Goal: Task Accomplishment & Management: Use online tool/utility

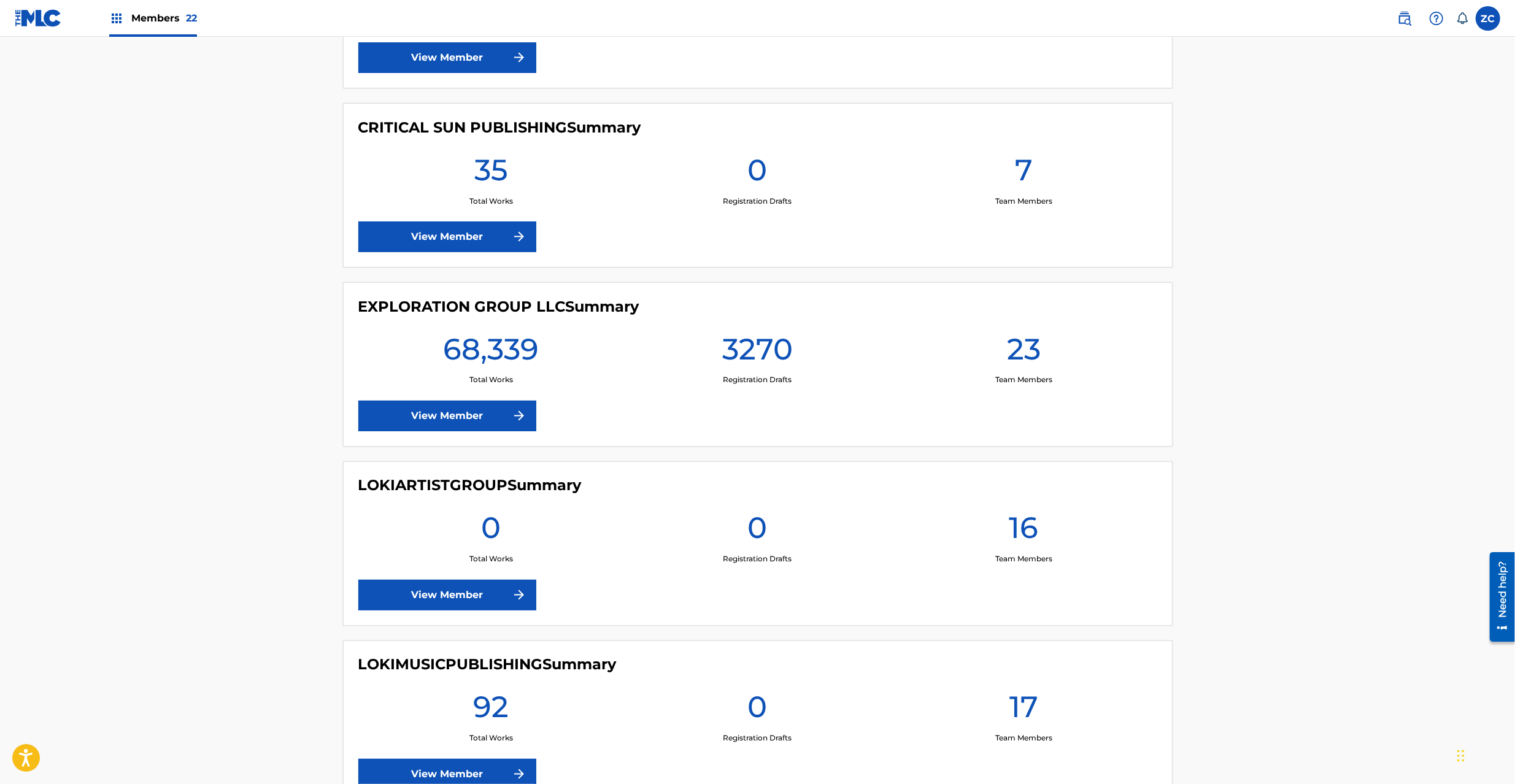
scroll to position [1963, 0]
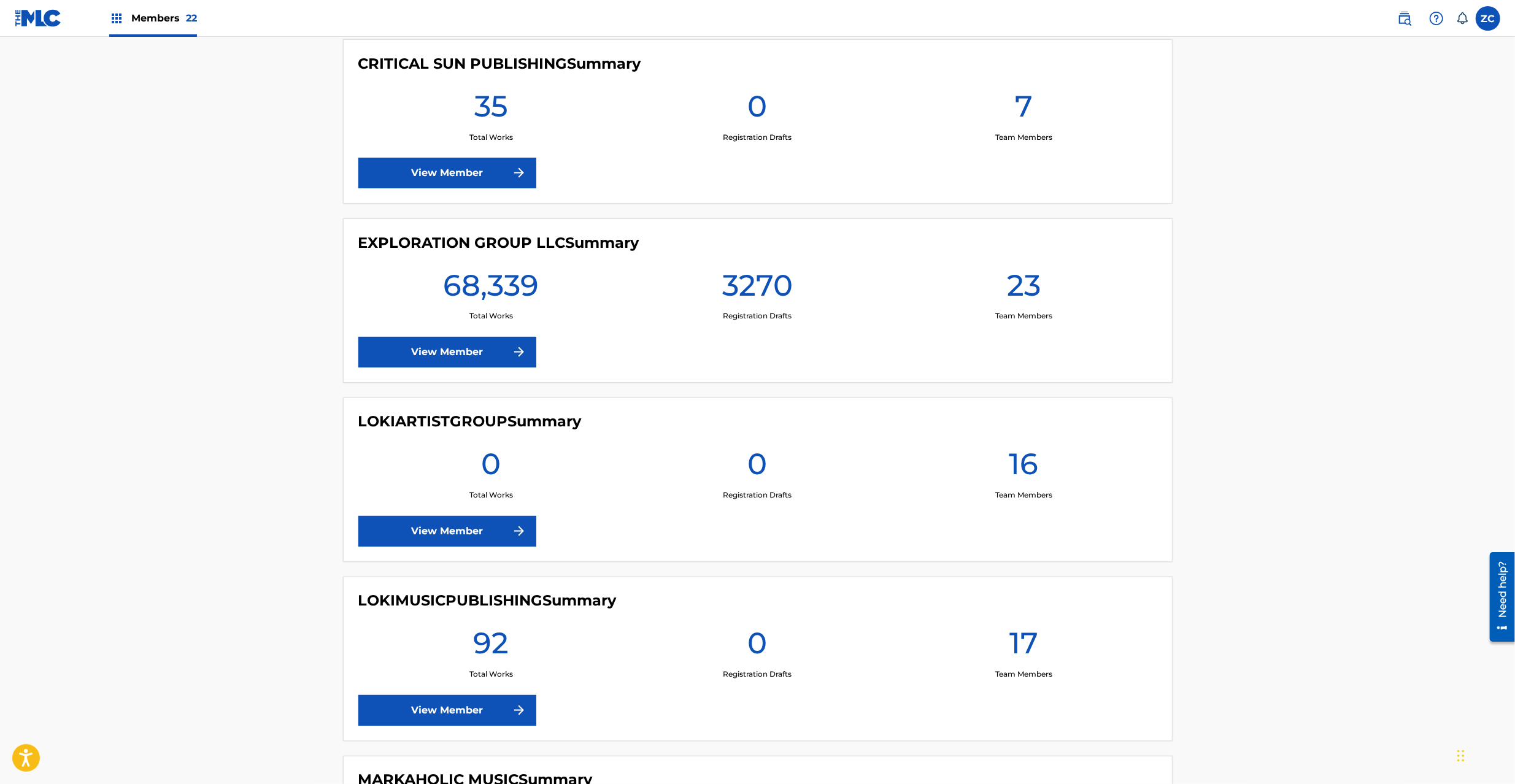
click at [426, 366] on link "View Member" at bounding box center [447, 352] width 178 height 30
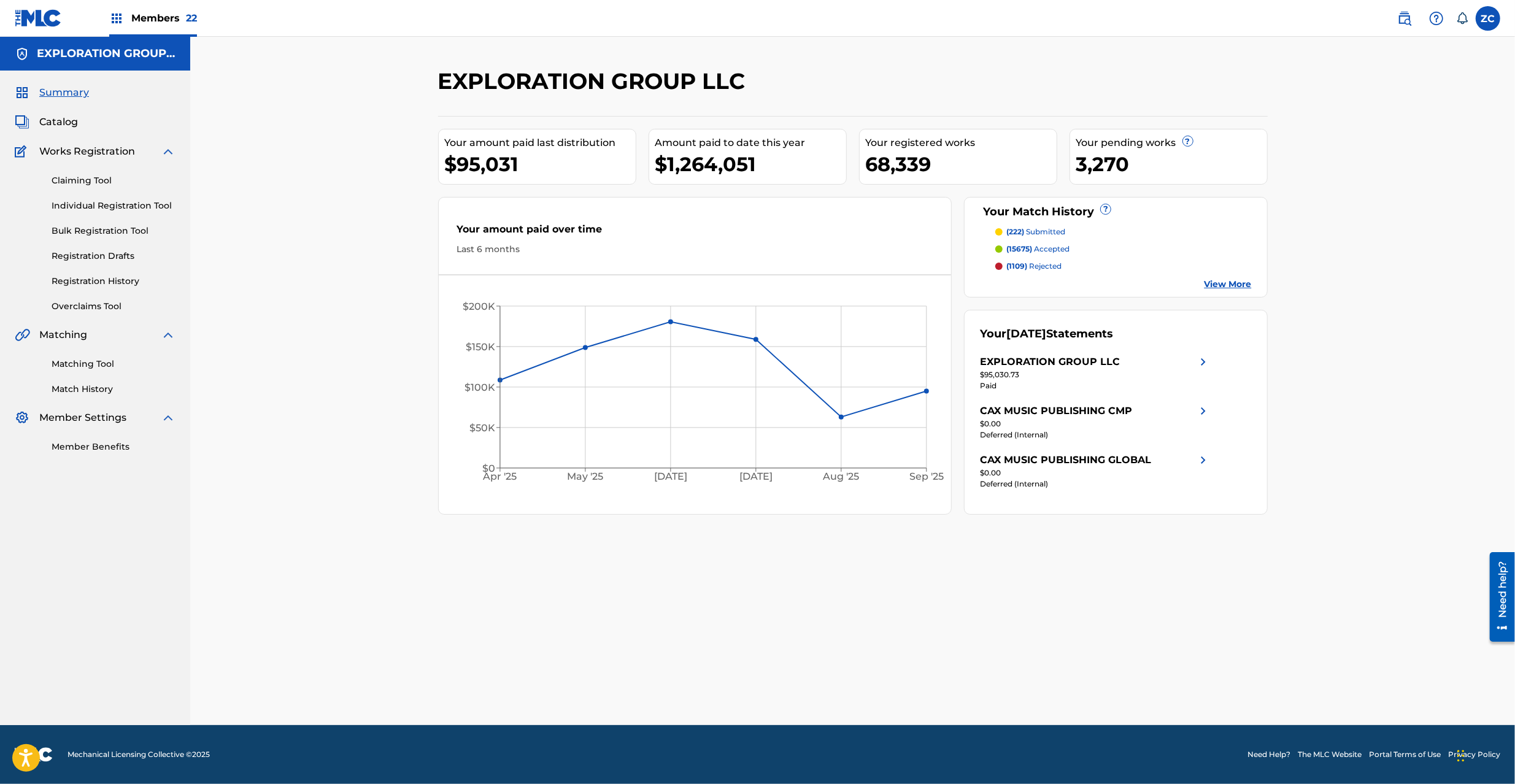
click at [104, 357] on link "Matching Tool" at bounding box center [114, 364] width 124 height 13
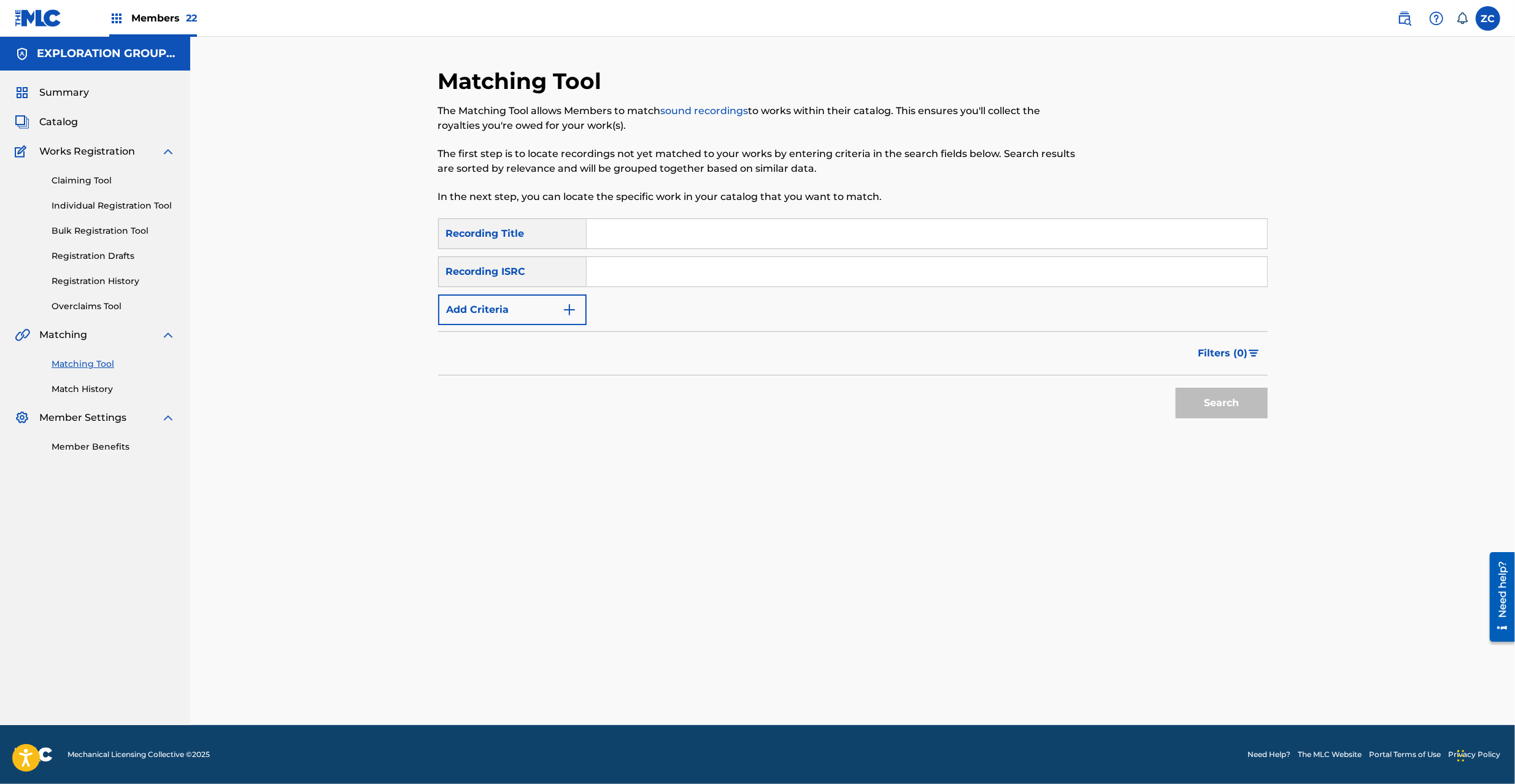
drag, startPoint x: 766, startPoint y: 264, endPoint x: 770, endPoint y: 270, distance: 7.2
click at [766, 264] on input "Search Form" at bounding box center [927, 272] width 681 height 30
paste input "JPK651667912"
click at [1135, 403] on button "Search" at bounding box center [1222, 403] width 92 height 30
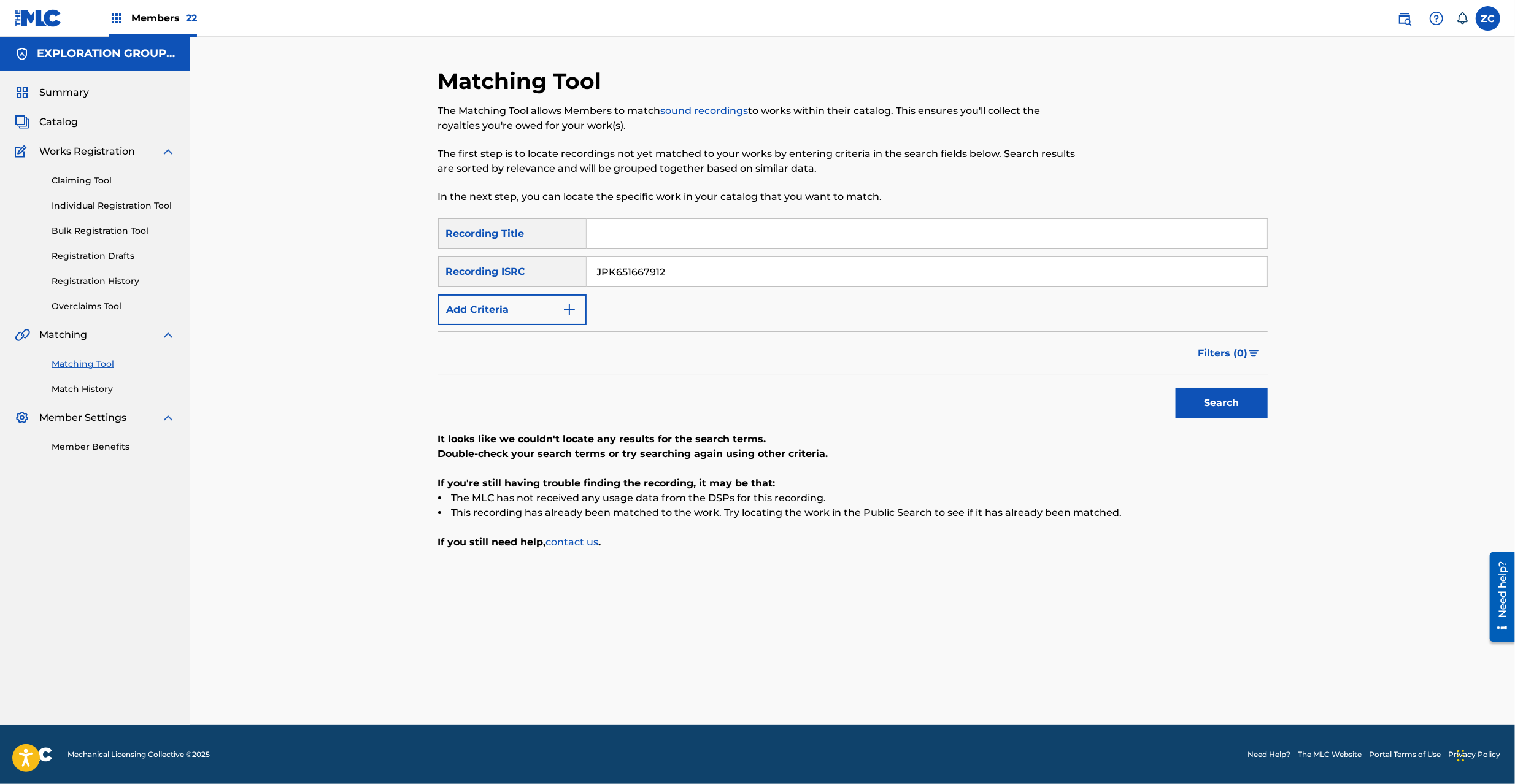
click at [781, 279] on input "JPK651667912" at bounding box center [927, 272] width 681 height 30
paste input "3"
click at [1135, 388] on button "Search" at bounding box center [1222, 403] width 92 height 30
paste input "01"
click at [1135, 388] on button "Search" at bounding box center [1222, 403] width 92 height 30
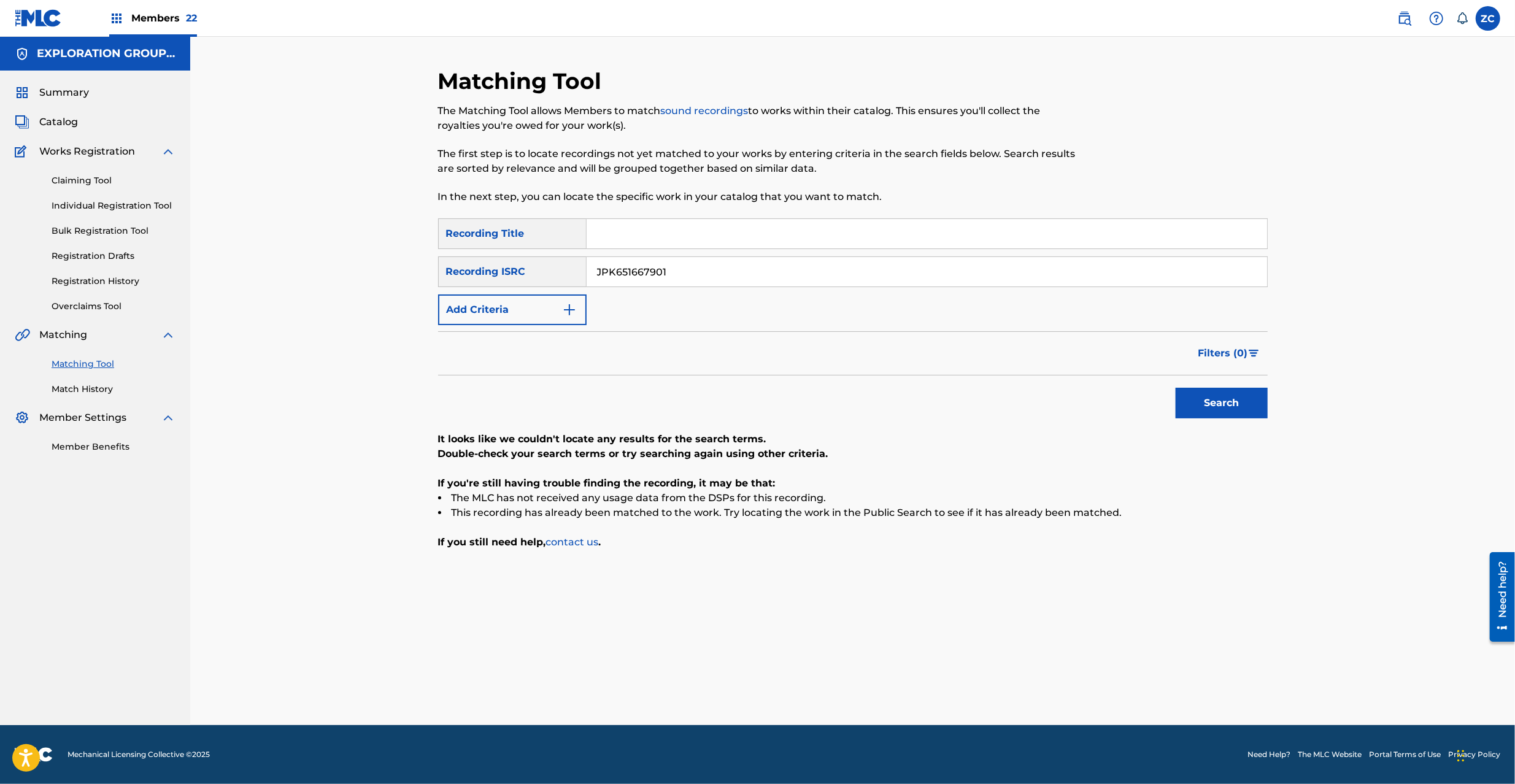
paste input "888"
click at [1135, 388] on button "Search" at bounding box center [1222, 403] width 92 height 30
paste input "7"
click at [1135, 388] on button "Search" at bounding box center [1222, 403] width 92 height 30
paste input "63"
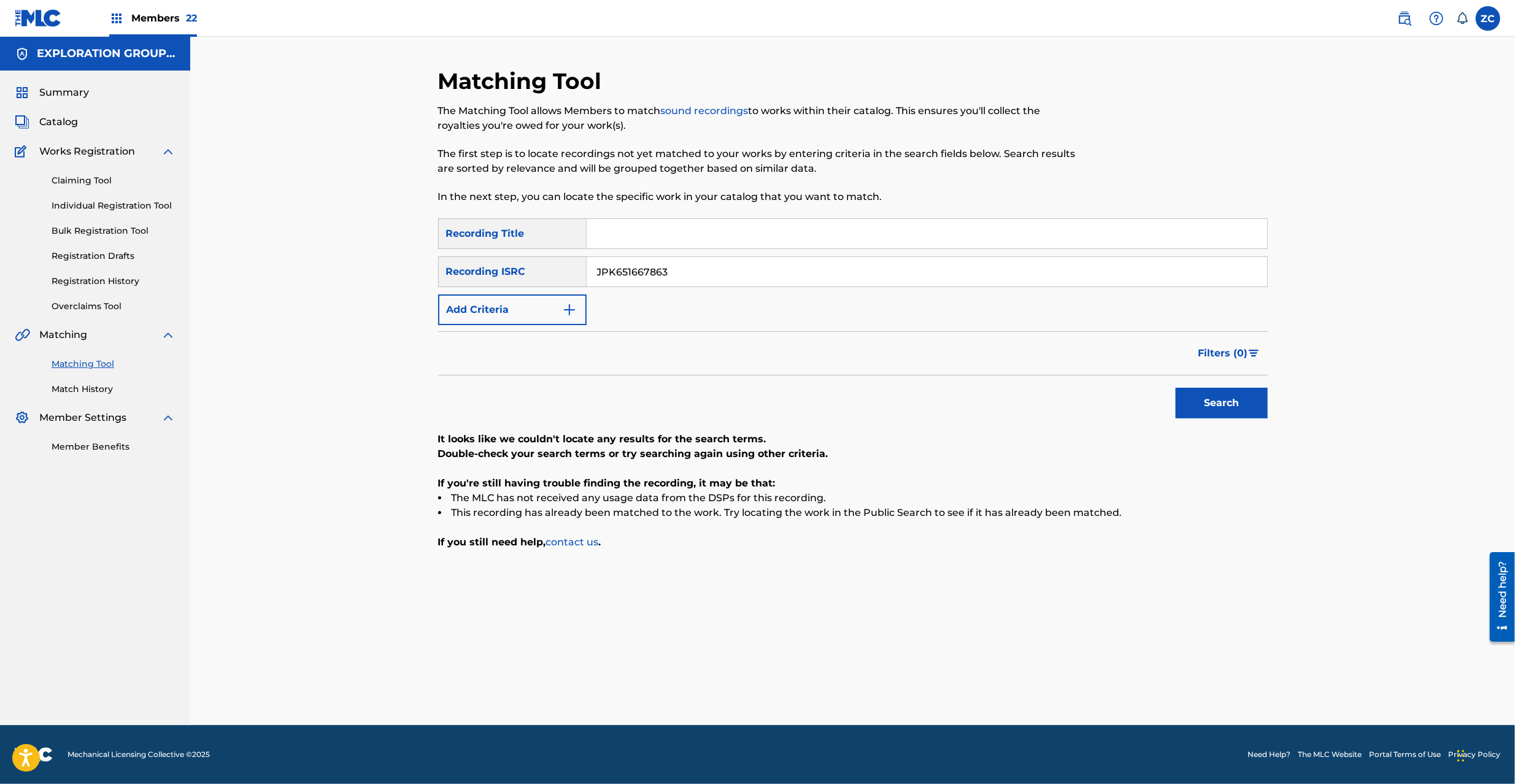
click at [1135, 388] on button "Search" at bounding box center [1222, 403] width 92 height 30
paste input "70"
click at [1135, 388] on button "Search" at bounding box center [1222, 403] width 92 height 30
paste input "1"
click at [1135, 388] on button "Search" at bounding box center [1222, 403] width 92 height 30
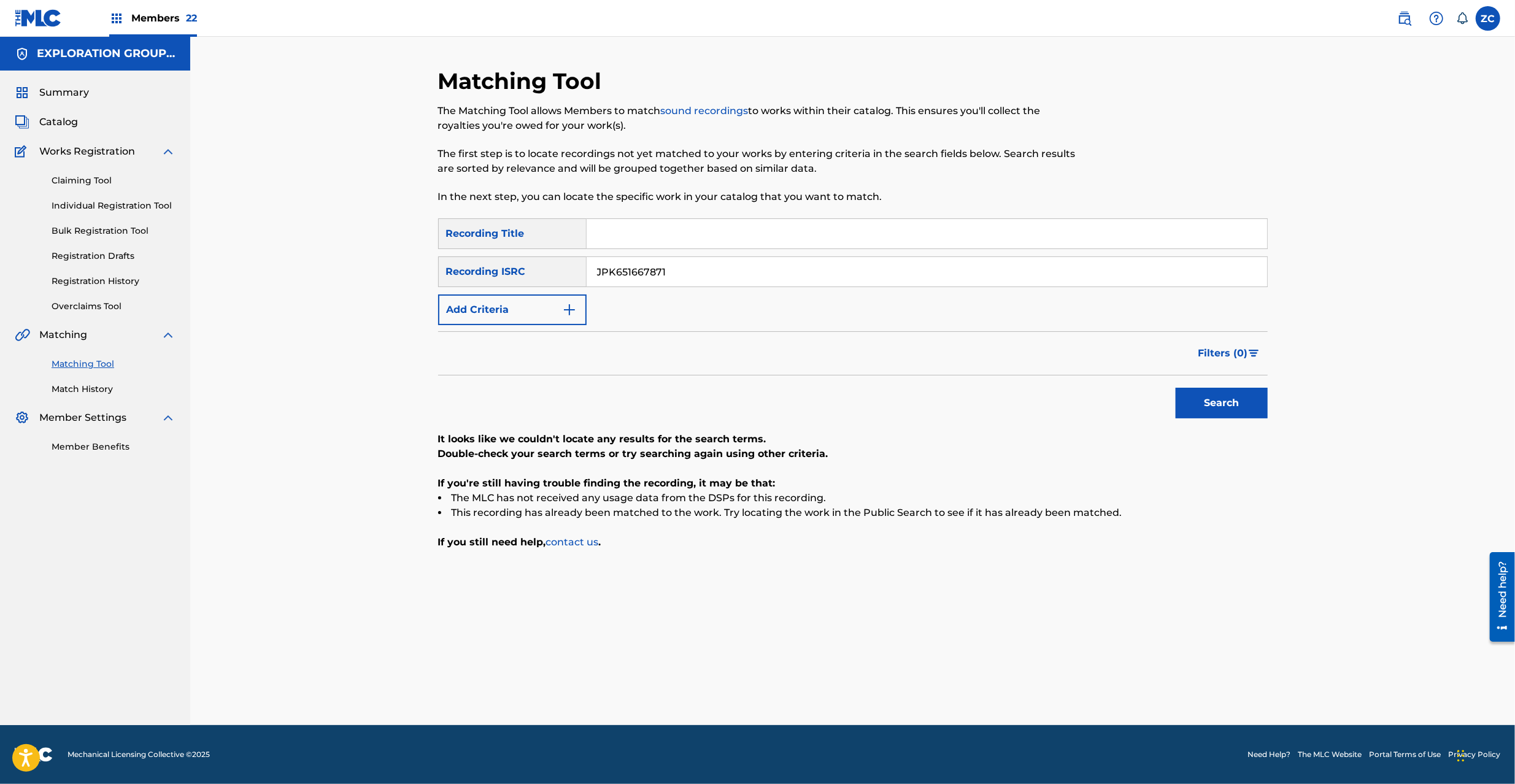
paste input "400319"
click at [1135, 388] on button "Search" at bounding box center [1222, 403] width 92 height 30
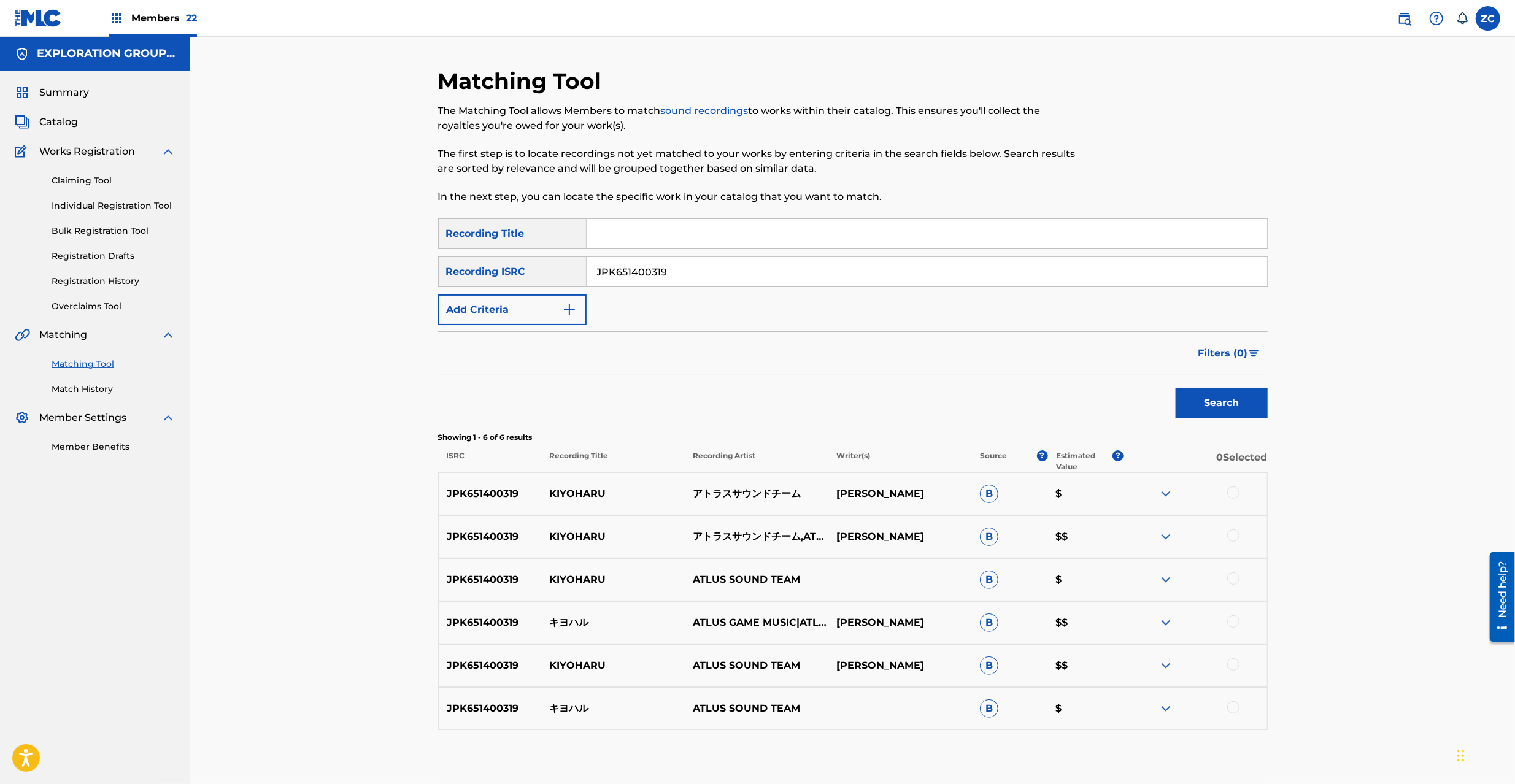
drag, startPoint x: 690, startPoint y: 271, endPoint x: 481, endPoint y: 288, distance: 209.7
click at [450, 271] on div "SearchWithCriteria4bc2985a-6d16-41c6-a7f0-fc7c8a7767f0 Recording ISRC JPK651400…" at bounding box center [853, 272] width 830 height 30
click at [1135, 492] on div at bounding box center [1233, 493] width 12 height 12
click at [1135, 536] on div at bounding box center [1233, 536] width 12 height 12
click at [1135, 580] on div at bounding box center [1233, 579] width 12 height 12
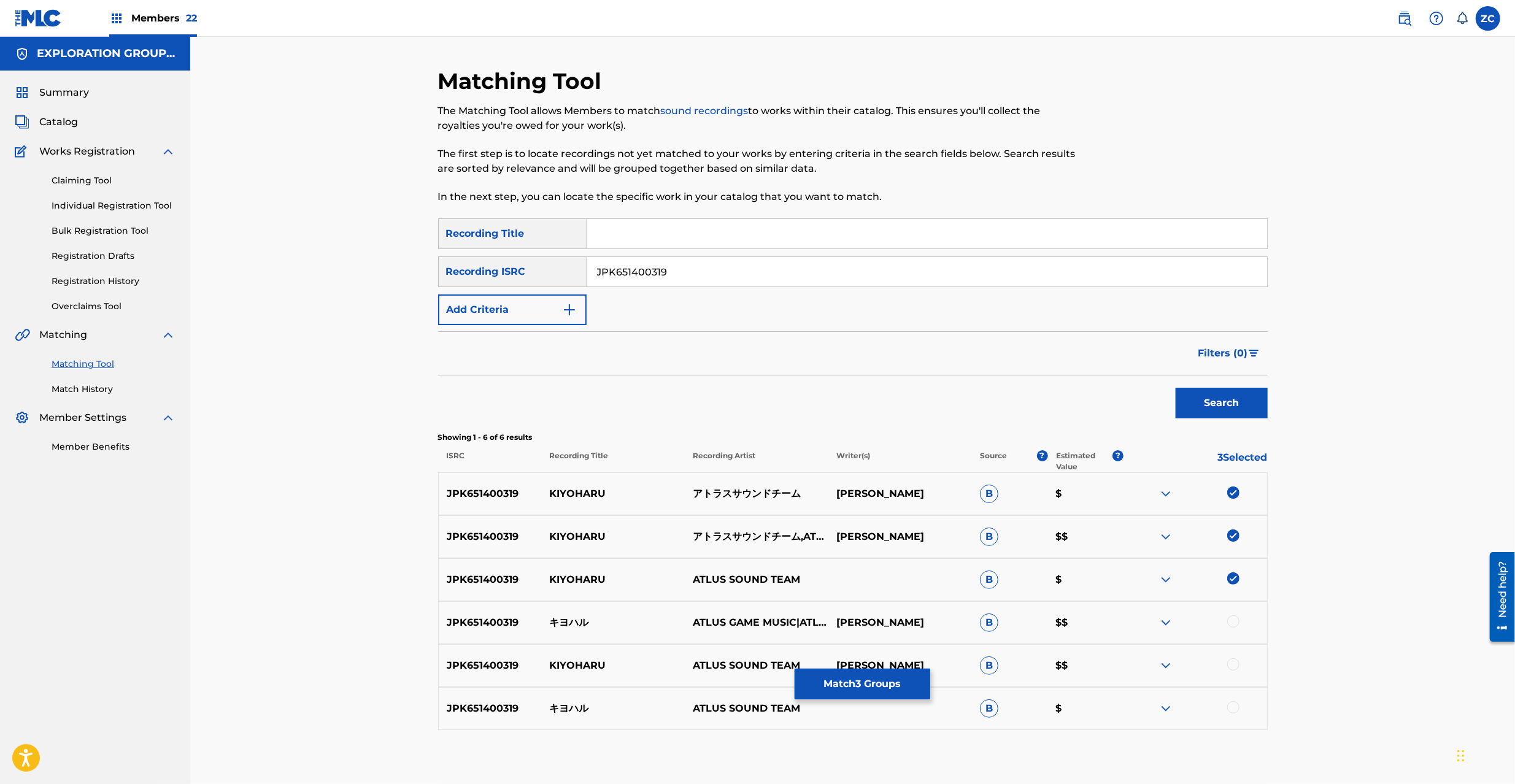
click at [1135, 588] on div at bounding box center [1233, 622] width 12 height 12
click at [1135, 588] on div at bounding box center [1233, 665] width 12 height 12
click at [1135, 588] on div at bounding box center [1233, 707] width 12 height 12
click at [823, 273] on input "JPK651400319" at bounding box center [927, 272] width 681 height 30
paste input "667877"
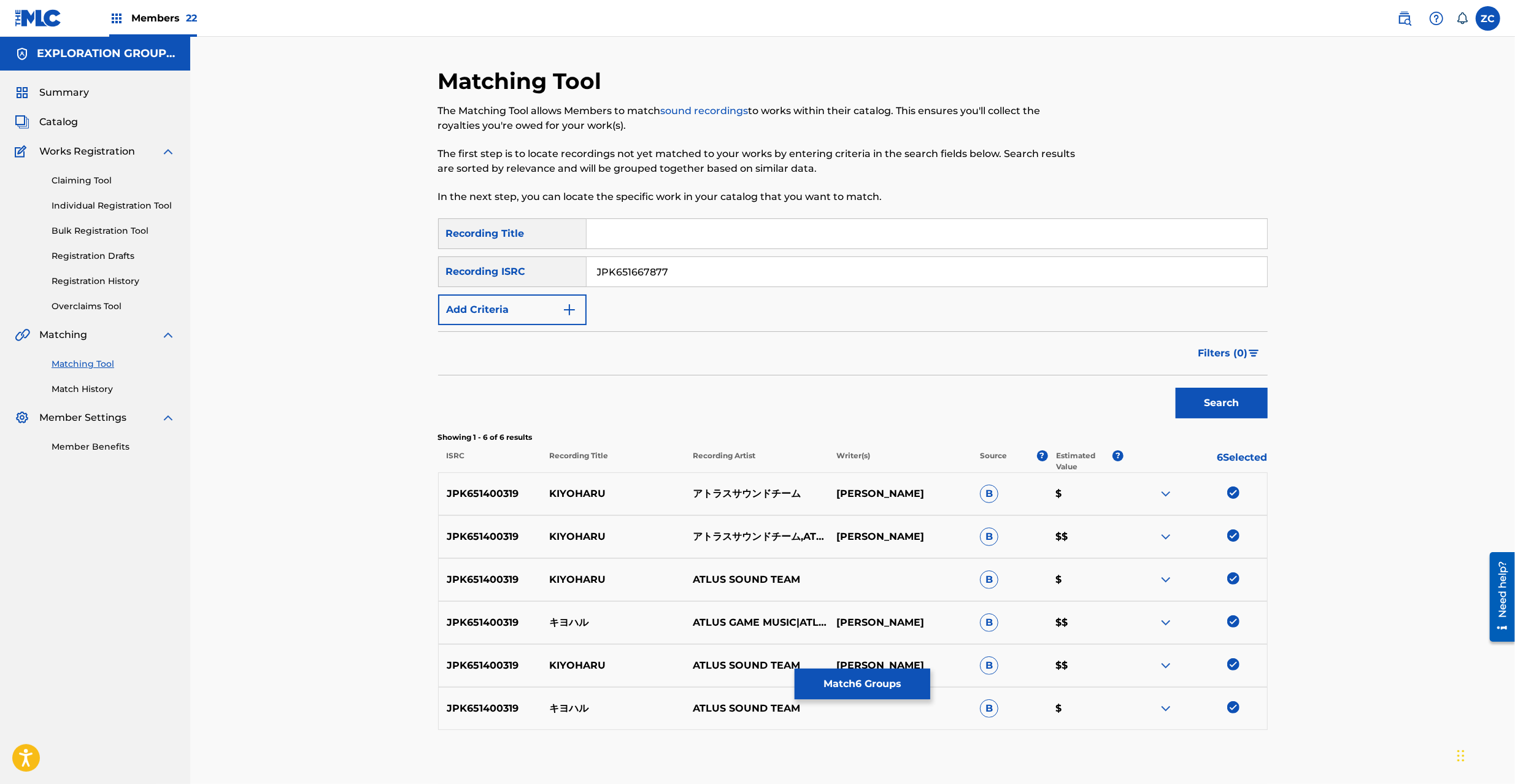
type input "JPK651667877"
click at [1135, 411] on button "Search" at bounding box center [1222, 403] width 92 height 30
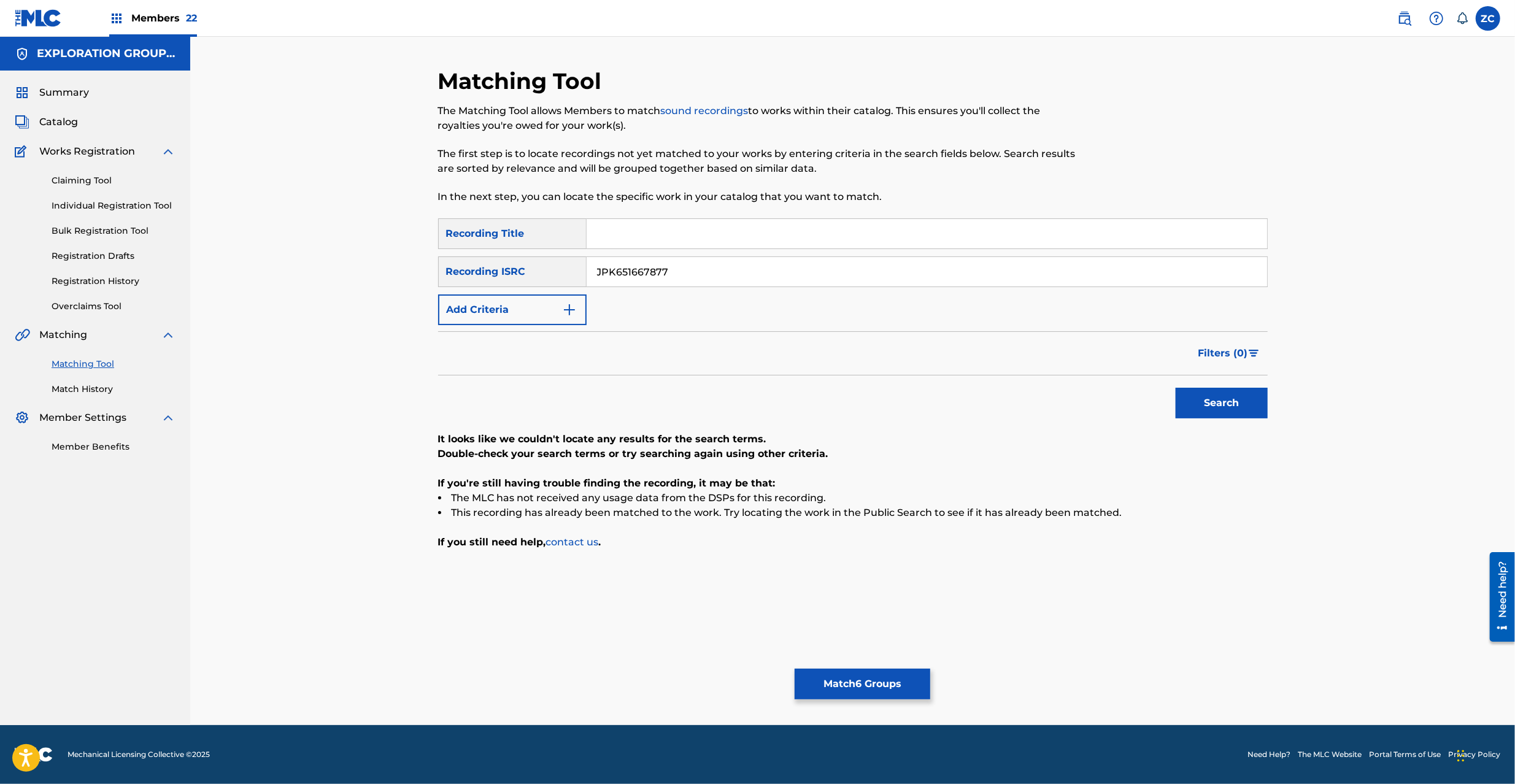
click at [899, 588] on button "Match 6 Groups" at bounding box center [863, 684] width 136 height 30
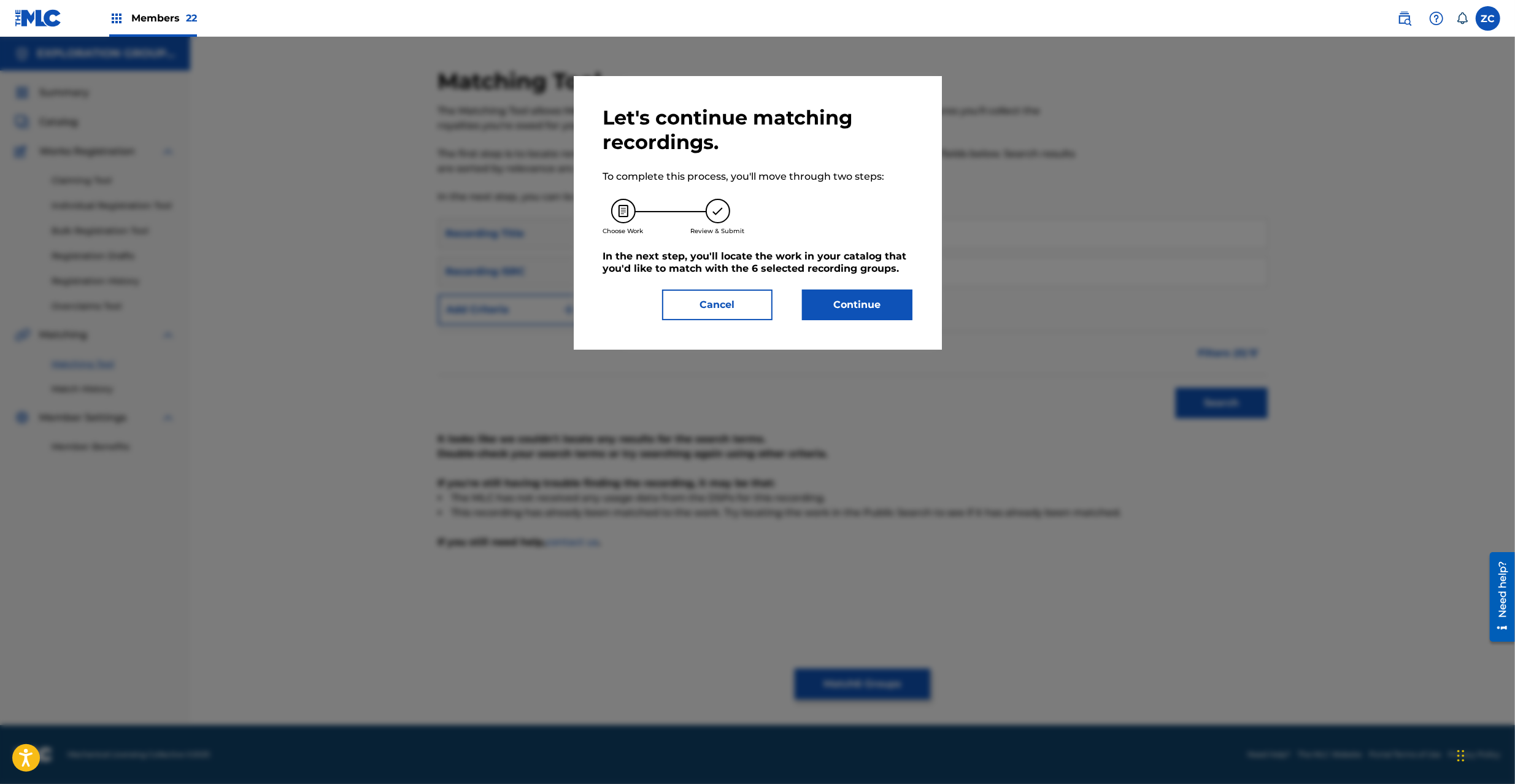
click at [834, 302] on button "Continue" at bounding box center [857, 305] width 110 height 30
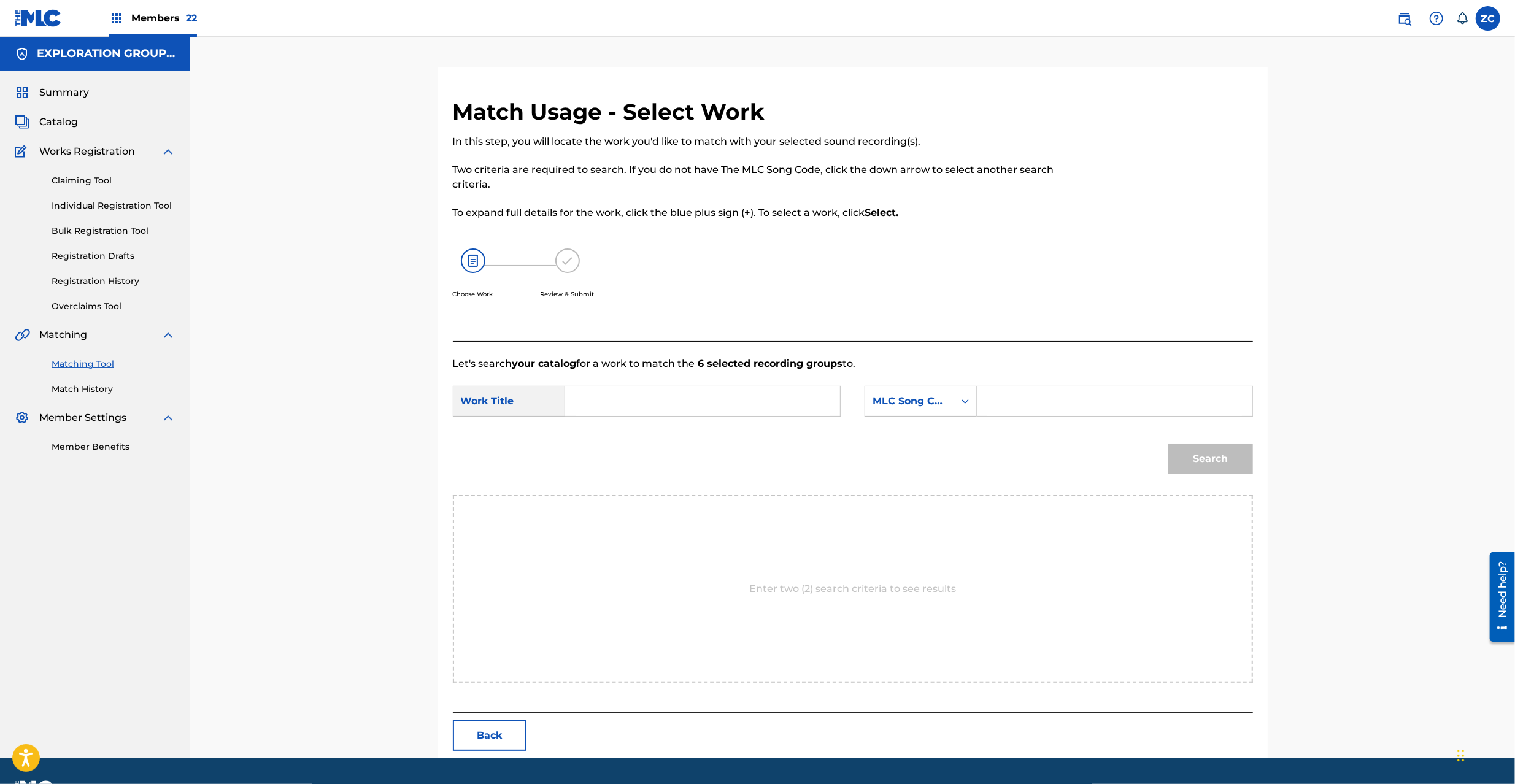
click at [773, 404] on input "Search Form" at bounding box center [703, 401] width 254 height 30
paste input "Kiyoharu KC66R2"
click at [680, 403] on input "Kiyoharu KC66R2" at bounding box center [703, 401] width 254 height 30
click at [681, 403] on input "Kiyoharu KC66R2" at bounding box center [703, 401] width 254 height 30
type input "Kiyoharu"
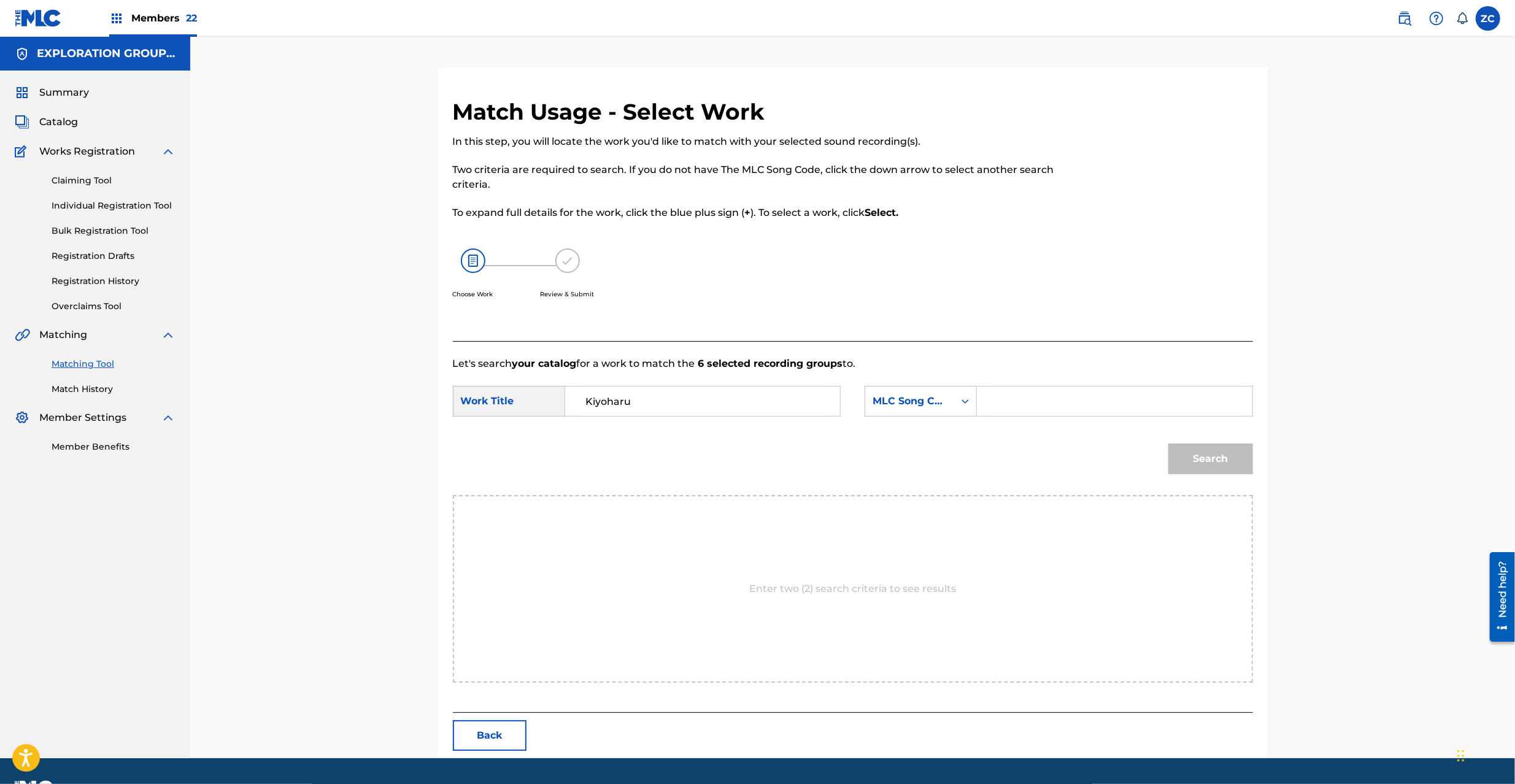
click at [1111, 415] on input "Search Form" at bounding box center [1115, 401] width 254 height 30
paste input "KC66R2"
type input "KC66R2"
click at [1135, 460] on button "Search" at bounding box center [1211, 459] width 85 height 30
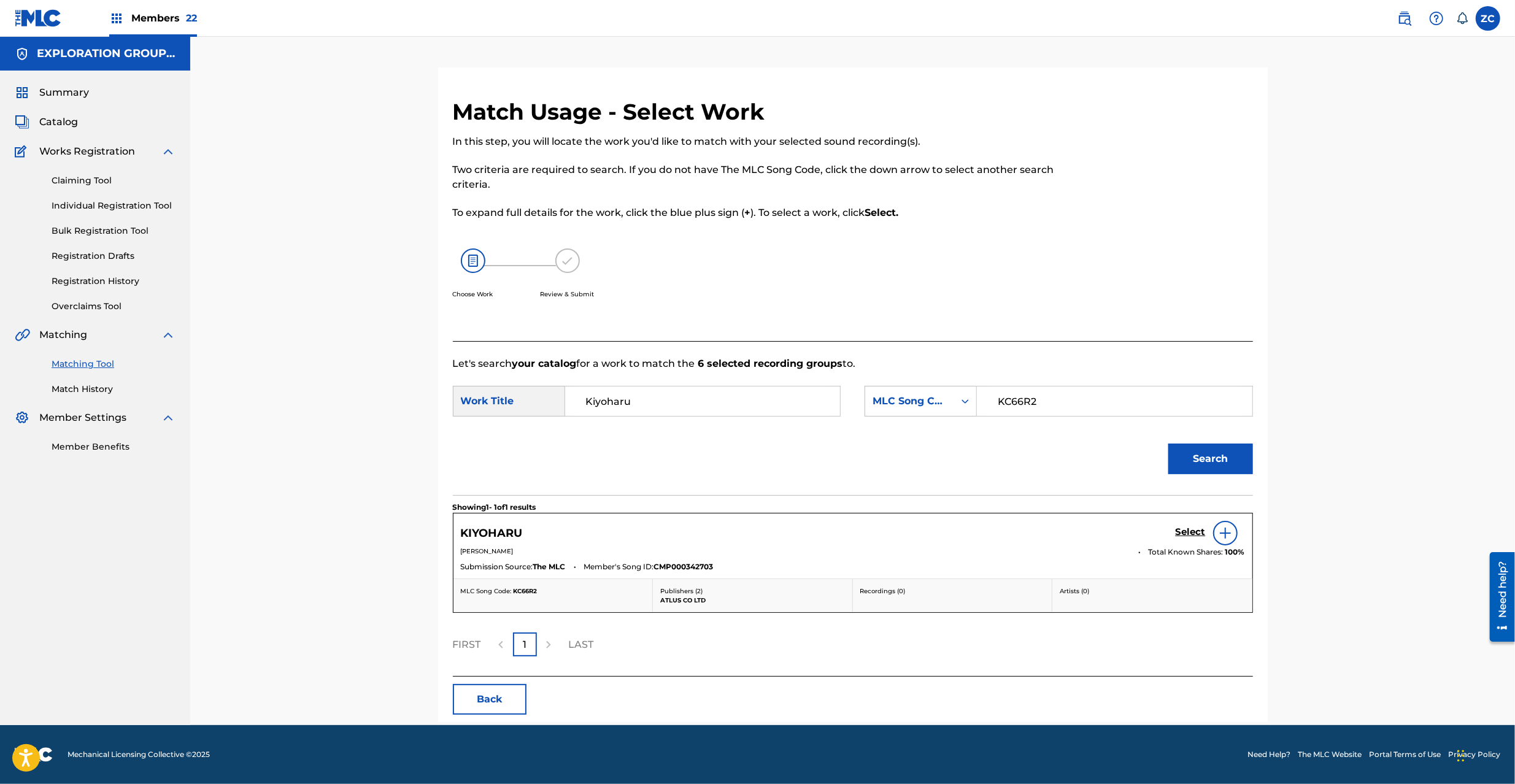
click at [1135, 533] on h5 "Select" at bounding box center [1191, 532] width 30 height 12
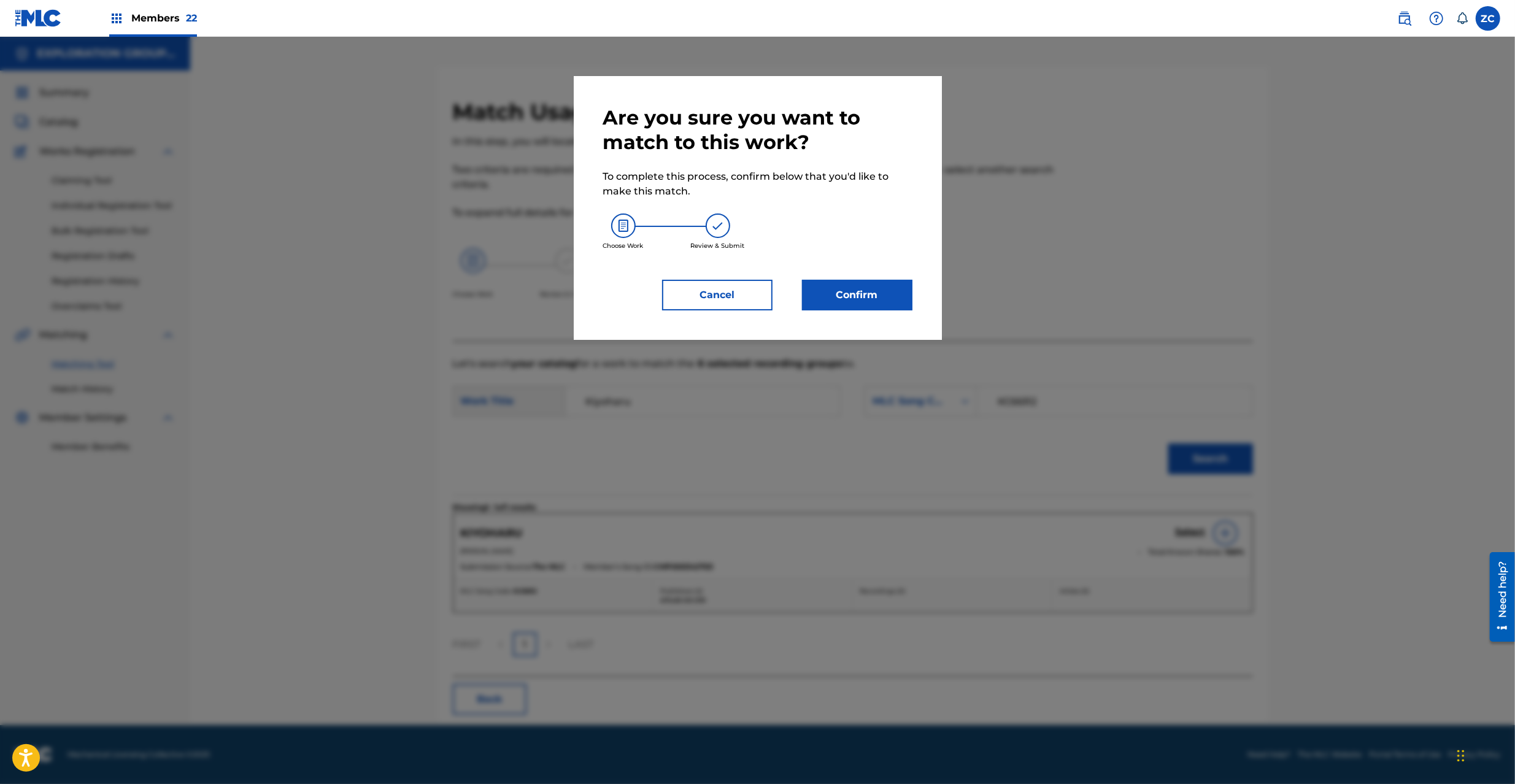
click at [852, 292] on button "Confirm" at bounding box center [857, 295] width 110 height 30
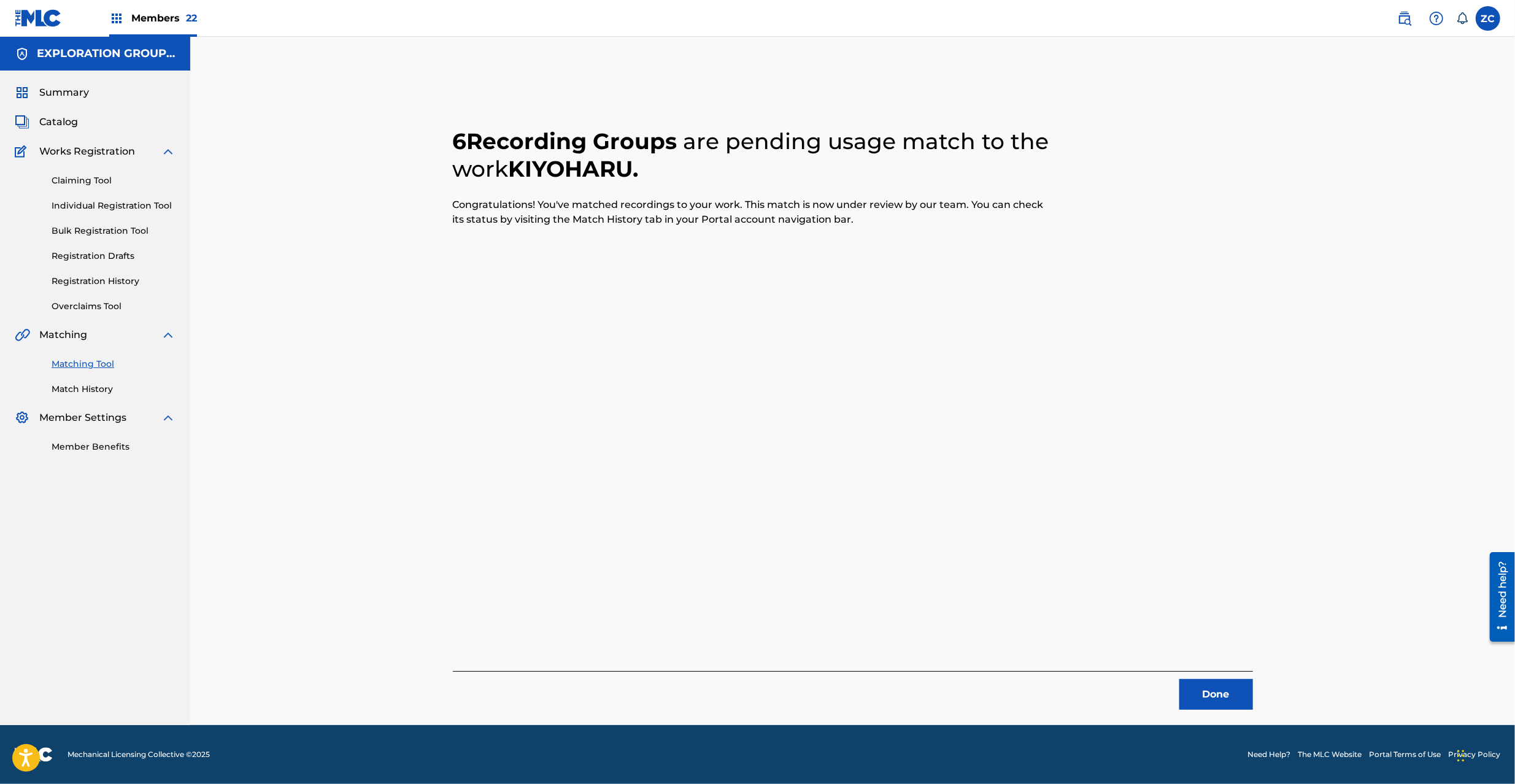
click at [1135, 588] on button "Done" at bounding box center [1216, 694] width 74 height 30
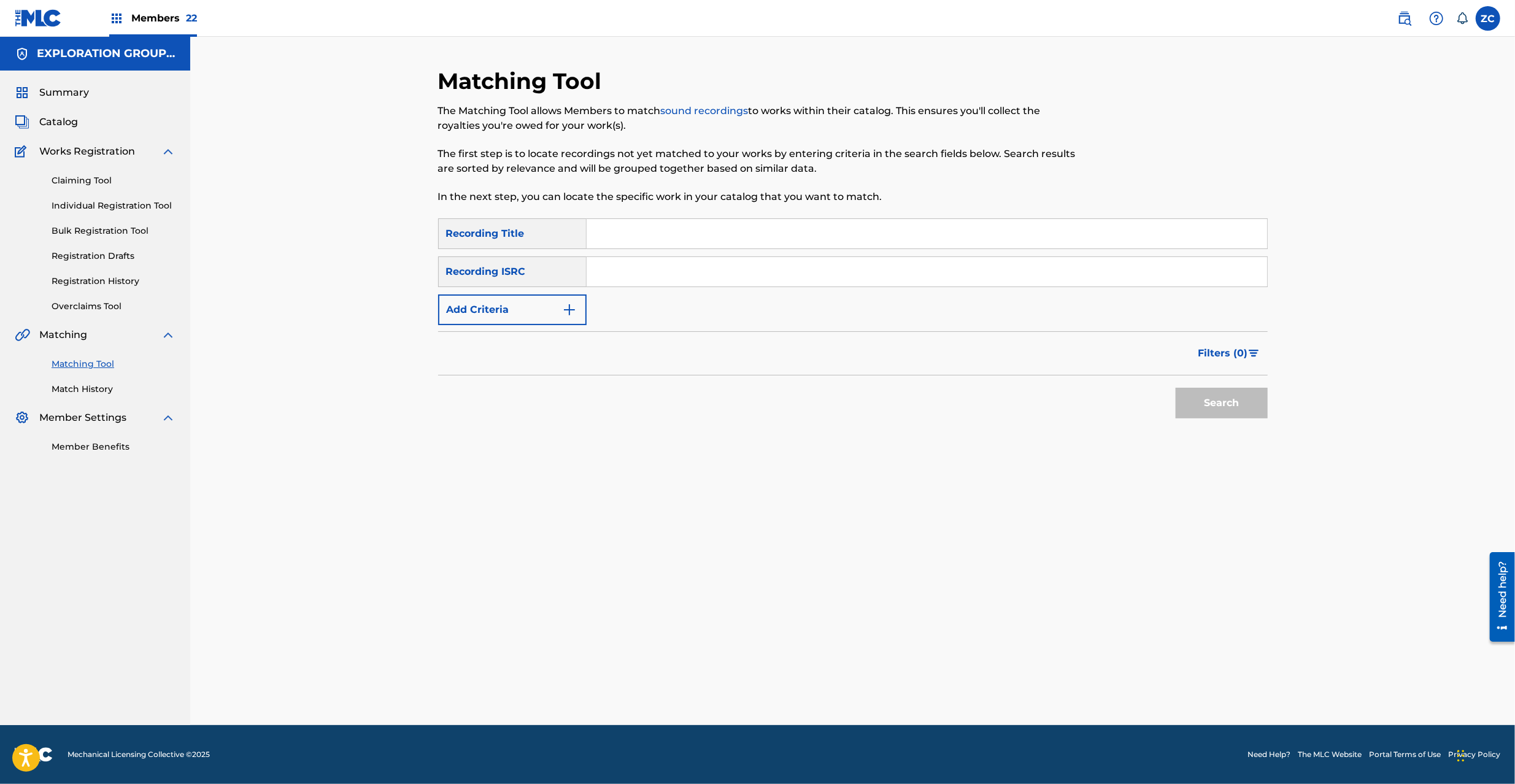
click at [644, 273] on input "Search Form" at bounding box center [927, 272] width 681 height 30
paste input "JPK651667878"
click at [1135, 388] on button "Search" at bounding box center [1222, 403] width 92 height 30
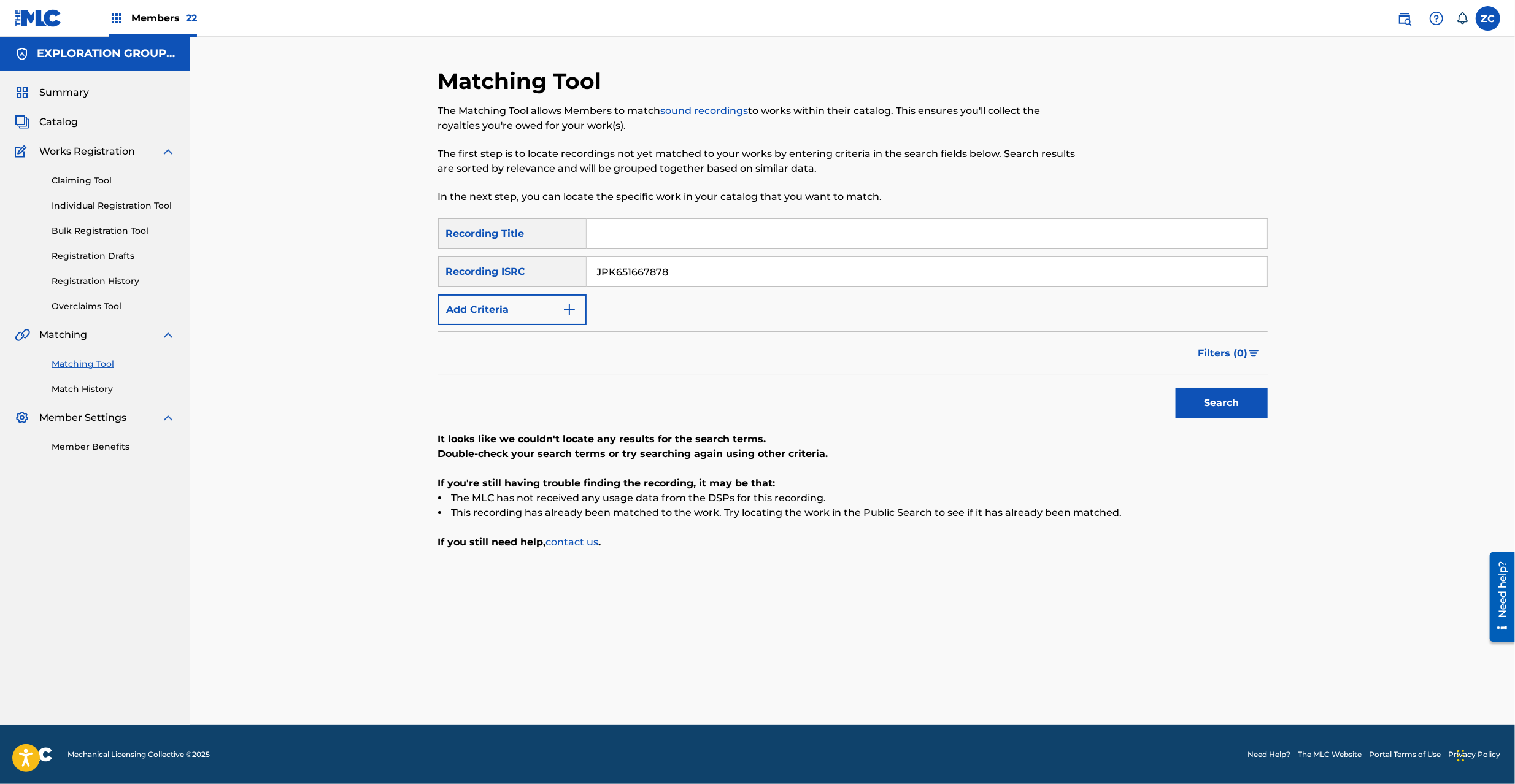
paste input "80"
click at [1135, 388] on button "Search" at bounding box center [1222, 403] width 92 height 30
paste input "59"
click at [1135, 388] on button "Search" at bounding box center [1222, 403] width 92 height 30
paste input "367311"
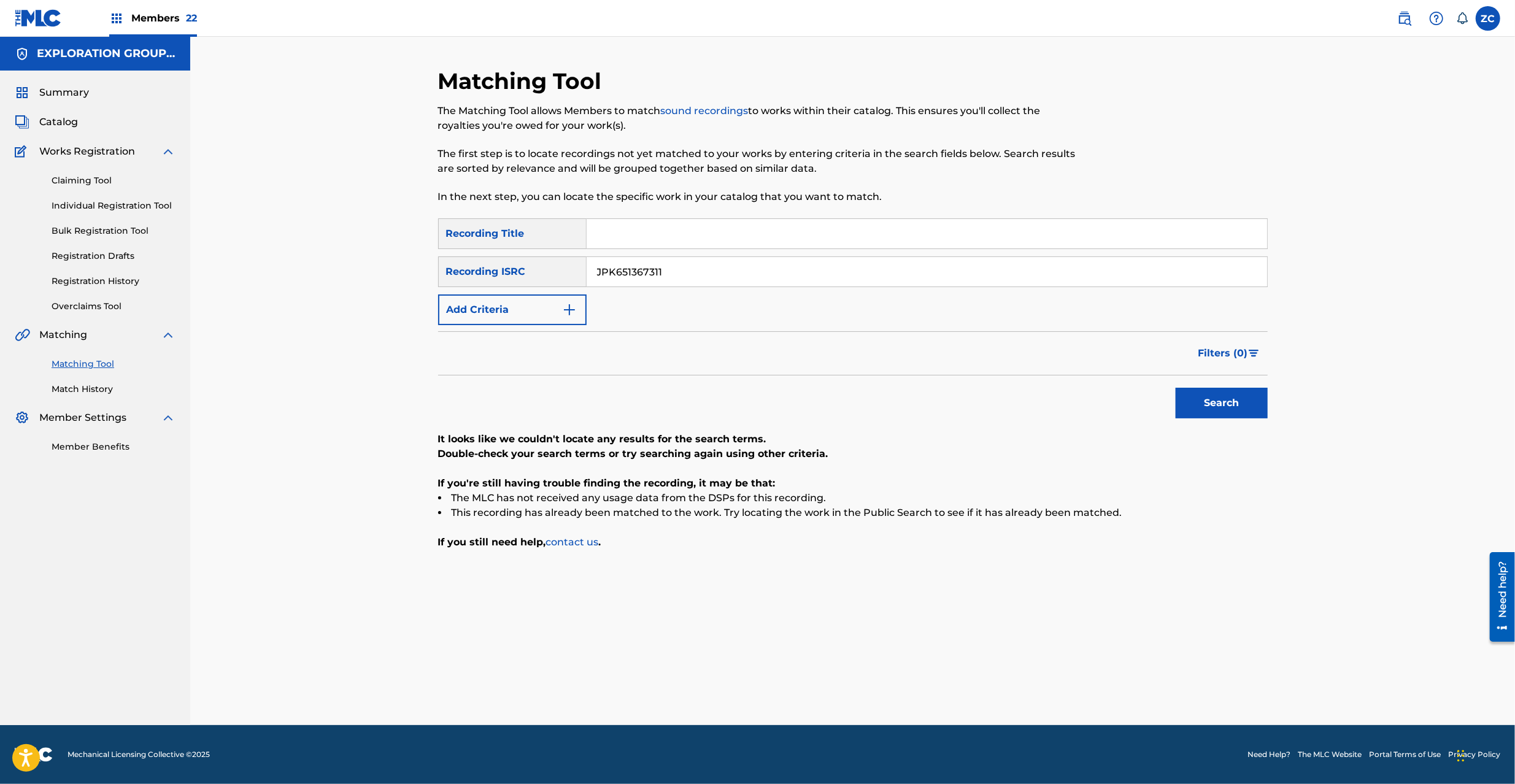
click at [1135, 388] on button "Search" at bounding box center [1222, 403] width 92 height 30
paste input "2648"
click at [1135, 388] on button "Search" at bounding box center [1222, 403] width 92 height 30
paste input "017"
click at [1135, 388] on button "Search" at bounding box center [1222, 403] width 92 height 30
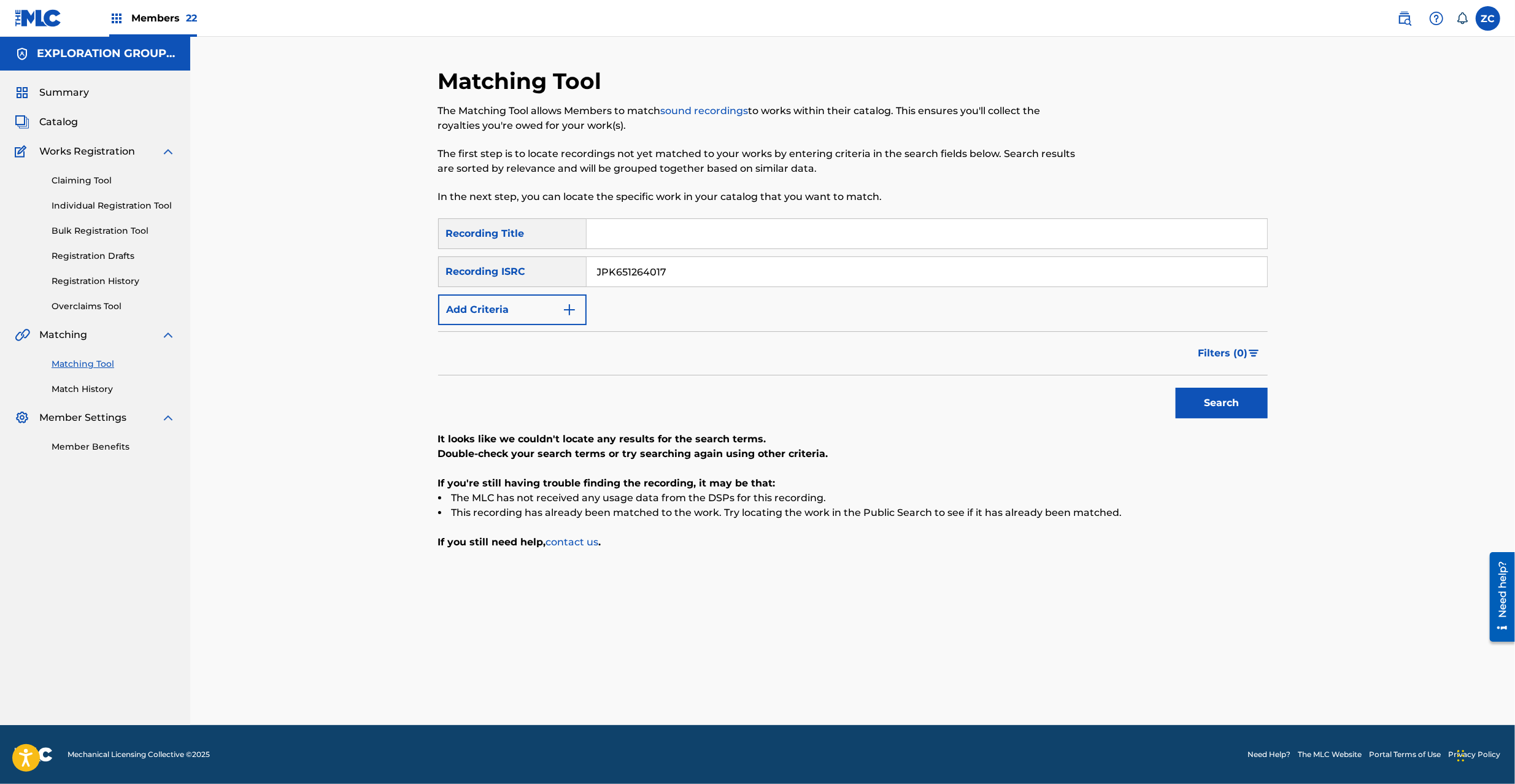
paste input "211"
click at [1135, 388] on button "Search" at bounding box center [1222, 403] width 92 height 30
paste input "051640"
click at [1135, 388] on button "Search" at bounding box center [1222, 403] width 92 height 30
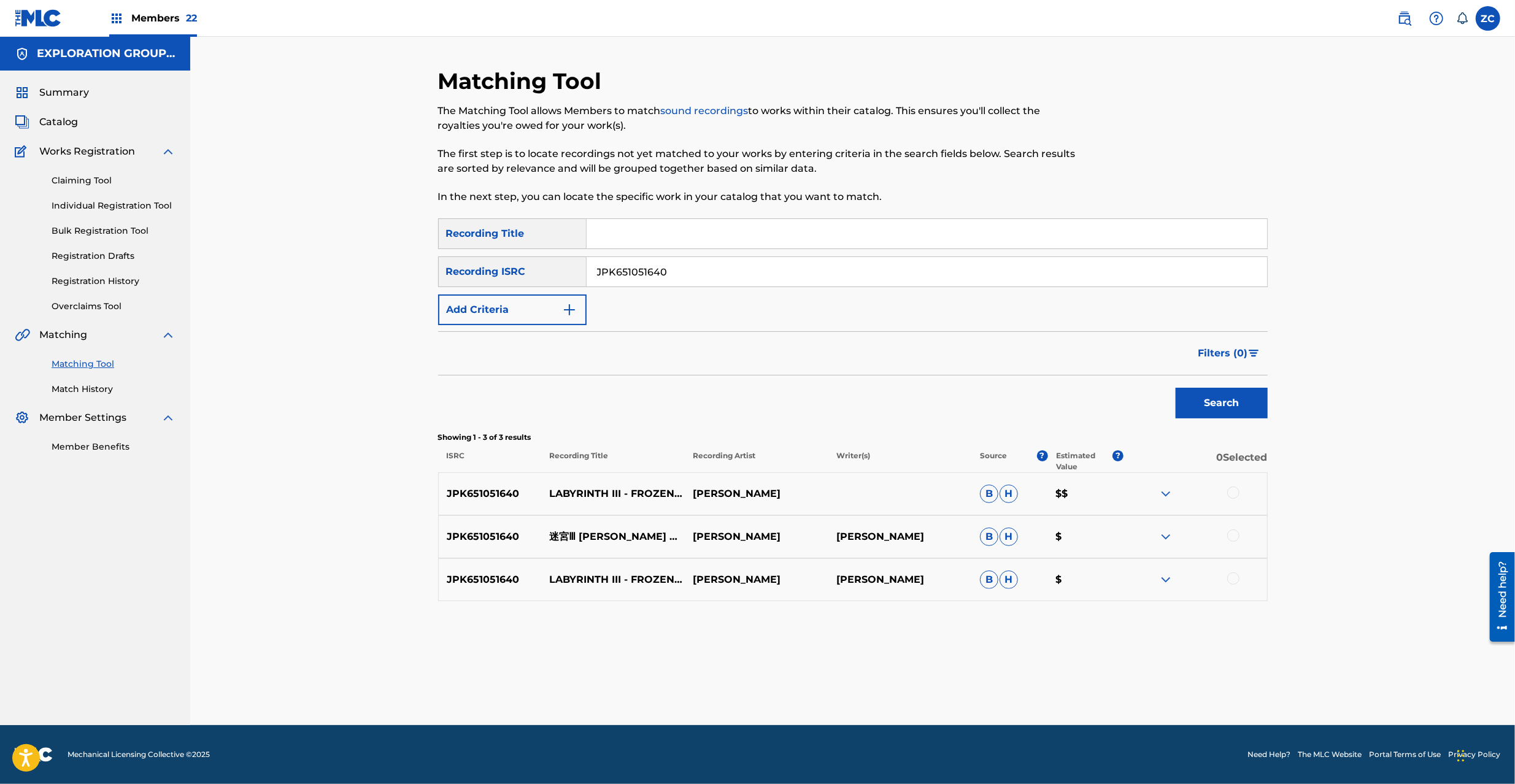
click at [1135, 489] on div at bounding box center [1233, 493] width 12 height 12
click at [1135, 533] on div at bounding box center [1233, 536] width 12 height 12
click at [1135, 577] on div at bounding box center [1233, 579] width 12 height 12
click at [869, 262] on input "JPK651051640" at bounding box center [927, 272] width 681 height 30
paste input "11"
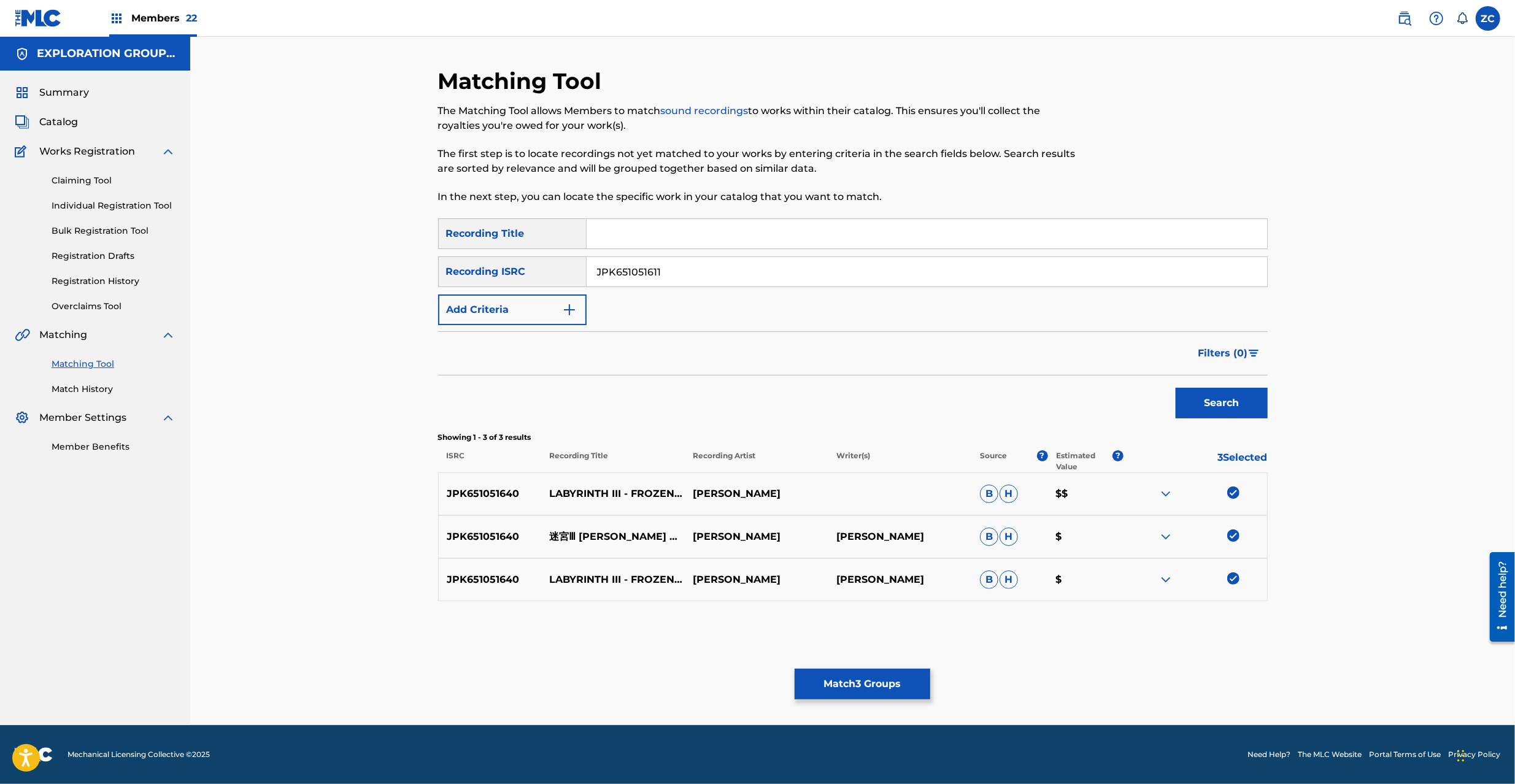
click at [1135, 388] on button "Search" at bounding box center [1222, 403] width 92 height 30
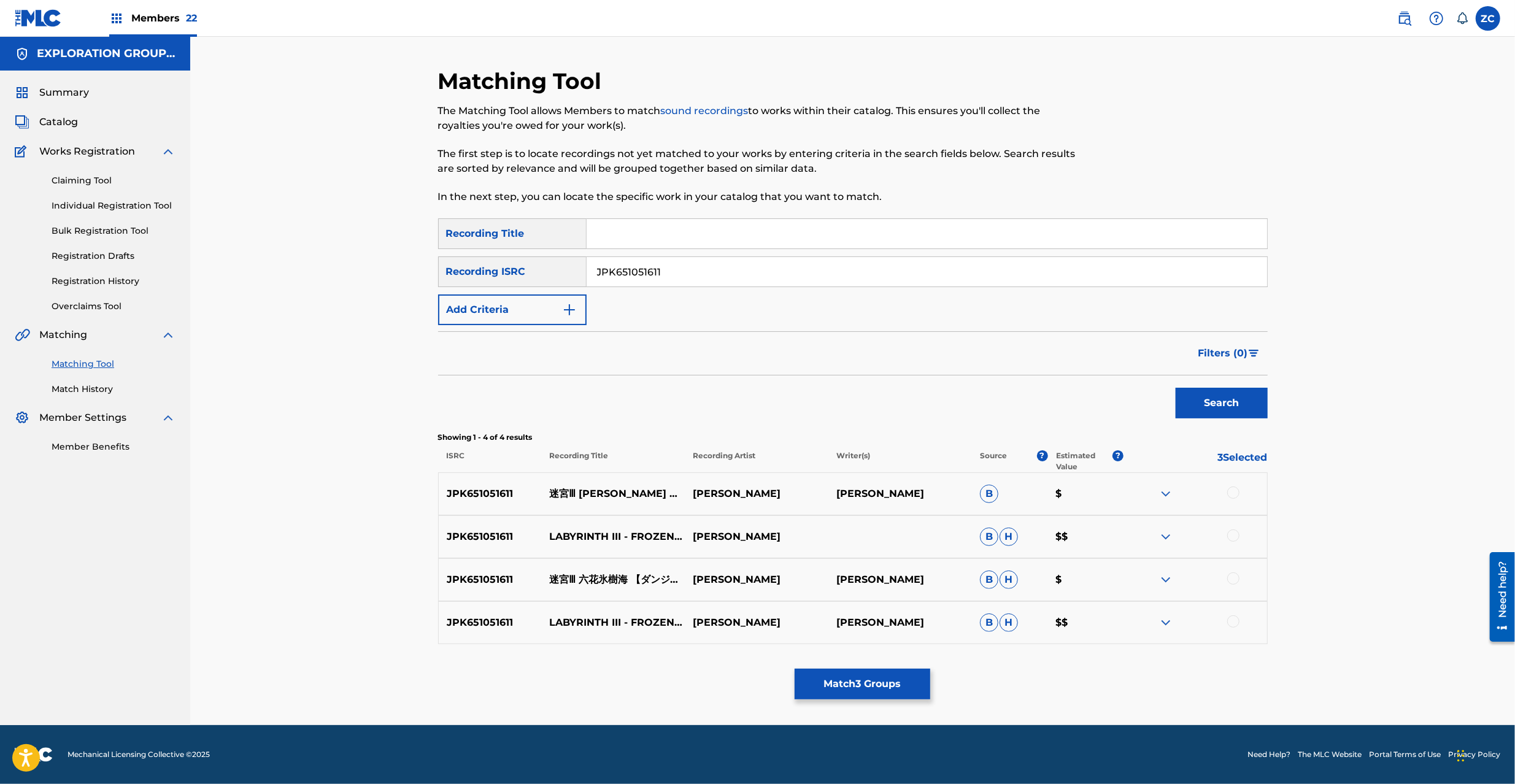
click at [1135, 493] on div at bounding box center [1233, 493] width 12 height 12
click at [1135, 531] on div at bounding box center [1233, 536] width 12 height 12
click at [1135, 578] on div at bounding box center [1233, 579] width 12 height 12
click at [1135, 588] on div at bounding box center [1233, 622] width 12 height 12
click at [880, 275] on input "JPK651051611" at bounding box center [927, 272] width 681 height 30
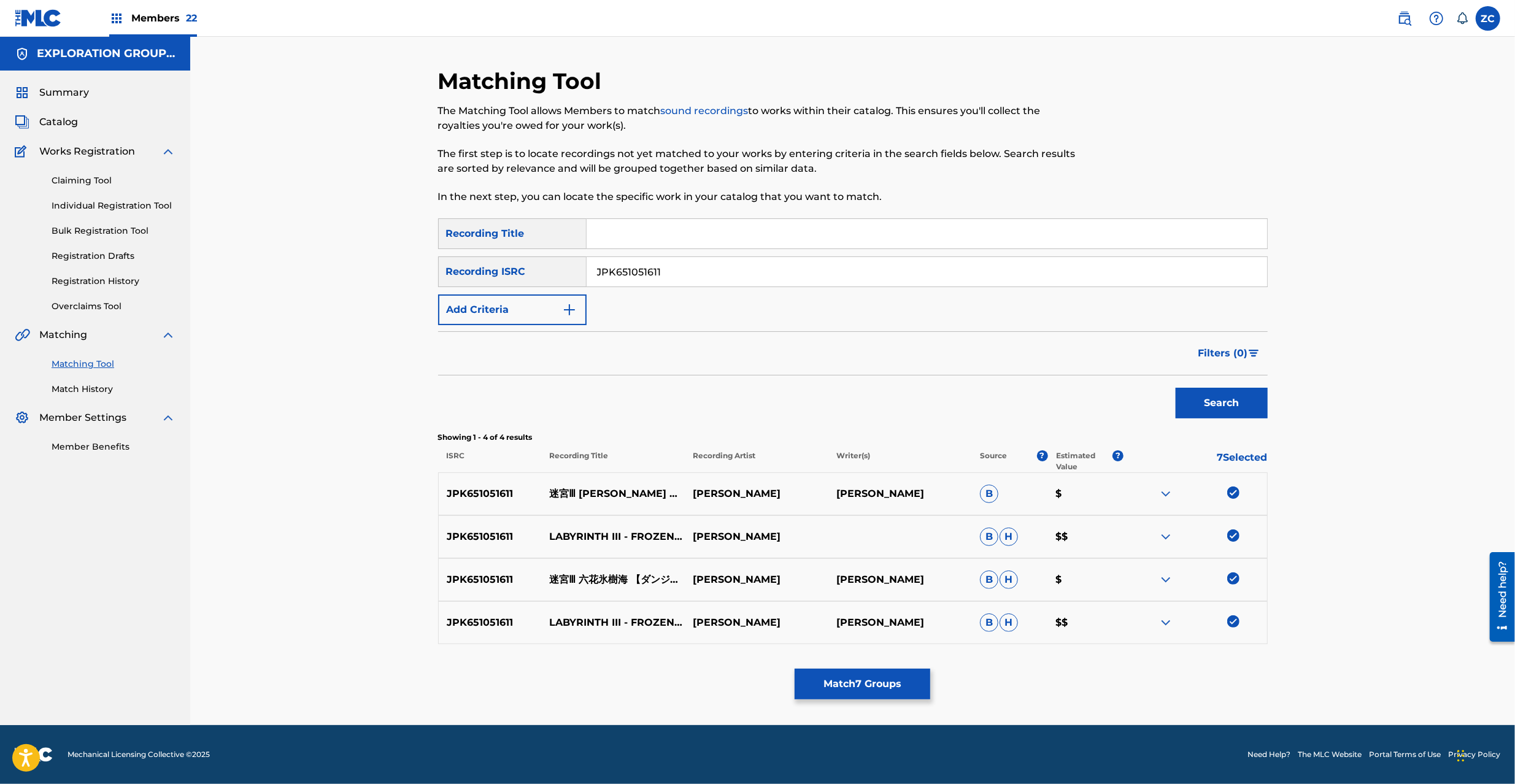
paste input "7009"
click at [1135, 388] on button "Search" at bounding box center [1222, 403] width 92 height 30
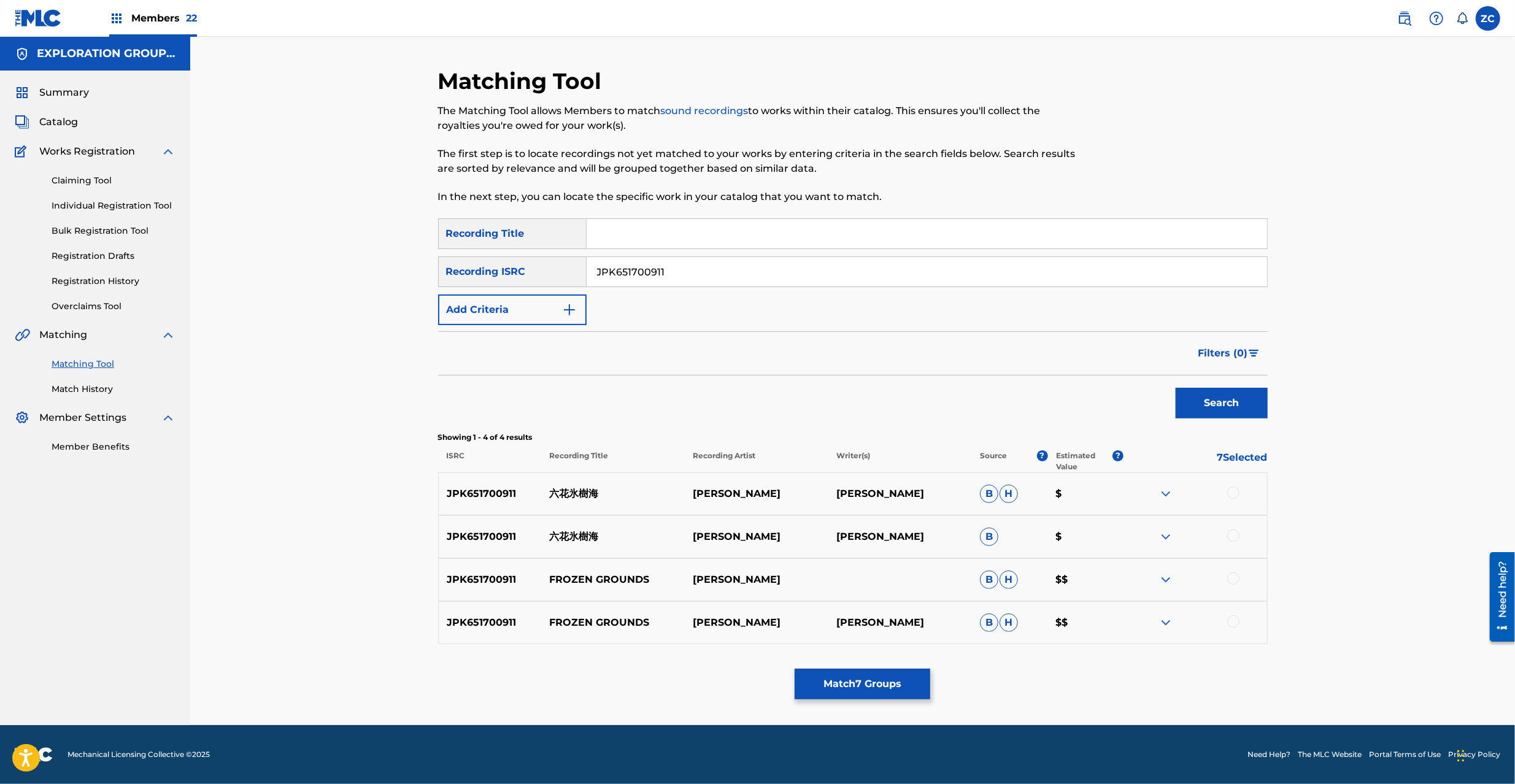
click at [1135, 496] on div at bounding box center [1233, 493] width 12 height 12
click at [1135, 547] on div "JPK651700911 六花氷樹海 [PERSON_NAME] $" at bounding box center [853, 537] width 830 height 43
click at [1135, 533] on div at bounding box center [1233, 536] width 12 height 12
click at [1135, 574] on div at bounding box center [1233, 579] width 12 height 12
click at [1135, 588] on div at bounding box center [1233, 622] width 12 height 12
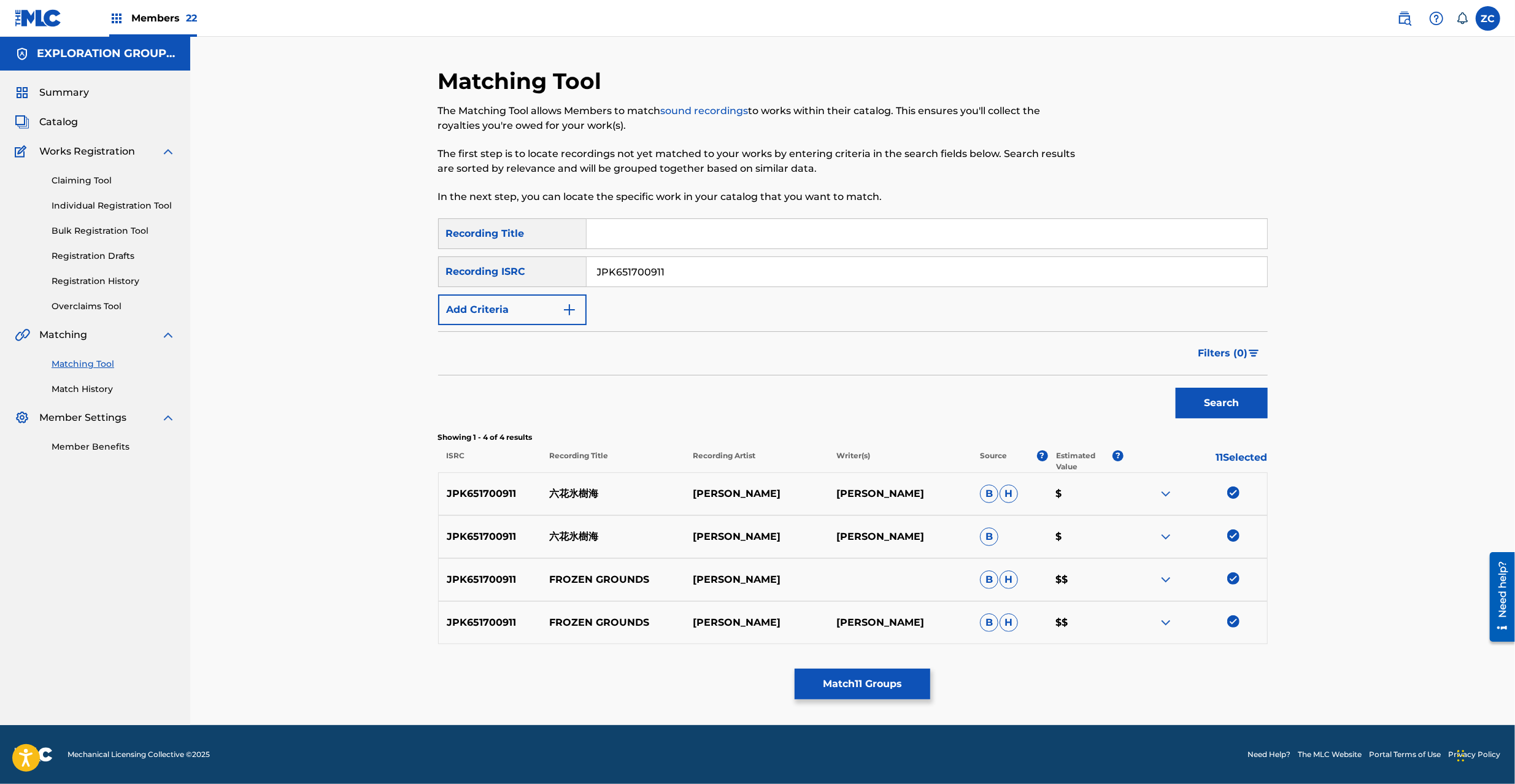
click at [1135, 489] on img at bounding box center [1233, 493] width 12 height 12
click at [1135, 533] on img at bounding box center [1233, 536] width 12 height 12
click at [1135, 585] on img at bounding box center [1233, 579] width 12 height 12
click at [1135, 588] on img at bounding box center [1233, 622] width 12 height 12
click at [681, 275] on input "JPK651700911" at bounding box center [927, 272] width 681 height 30
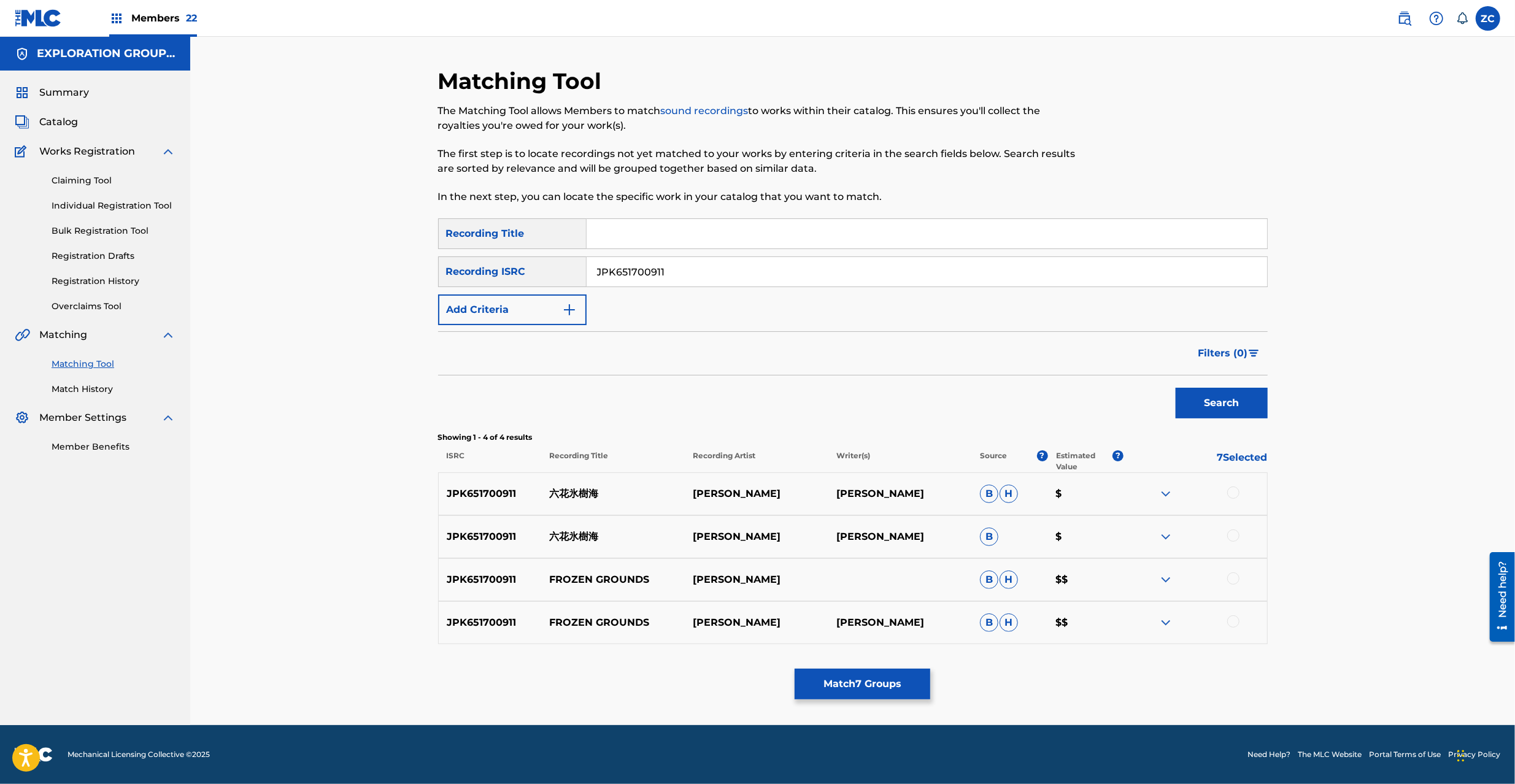
paste input "401710"
type input "JPK651401710"
click at [1135, 388] on button "Search" at bounding box center [1222, 403] width 92 height 30
click at [1135, 491] on div at bounding box center [1233, 493] width 12 height 12
click at [1135, 535] on div at bounding box center [1233, 536] width 12 height 12
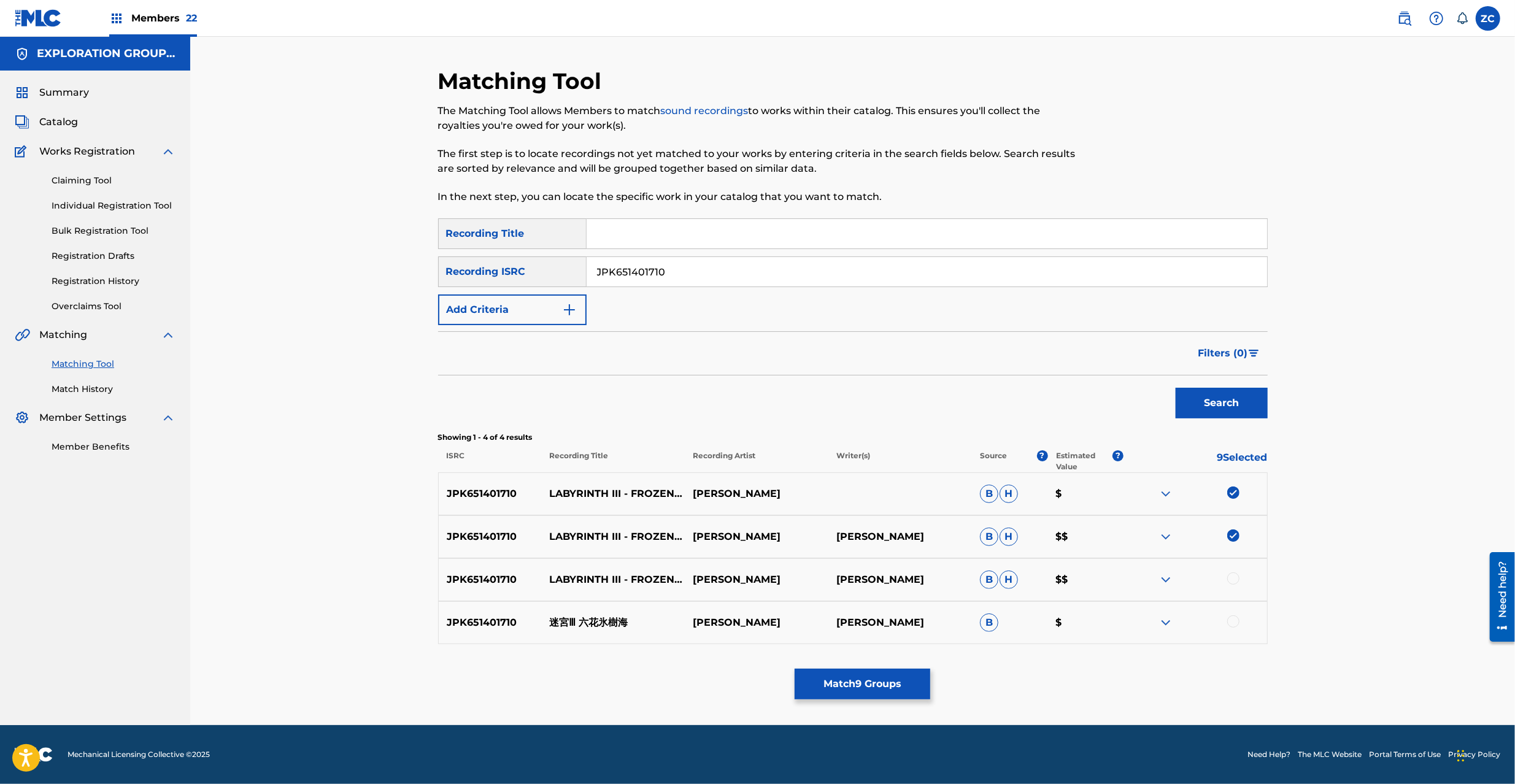
click at [1135, 574] on div at bounding box center [1233, 579] width 12 height 12
click at [1135, 588] on div at bounding box center [1233, 622] width 12 height 12
click at [913, 588] on button "Match 11 Groups" at bounding box center [863, 684] width 136 height 30
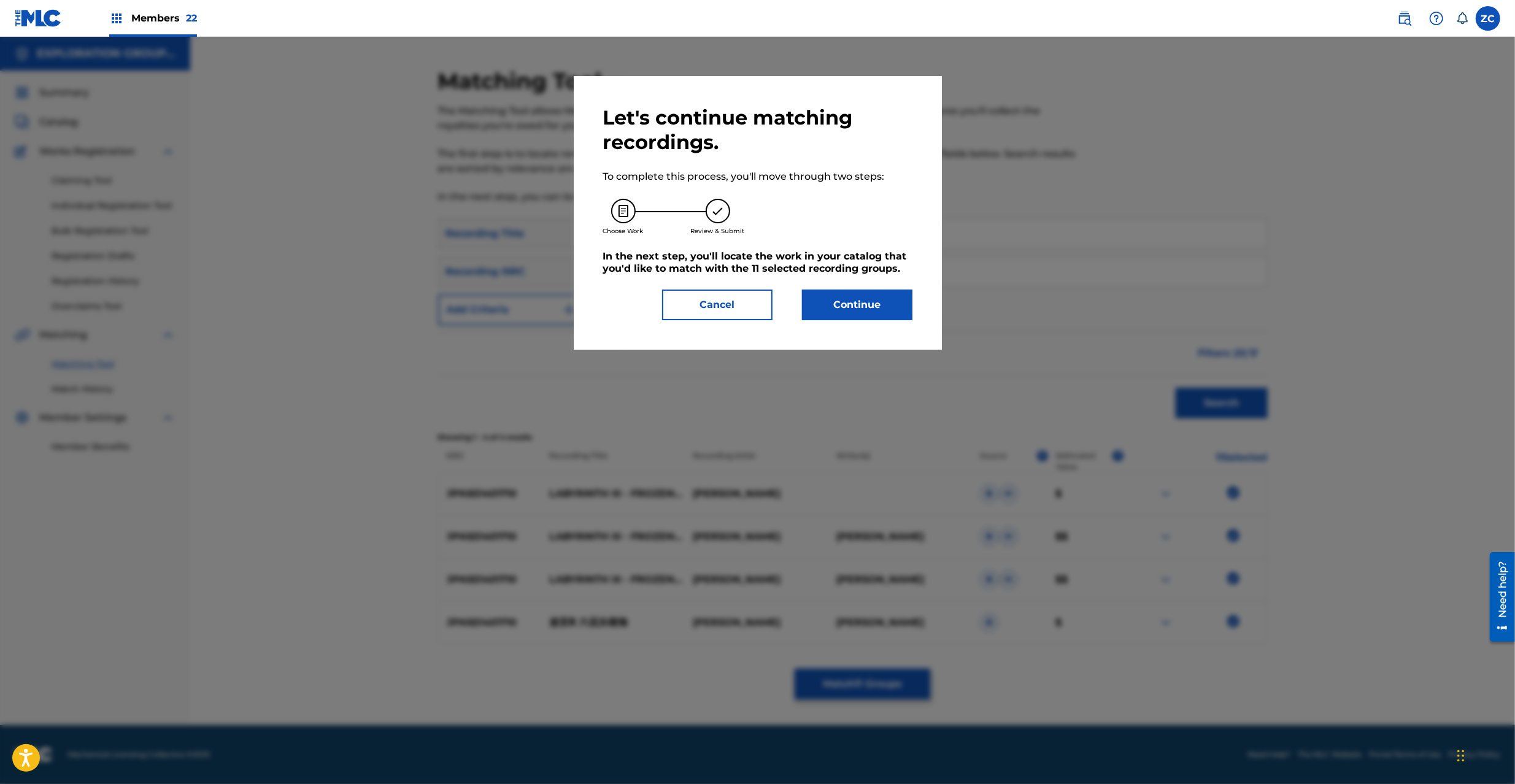
click at [850, 323] on div "Let's continue matching recordings. To complete this process, you'll move throu…" at bounding box center [758, 213] width 369 height 274
click at [857, 313] on button "Continue" at bounding box center [857, 305] width 110 height 30
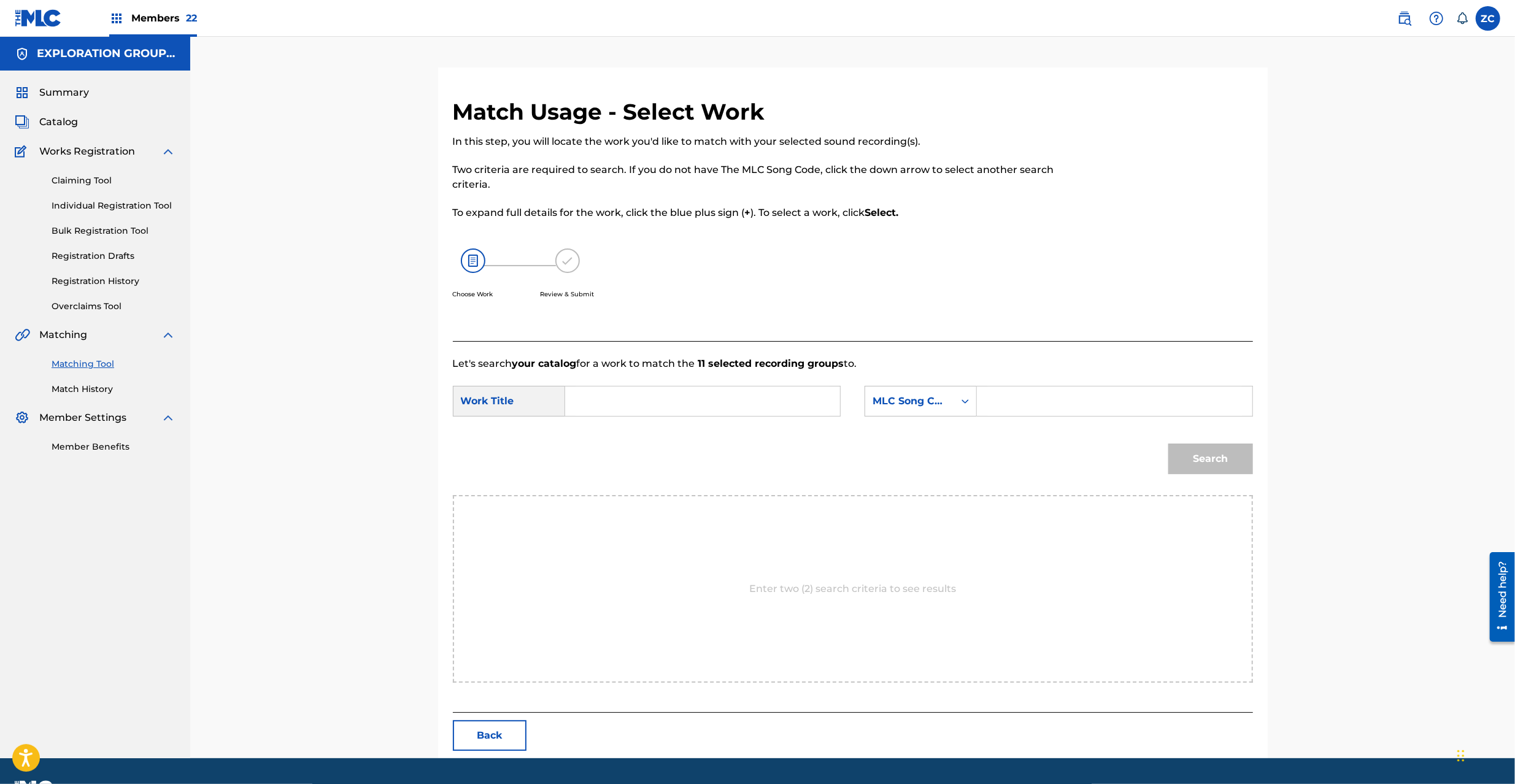
click at [721, 398] on input "Search Form" at bounding box center [703, 401] width 254 height 30
paste input "Meikyuu 3 Rikka Hyou Jukai MV10ER"
click at [763, 404] on input "Meikyuu 3 Rikka Hyou Jukai MV10ER" at bounding box center [703, 401] width 254 height 30
type input "Meikyuu 3 [PERSON_NAME]"
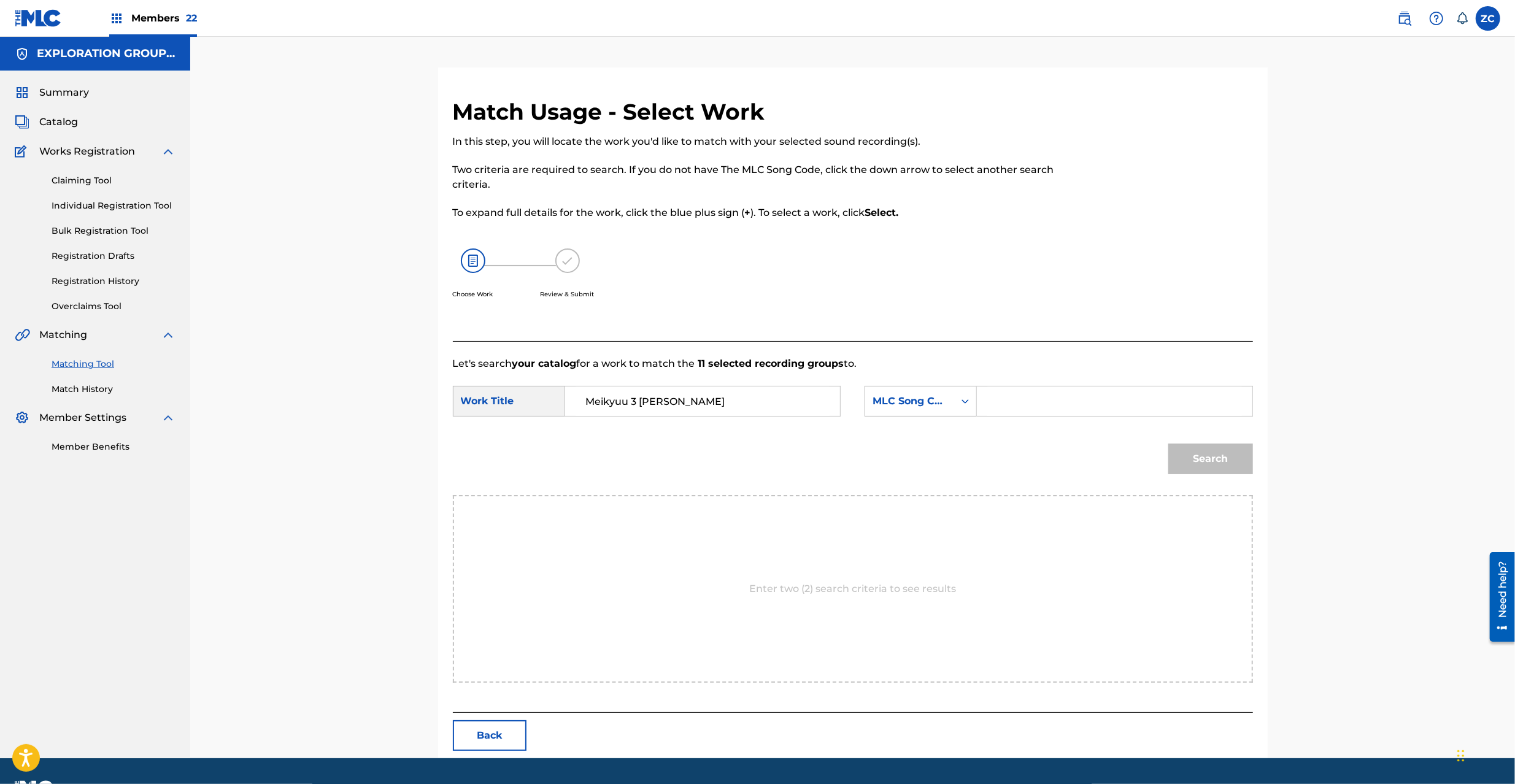
click at [1088, 408] on input "Search Form" at bounding box center [1115, 401] width 254 height 30
paste input "MV10ER"
type input "MV10ER"
click at [1135, 460] on button "Search" at bounding box center [1211, 459] width 85 height 30
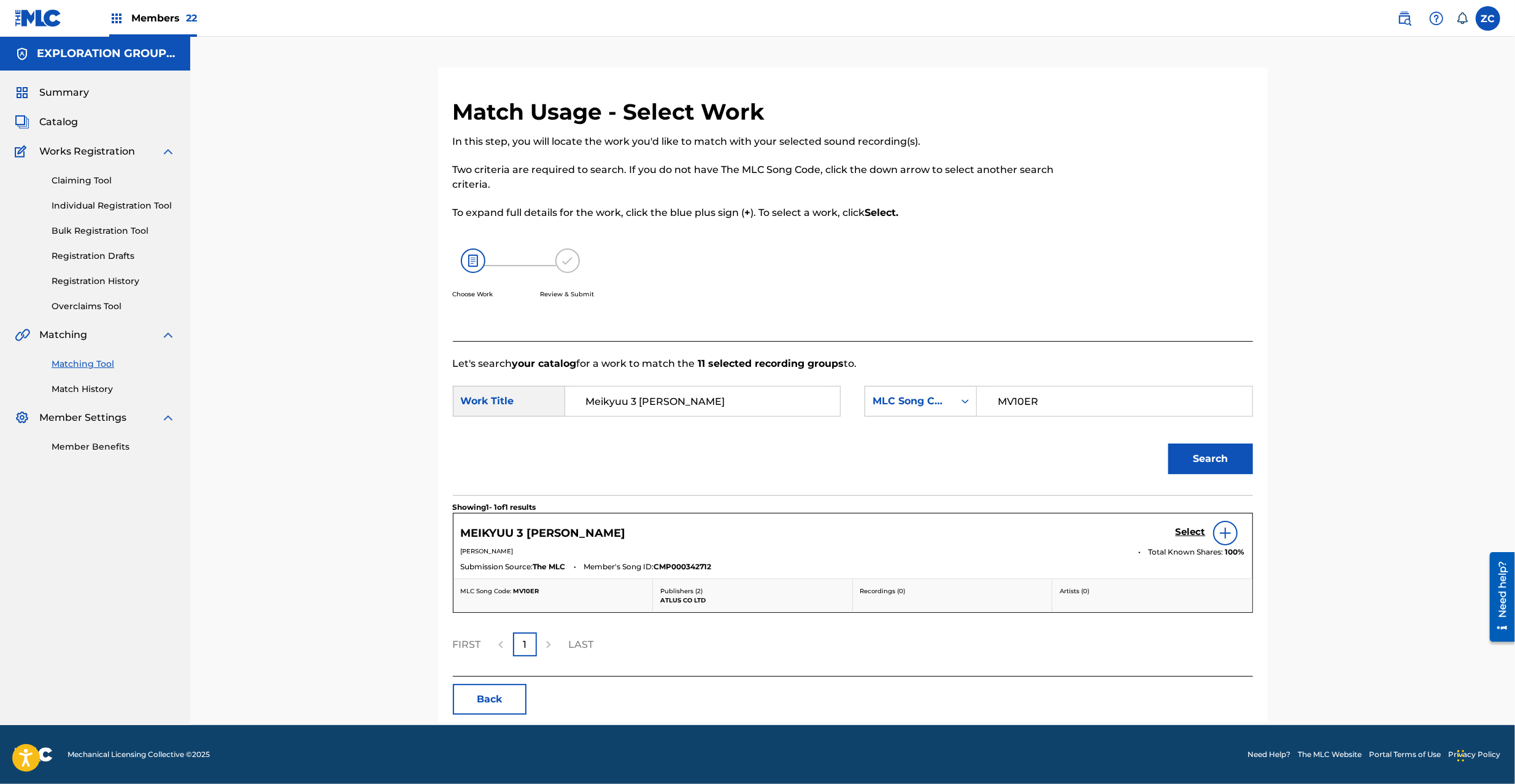
click at [1135, 533] on h5 "Select" at bounding box center [1191, 532] width 30 height 12
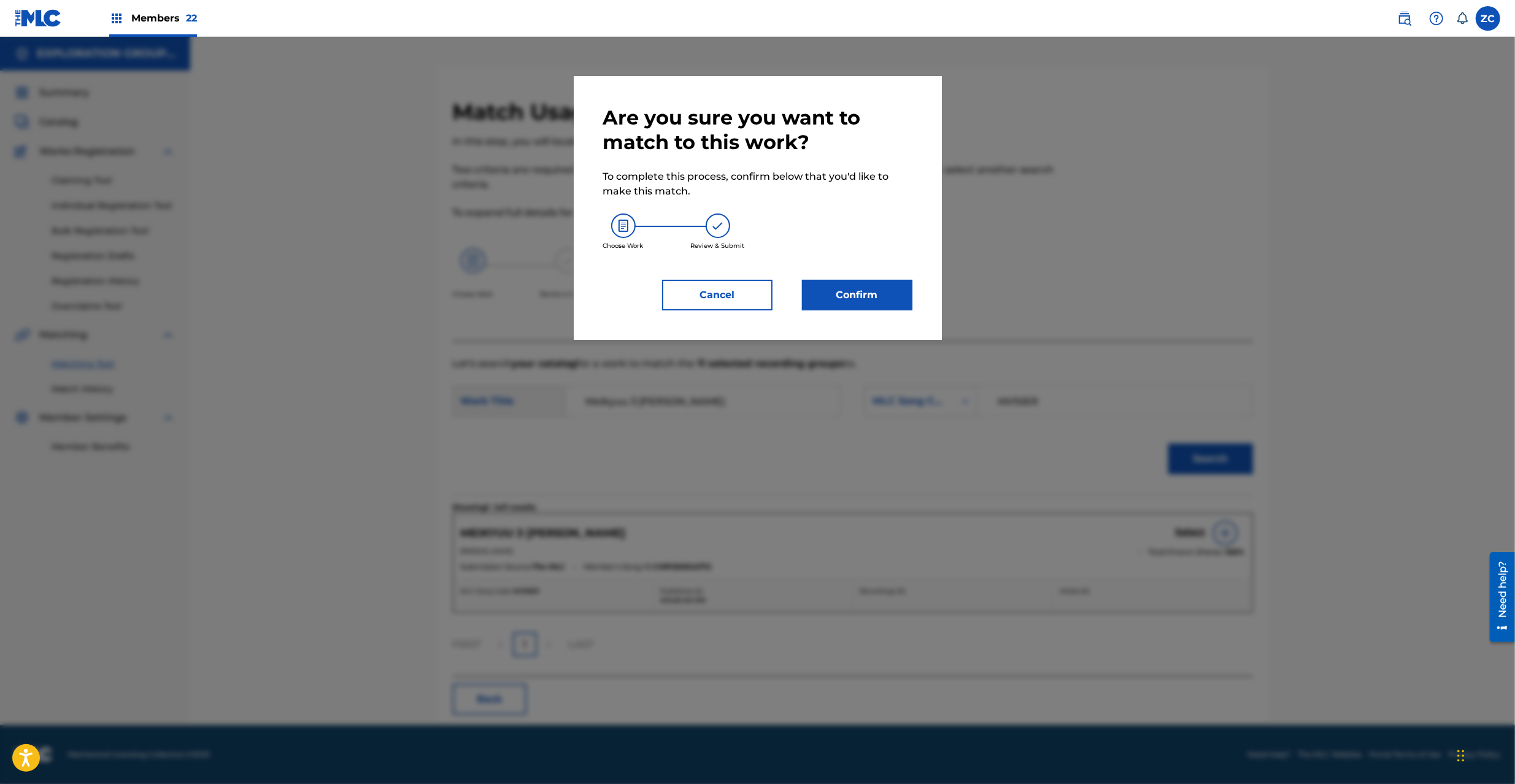
click at [877, 306] on button "Confirm" at bounding box center [857, 295] width 110 height 30
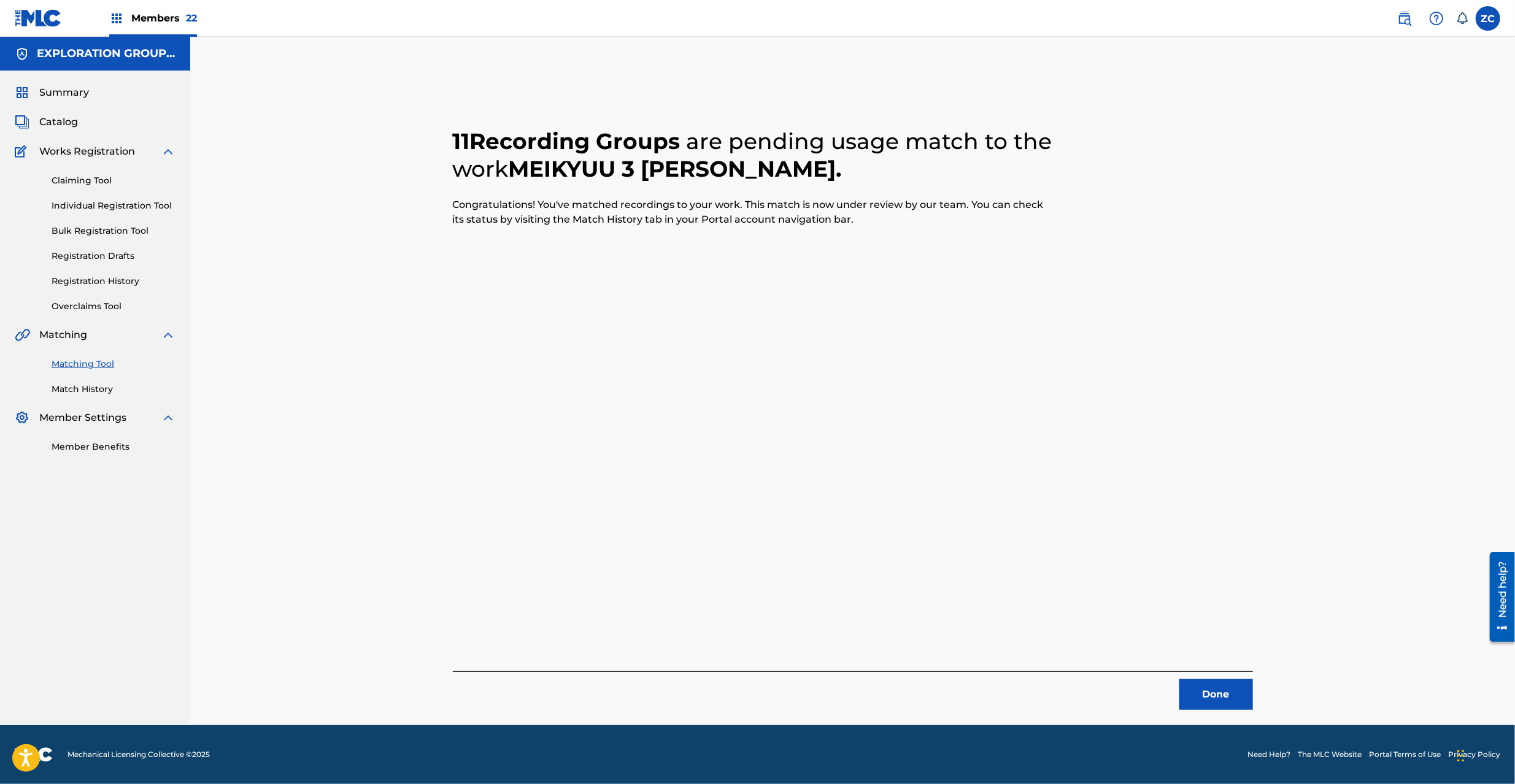
click at [1135, 588] on button "Done" at bounding box center [1216, 694] width 74 height 30
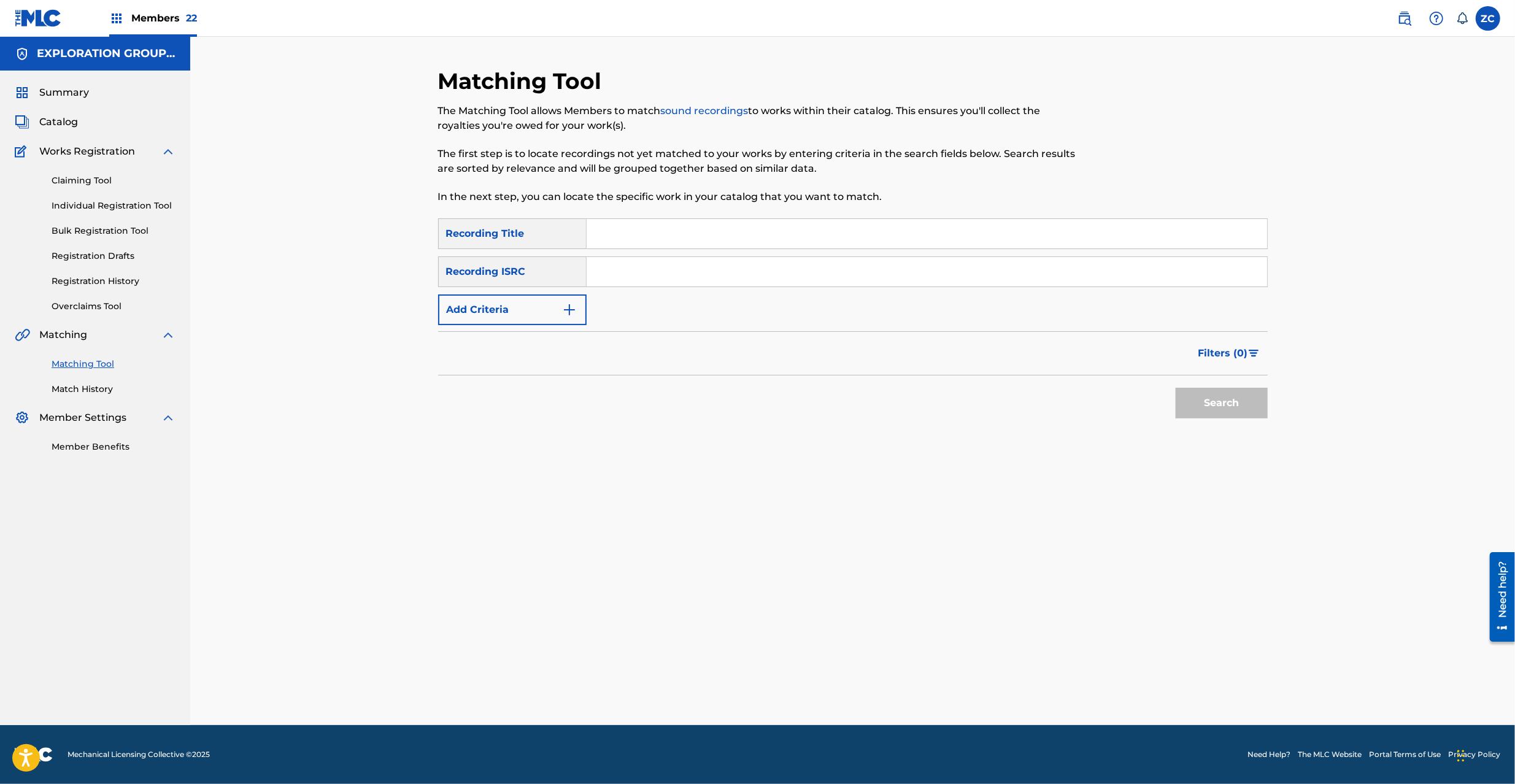
click at [764, 273] on input "Search Form" at bounding box center [927, 272] width 681 height 30
paste input "JPK651051641"
click at [1135, 406] on button "Search" at bounding box center [1222, 403] width 92 height 30
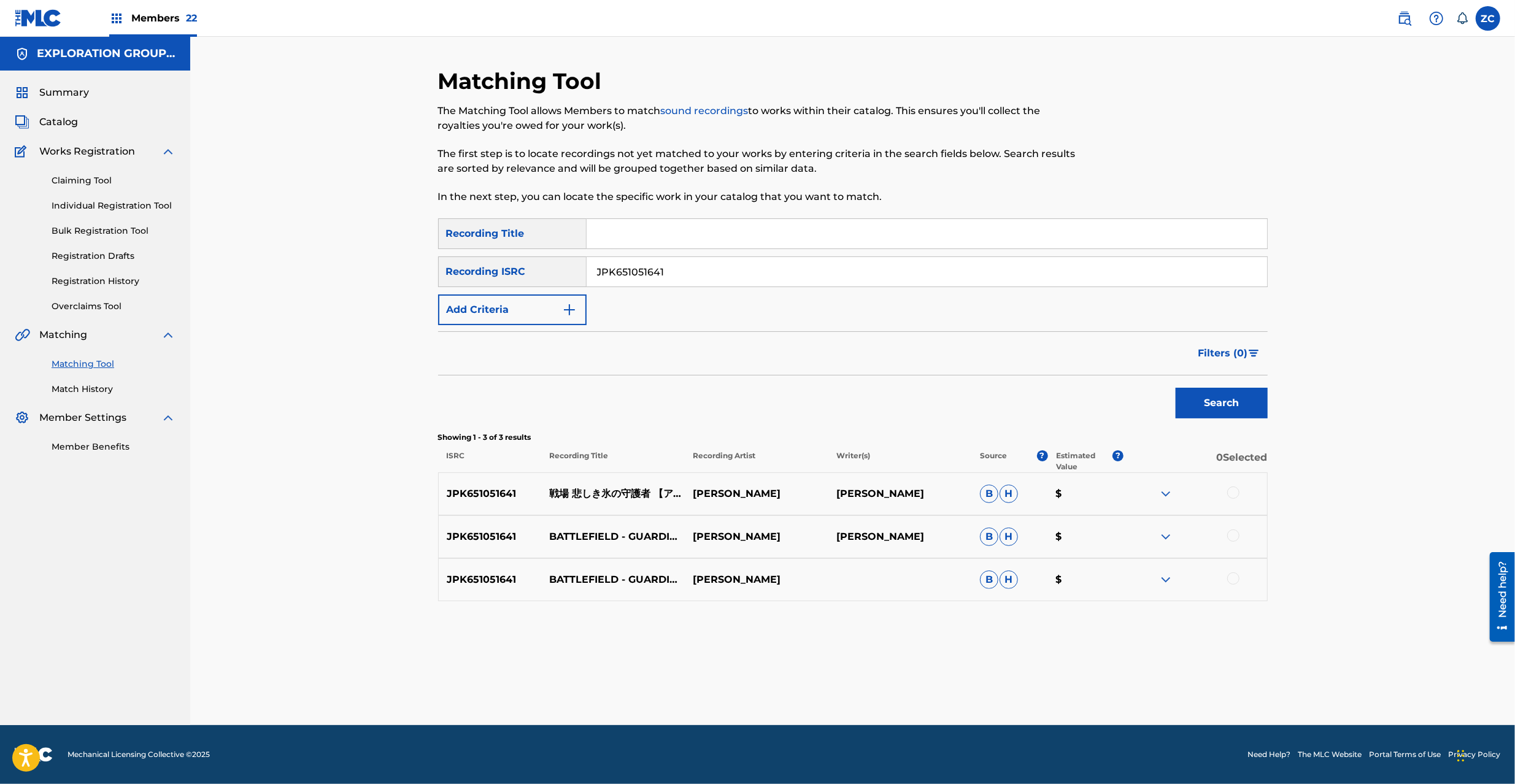
click at [1135, 494] on div at bounding box center [1233, 493] width 12 height 12
click at [1135, 529] on div "JPK651051641 BATTLEFIELD - GUARDIAN OF THE DOLEFUL GLACIER [[PERSON_NAME] AND […" at bounding box center [853, 537] width 830 height 43
click at [1135, 538] on div at bounding box center [1233, 536] width 12 height 12
click at [1135, 578] on div at bounding box center [1233, 579] width 12 height 12
drag, startPoint x: 672, startPoint y: 271, endPoint x: 440, endPoint y: 280, distance: 232.2
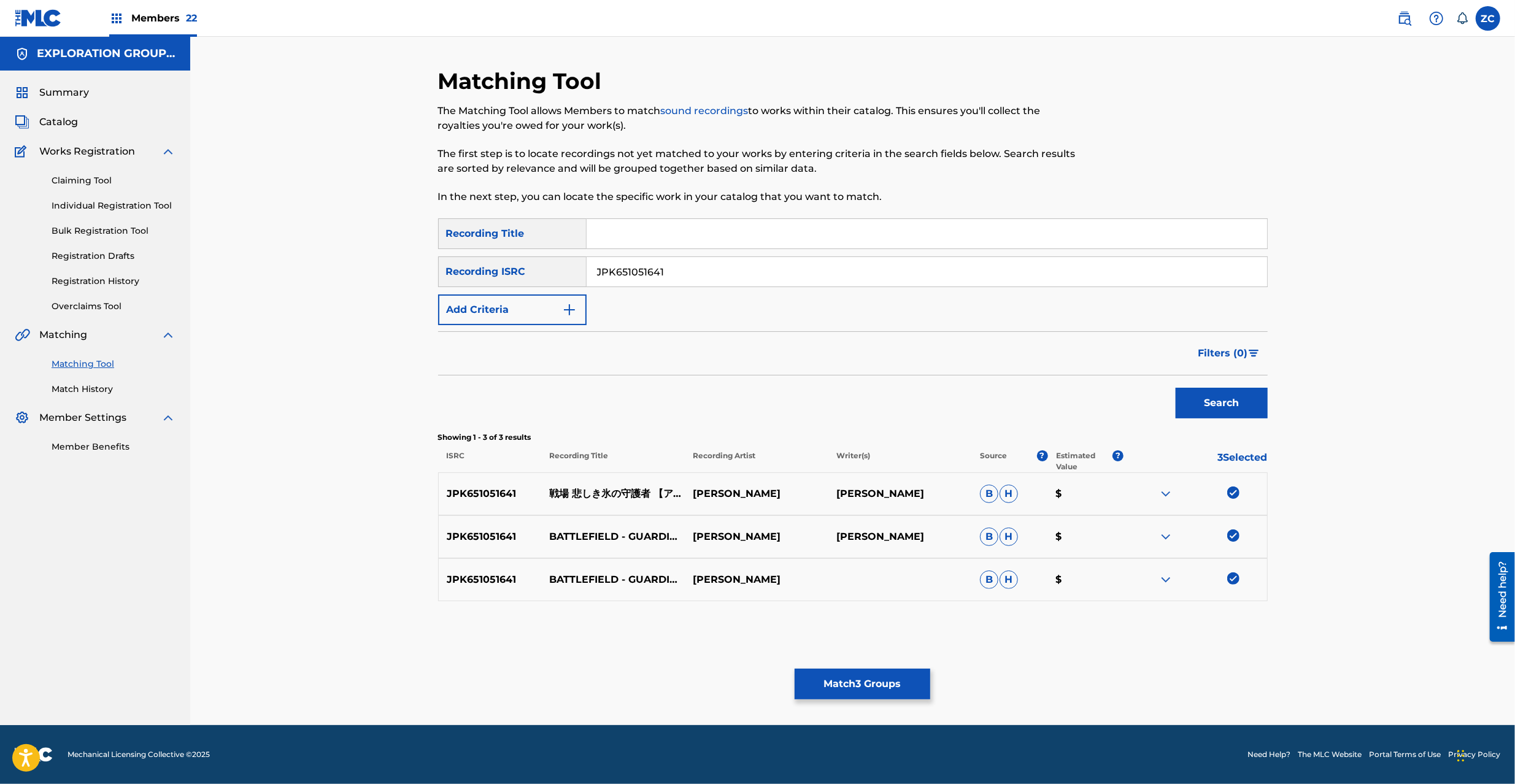
click at [440, 280] on div "SearchWithCriteria4bc2985a-6d16-41c6-a7f0-fc7c8a7767f0 Recording ISRC JPK651051…" at bounding box center [853, 272] width 830 height 30
paste input "12"
click at [1135, 409] on button "Search" at bounding box center [1222, 403] width 92 height 30
click at [1135, 491] on div at bounding box center [1233, 493] width 12 height 12
click at [1135, 535] on div at bounding box center [1233, 536] width 12 height 12
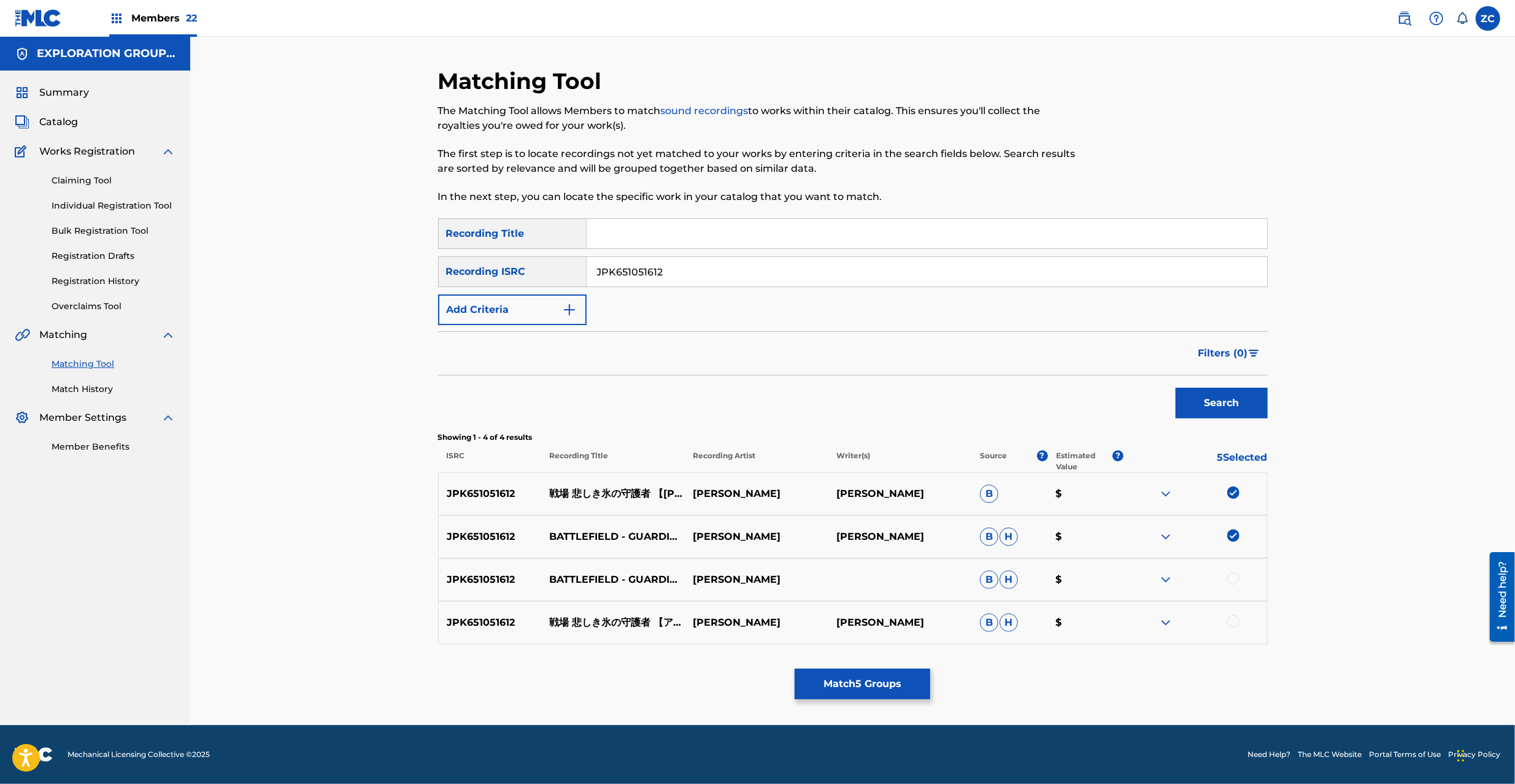
click at [1135, 579] on div at bounding box center [1233, 579] width 12 height 12
click at [1135, 588] on div at bounding box center [1233, 622] width 12 height 12
click at [701, 278] on input "JPK651051612" at bounding box center [927, 272] width 681 height 30
paste input "401711"
click at [1135, 411] on button "Search" at bounding box center [1222, 403] width 92 height 30
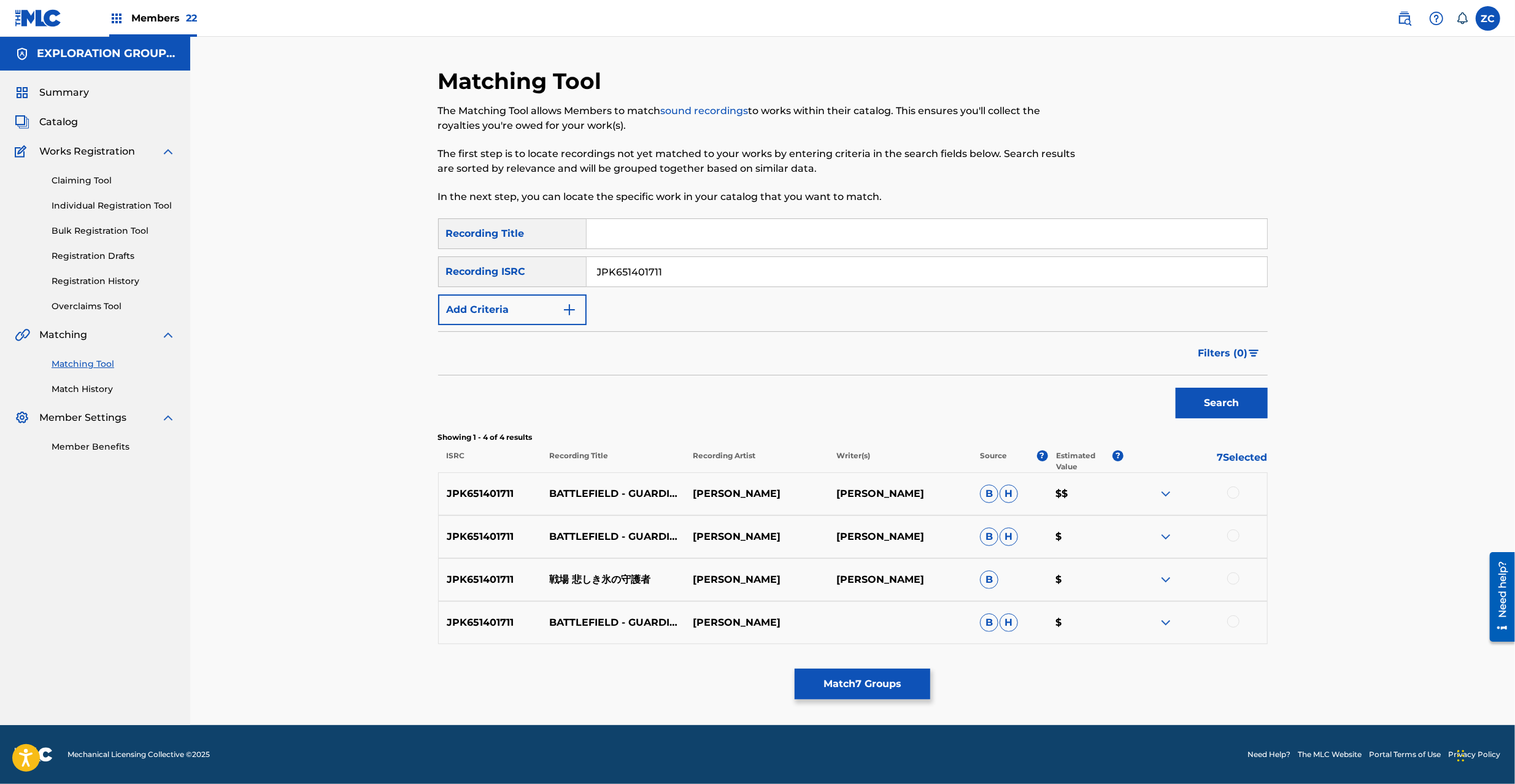
click at [1135, 492] on div at bounding box center [1233, 493] width 12 height 12
click at [1135, 536] on div at bounding box center [1233, 536] width 12 height 12
click at [1135, 576] on div at bounding box center [1233, 579] width 12 height 12
click at [1135, 588] on div at bounding box center [1233, 622] width 12 height 12
click at [727, 276] on input "JPK651401711" at bounding box center [927, 272] width 681 height 30
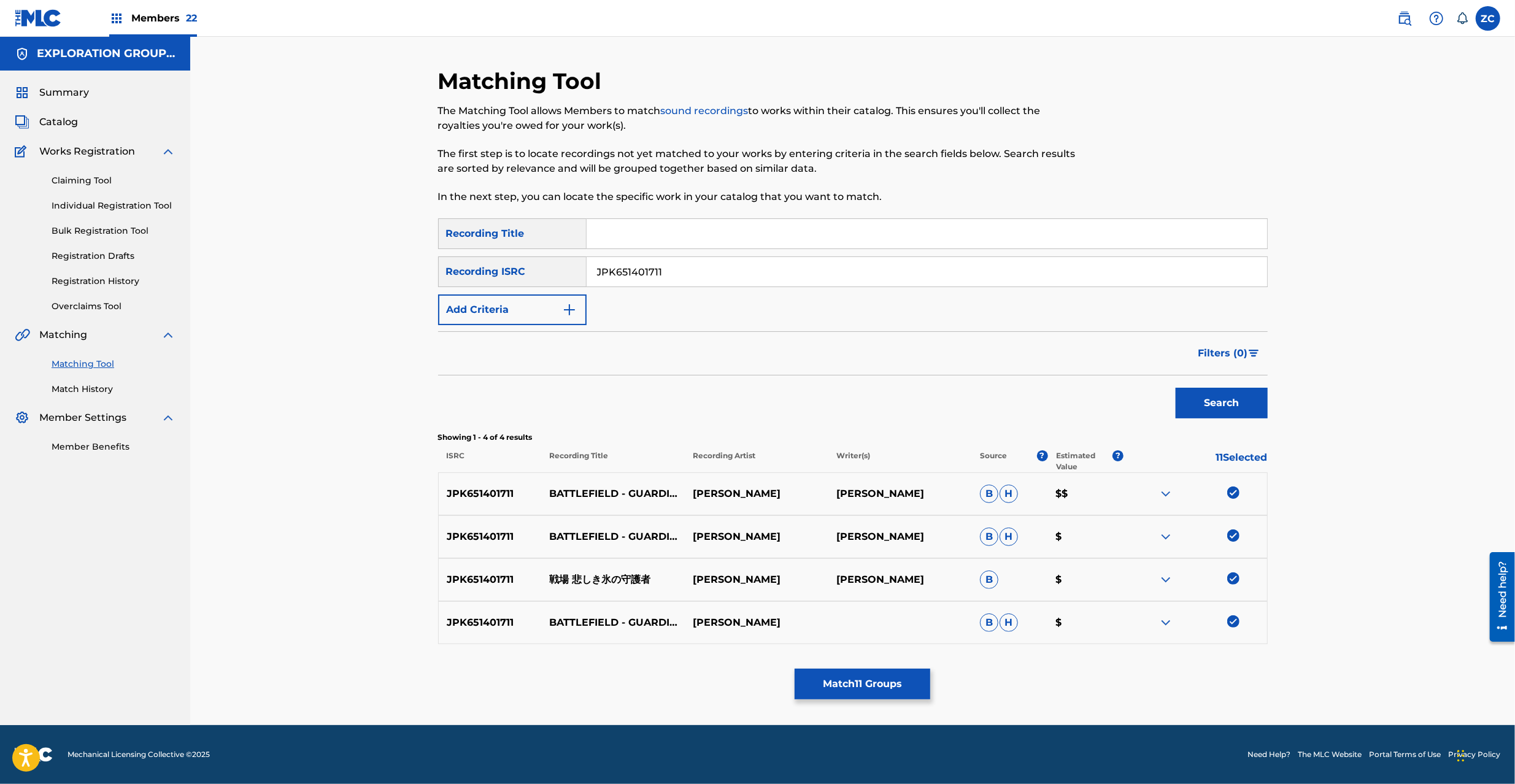
paste input "264212"
click at [1135, 400] on button "Search" at bounding box center [1222, 403] width 92 height 30
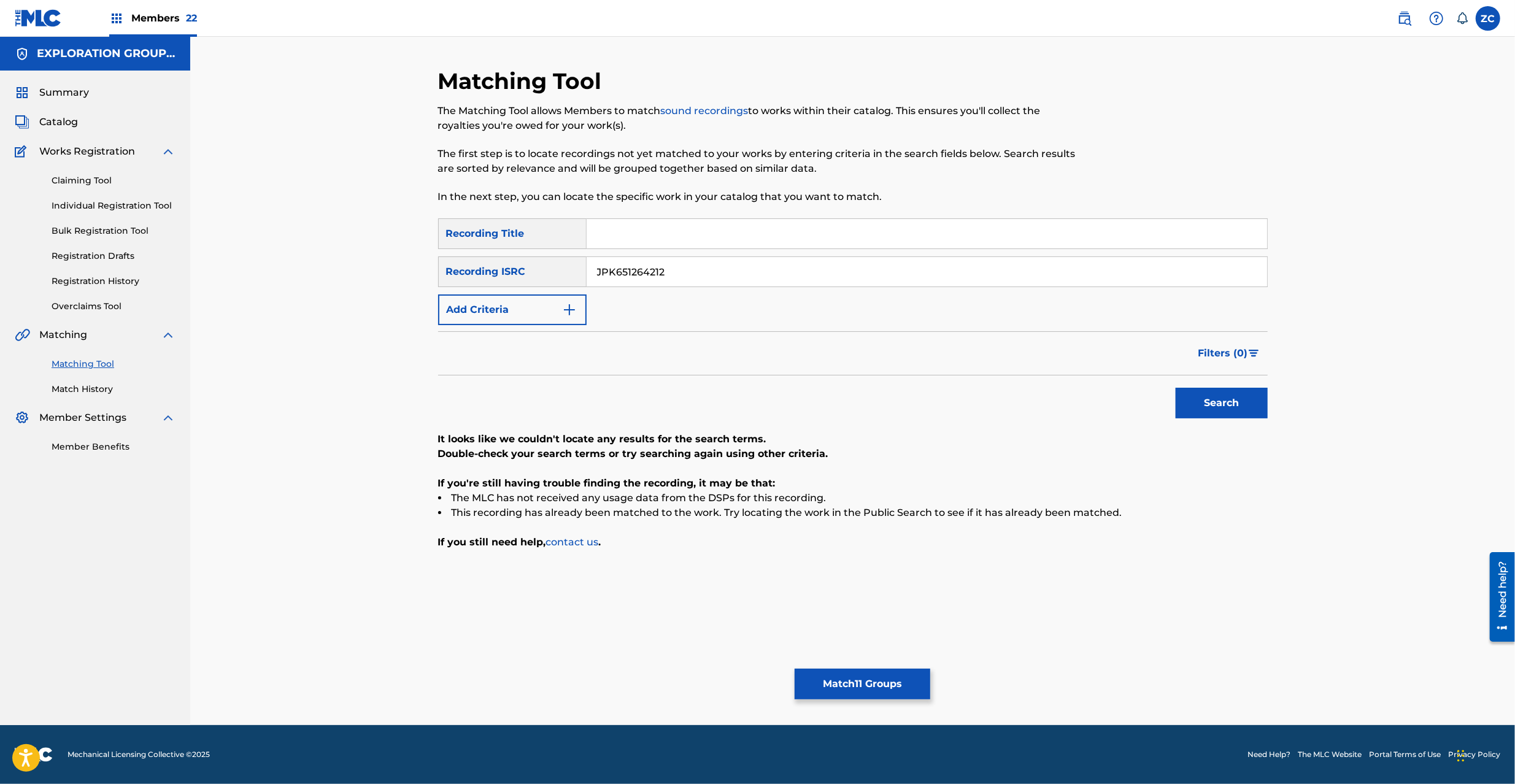
click at [705, 273] on input "JPK651264212" at bounding box center [927, 272] width 681 height 30
paste input "3671"
click at [1135, 402] on button "Search" at bounding box center [1222, 403] width 92 height 30
click at [739, 278] on input "JPK651367112" at bounding box center [927, 272] width 681 height 30
paste input "2648"
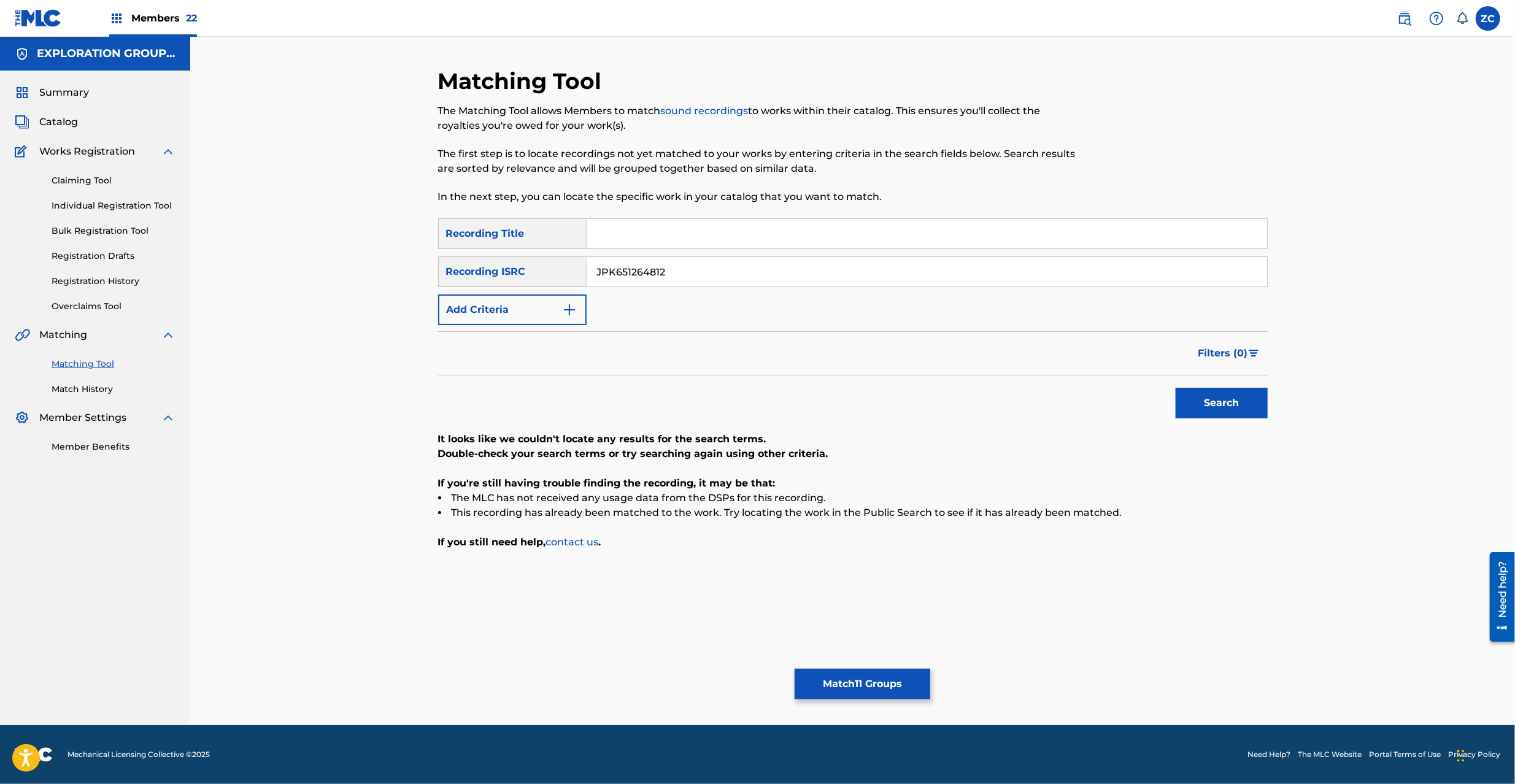
click at [1135, 410] on button "Search" at bounding box center [1222, 403] width 92 height 30
click at [732, 280] on input "JPK651264812" at bounding box center [927, 272] width 681 height 30
paste input "018"
type input "JPK651264018"
click at [1135, 405] on button "Search" at bounding box center [1222, 403] width 92 height 30
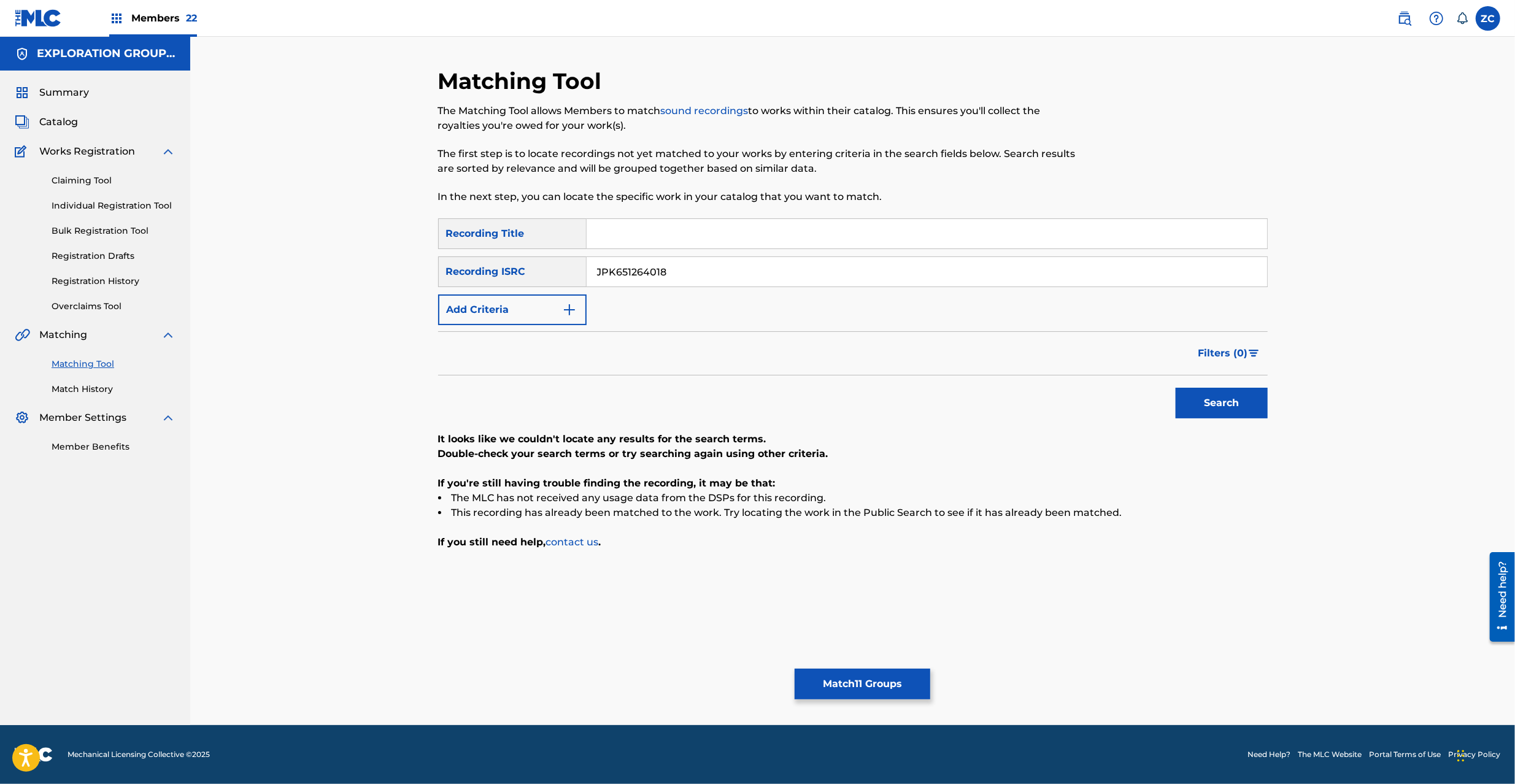
click at [879, 588] on div "Matching Tool The Matching Tool allows Members to match sound recordings to wor…" at bounding box center [853, 396] width 830 height 658
click at [881, 588] on button "Match 11 Groups" at bounding box center [863, 684] width 136 height 30
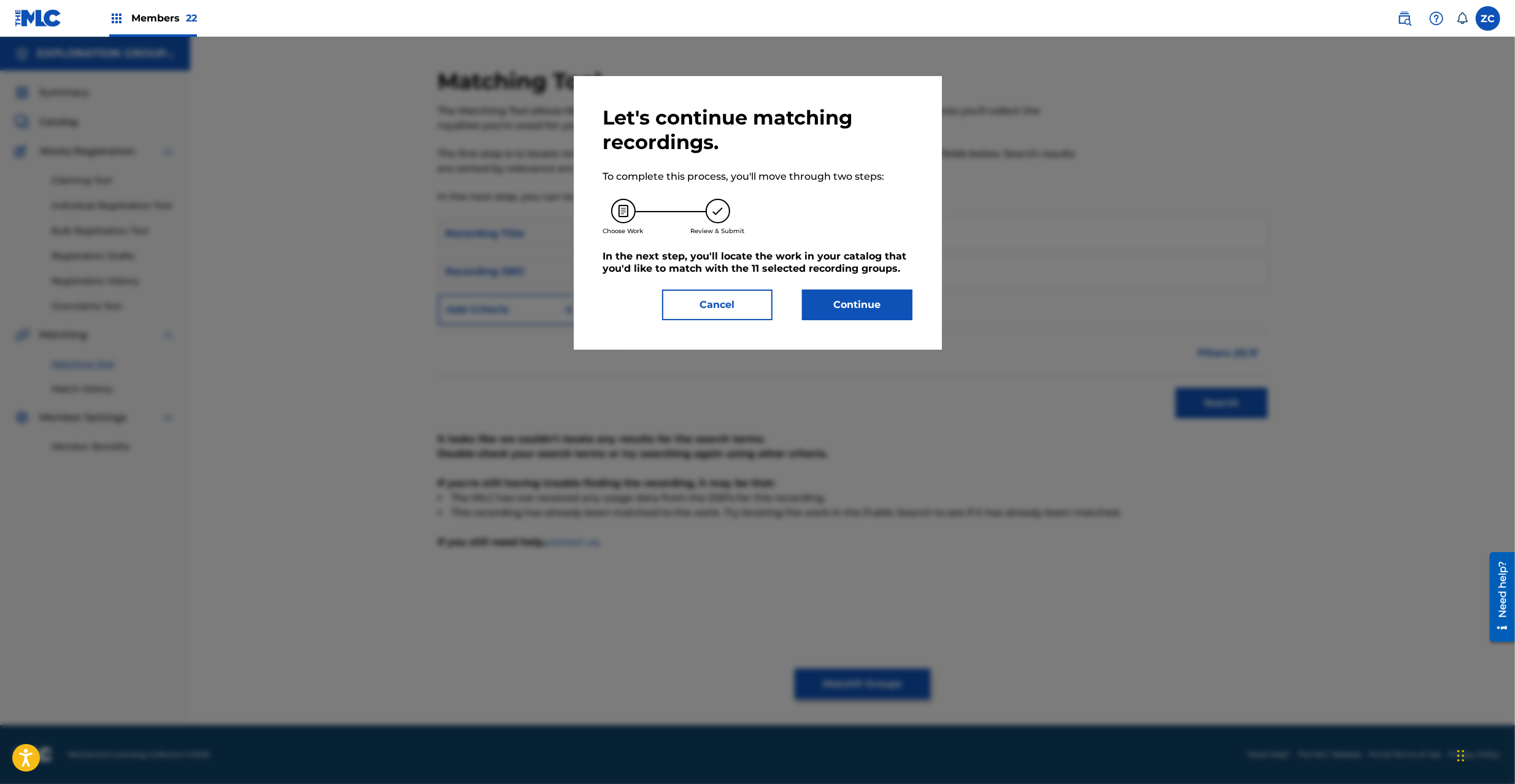
click at [850, 310] on button "Continue" at bounding box center [857, 305] width 110 height 30
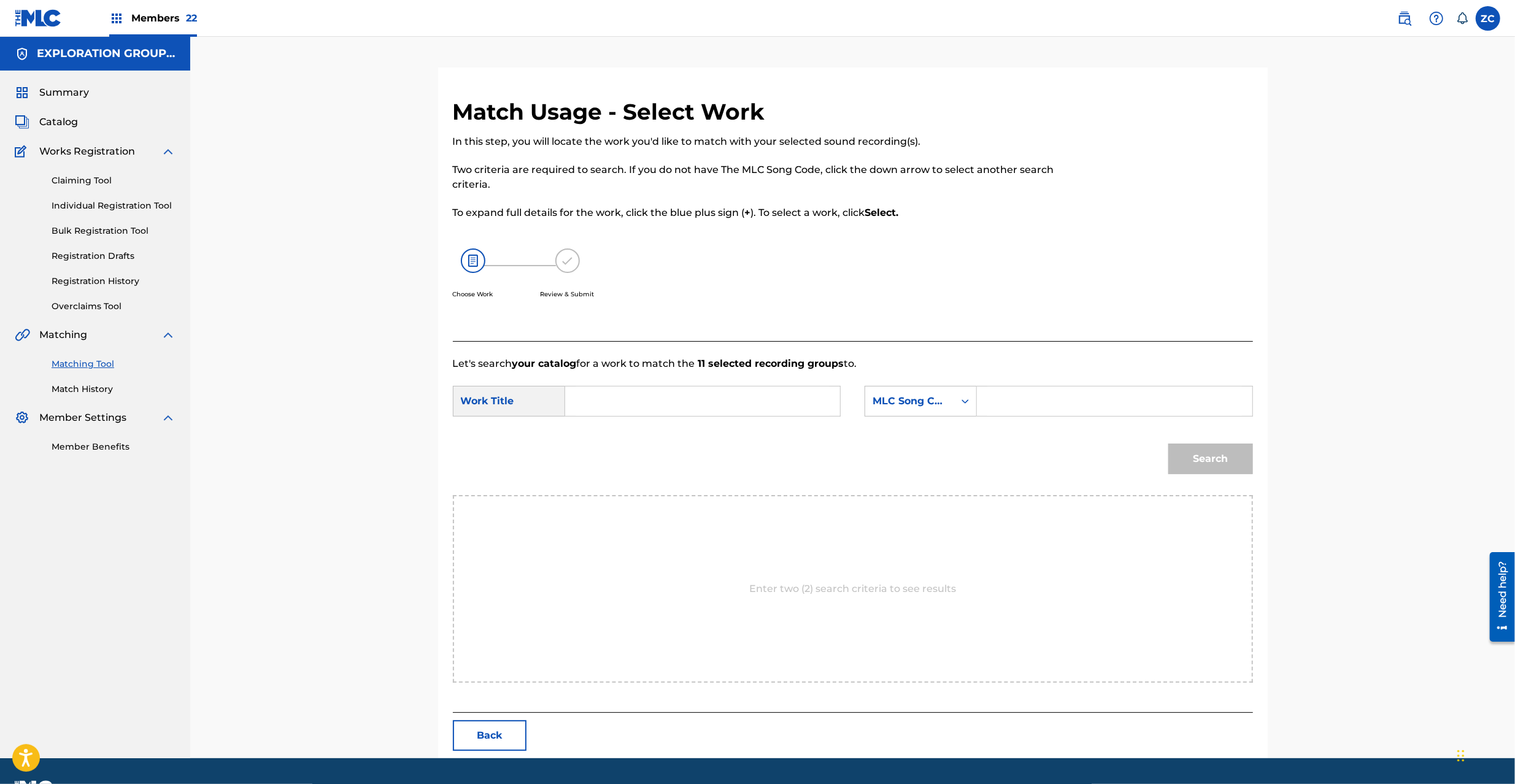
click at [772, 408] on input "Search Form" at bounding box center [703, 401] width 254 height 30
paste input "Senjou [PERSON_NAME] Shugoshin S65UVR"
click at [790, 400] on input "Senjou [PERSON_NAME] Shugoshin S65UVR" at bounding box center [703, 401] width 254 height 30
type input "Senjou [PERSON_NAME]"
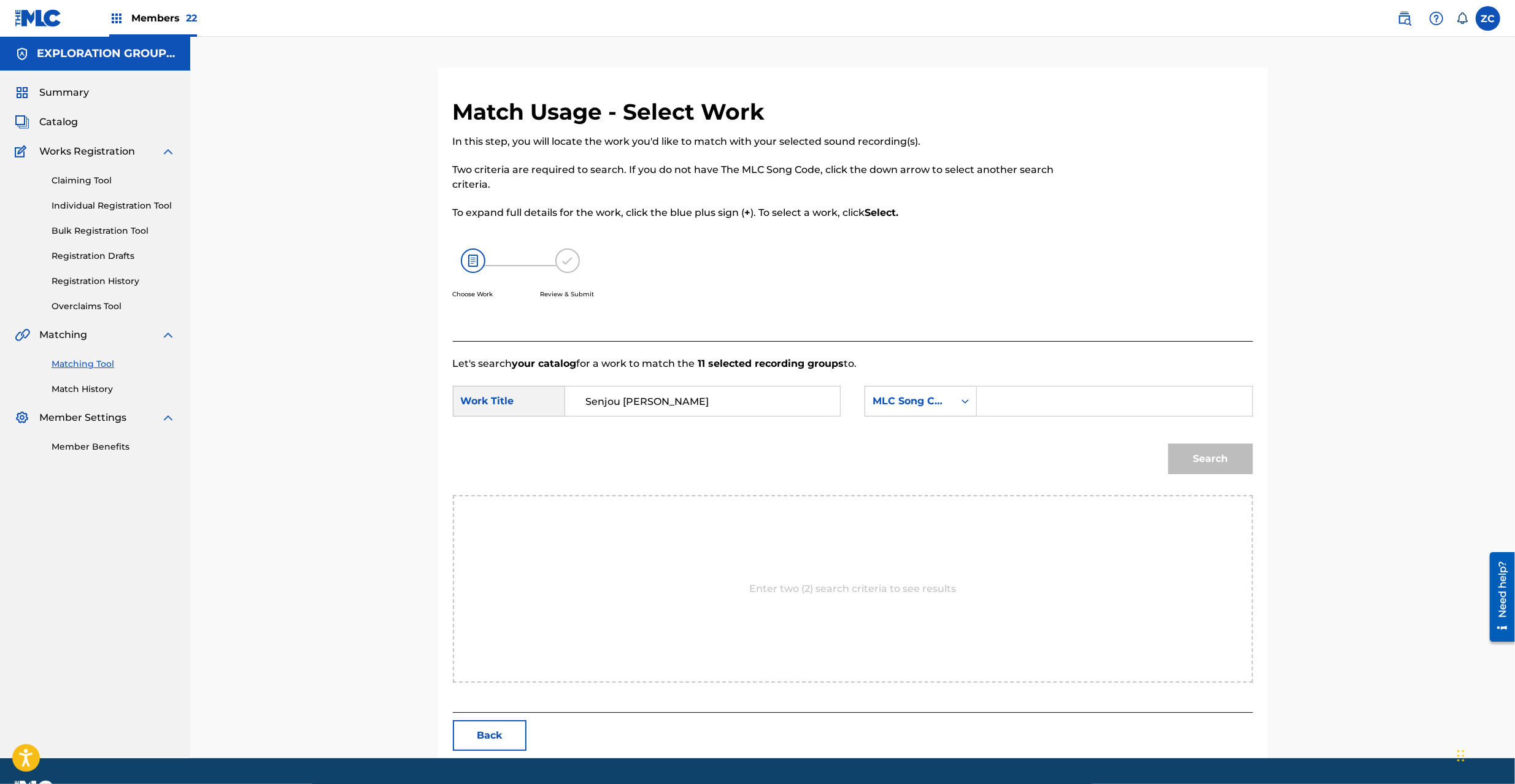
click at [1015, 403] on input "Search Form" at bounding box center [1115, 401] width 254 height 30
paste input "S65UVR"
type input "S65UVR"
click at [1135, 458] on button "Search" at bounding box center [1211, 459] width 85 height 30
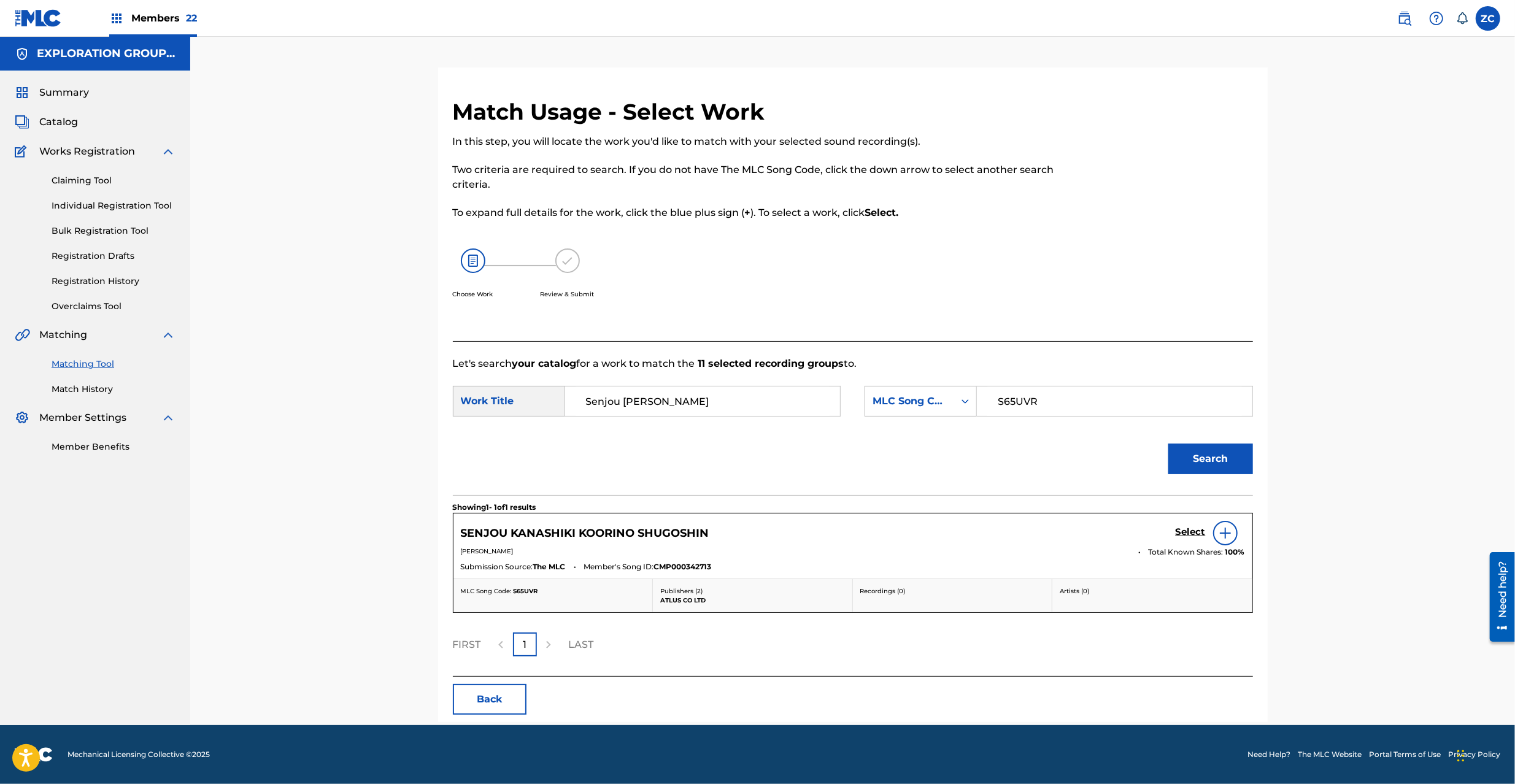
click at [1135, 526] on div "Select" at bounding box center [1211, 533] width 69 height 25
click at [1135, 534] on h5 "Select" at bounding box center [1191, 532] width 30 height 12
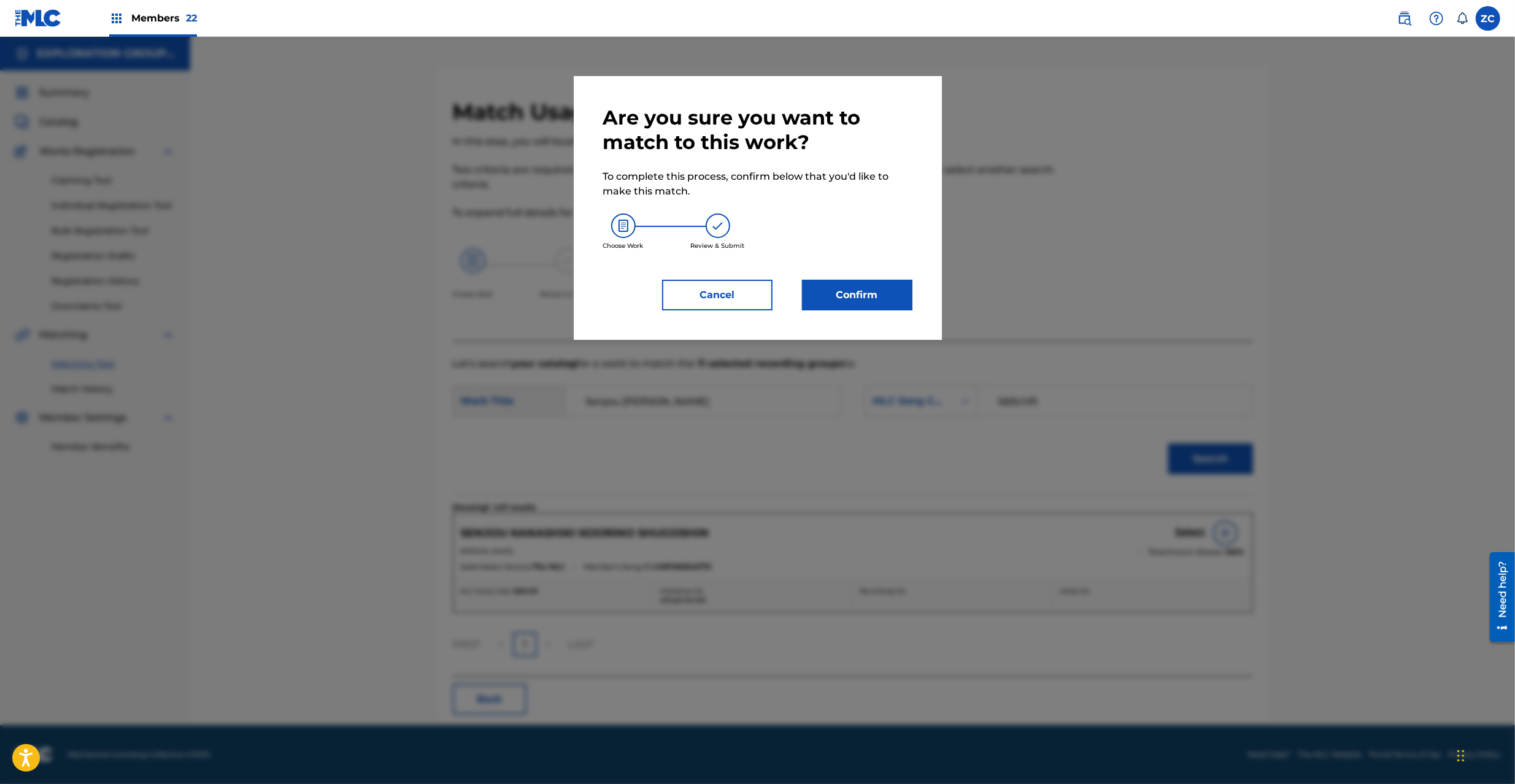
click at [855, 277] on div "Are you sure you want to match to this work? To complete this process, confirm …" at bounding box center [758, 208] width 309 height 205
click at [868, 307] on button "Confirm" at bounding box center [857, 295] width 110 height 30
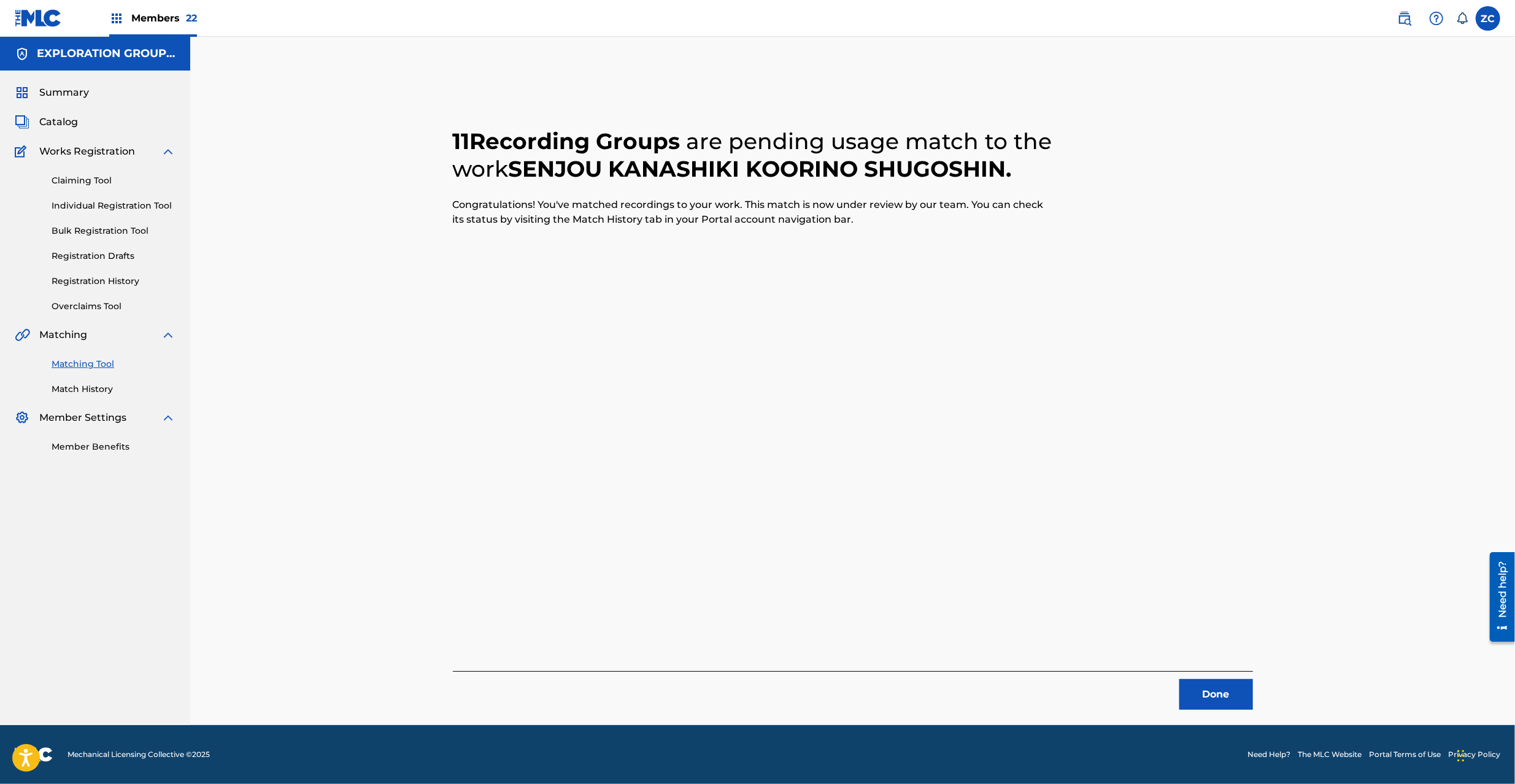
click at [1135, 588] on button "Done" at bounding box center [1216, 694] width 74 height 30
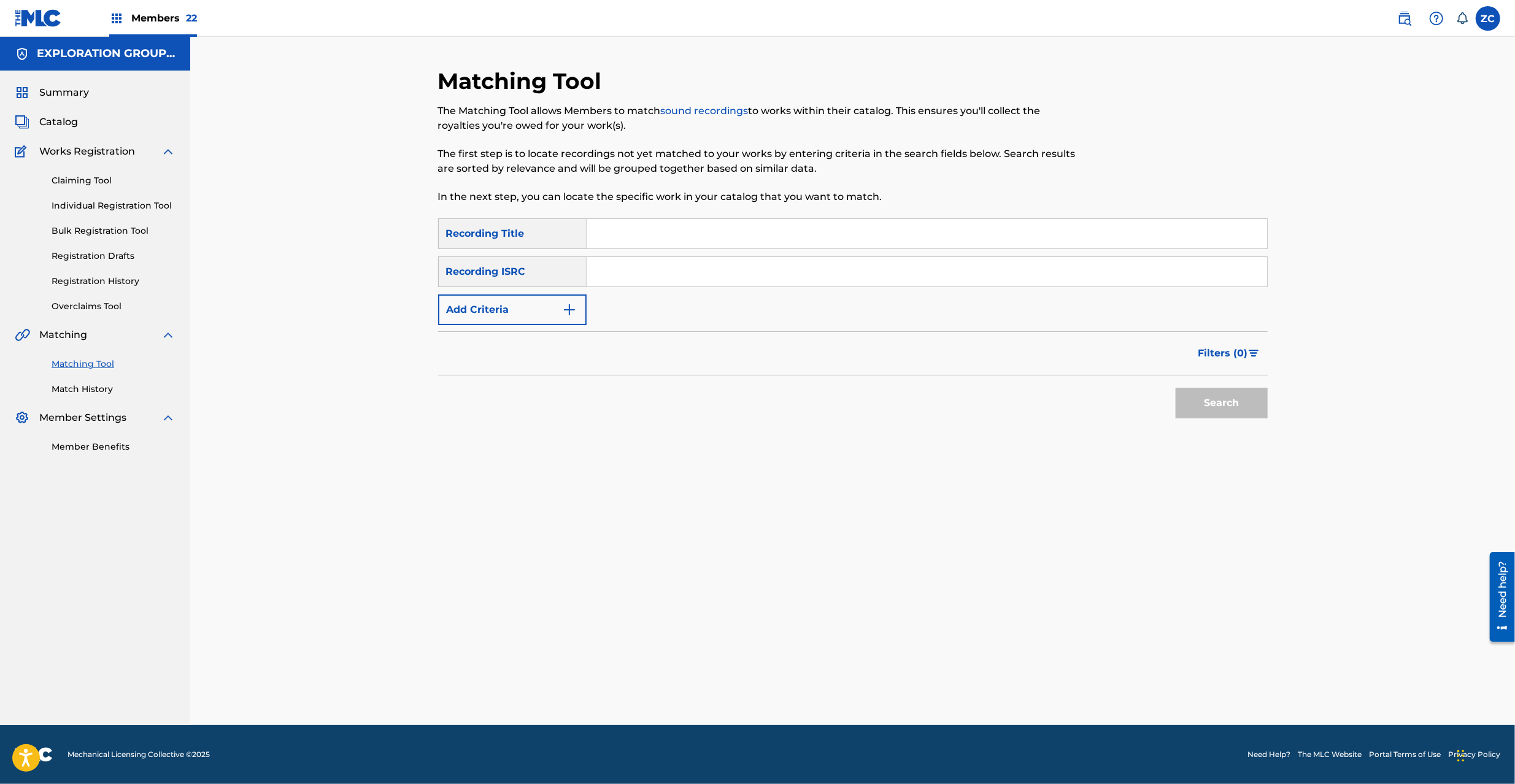
drag, startPoint x: 729, startPoint y: 271, endPoint x: 740, endPoint y: 277, distance: 12.5
click at [729, 271] on input "Search Form" at bounding box center [927, 272] width 681 height 30
paste input "JPK651367113"
click at [1135, 407] on button "Search" at bounding box center [1222, 403] width 92 height 30
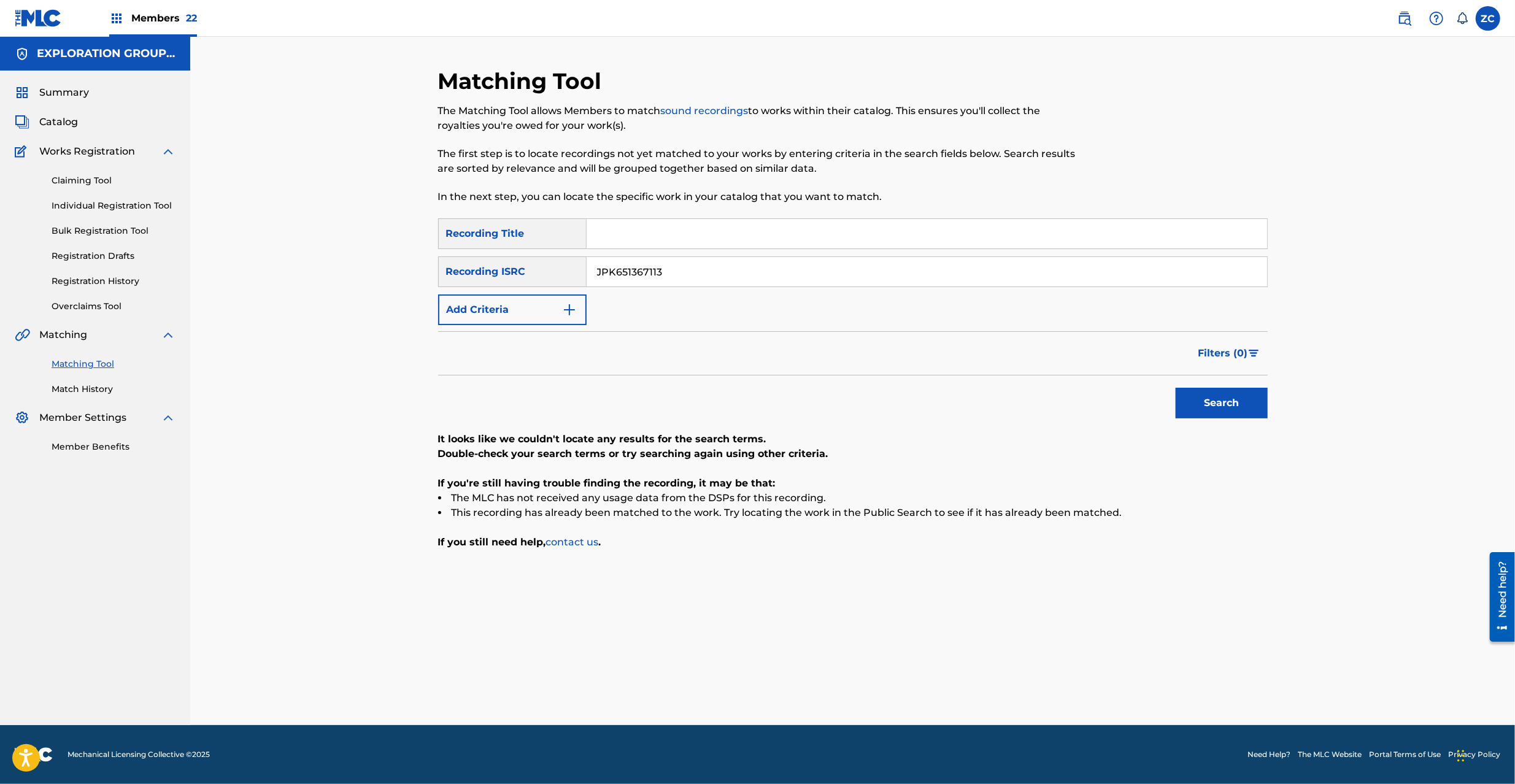
click at [696, 280] on input "JPK651367113" at bounding box center [927, 272] width 681 height 30
paste input "2648"
click at [1135, 408] on div "Matching Tool The Matching Tool allows Members to match sound recordings to wor…" at bounding box center [853, 396] width 859 height 658
click at [1135, 406] on button "Search" at bounding box center [1222, 403] width 92 height 30
click at [747, 282] on input "JPK651264813" at bounding box center [927, 272] width 681 height 30
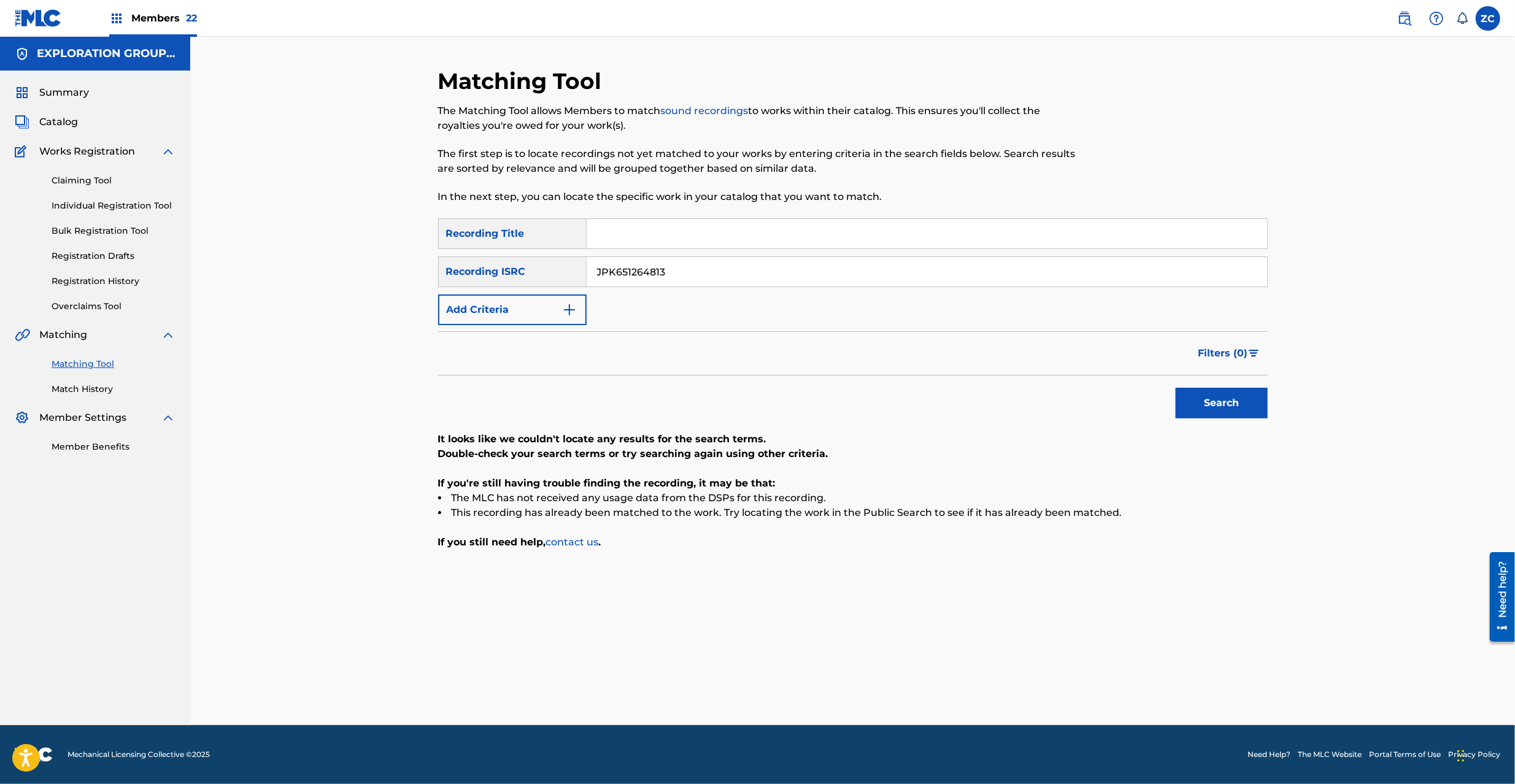
paste input "160115"
click at [1135, 402] on button "Search" at bounding box center [1222, 403] width 92 height 30
drag, startPoint x: 793, startPoint y: 268, endPoint x: 808, endPoint y: 282, distance: 20.5
click at [793, 268] on input "JPK651160115" at bounding box center [927, 272] width 681 height 30
paste input "264213"
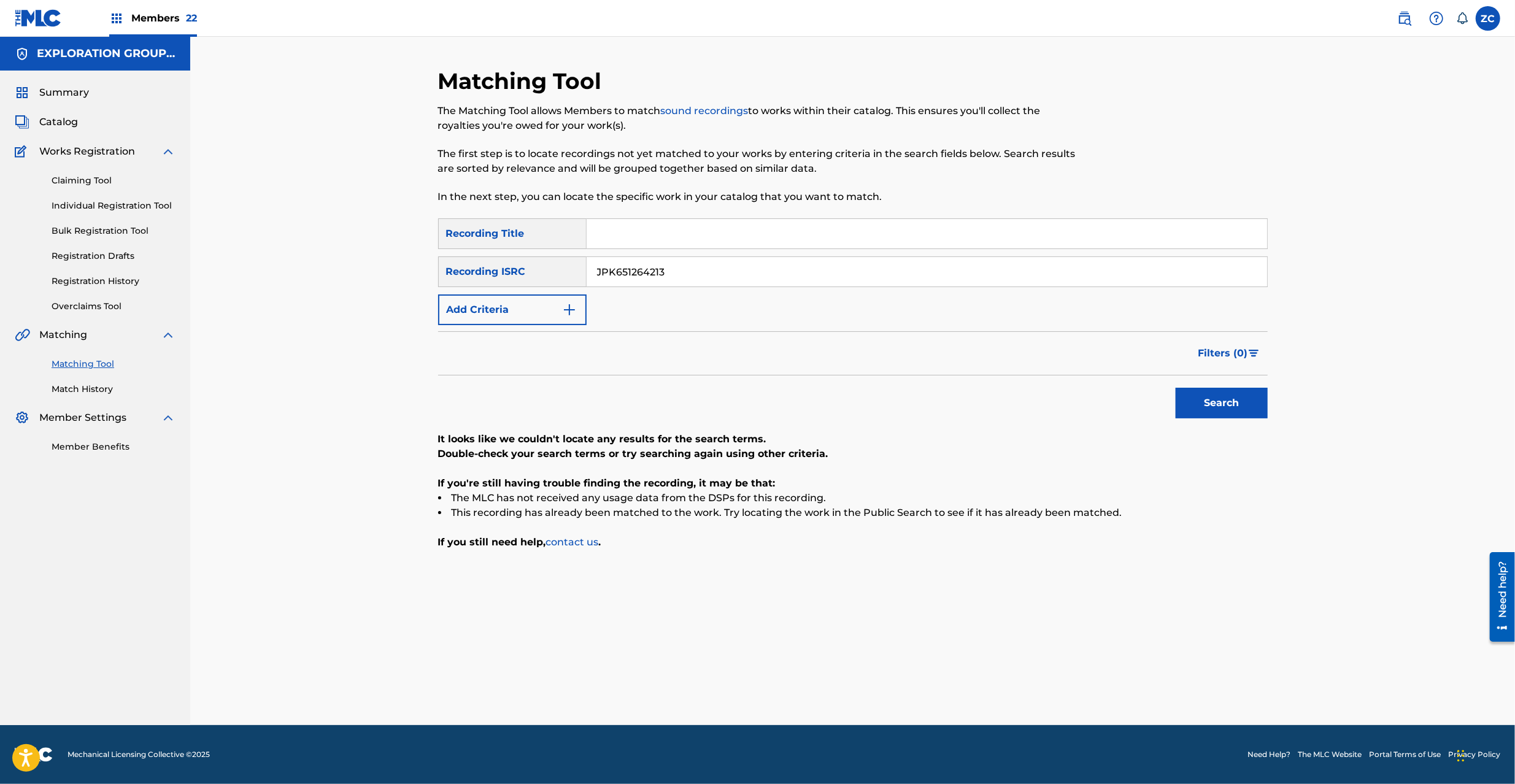
click at [1135, 400] on button "Search" at bounding box center [1222, 403] width 92 height 30
click at [776, 275] on input "JPK651264213" at bounding box center [927, 272] width 681 height 30
paste input "051642"
drag, startPoint x: 1211, startPoint y: 413, endPoint x: 1211, endPoint y: 406, distance: 7.0
click at [1135, 409] on button "Search" at bounding box center [1222, 403] width 92 height 30
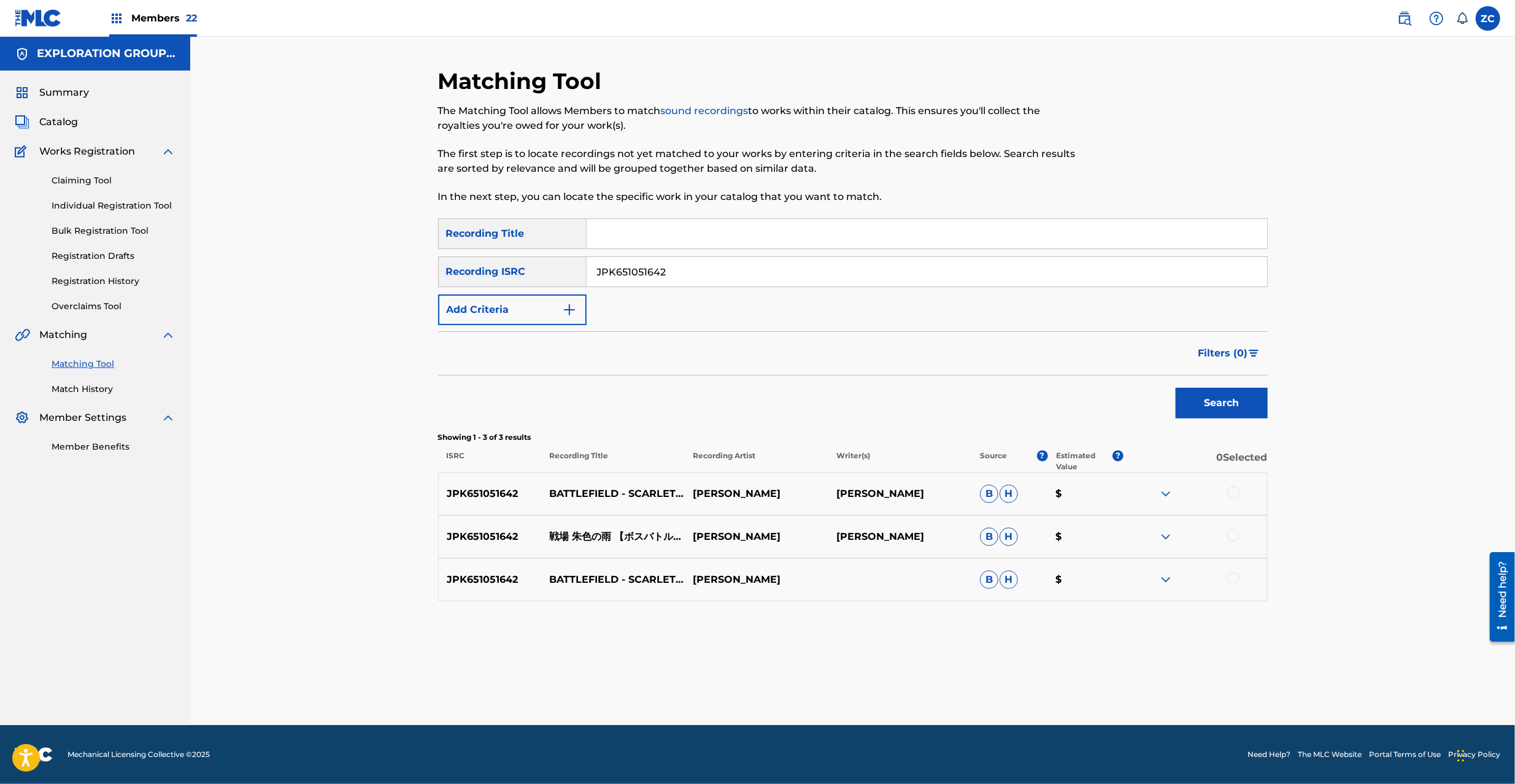
click at [1135, 491] on div at bounding box center [1233, 493] width 12 height 12
click at [1135, 538] on div at bounding box center [1233, 536] width 12 height 12
click at [1135, 578] on div at bounding box center [1233, 579] width 12 height 12
click at [1135, 234] on div "Matching Tool The Matching Tool allows Members to match sound recordings to wor…" at bounding box center [853, 381] width 1325 height 689
click at [740, 263] on input "JPK651051642" at bounding box center [927, 272] width 681 height 30
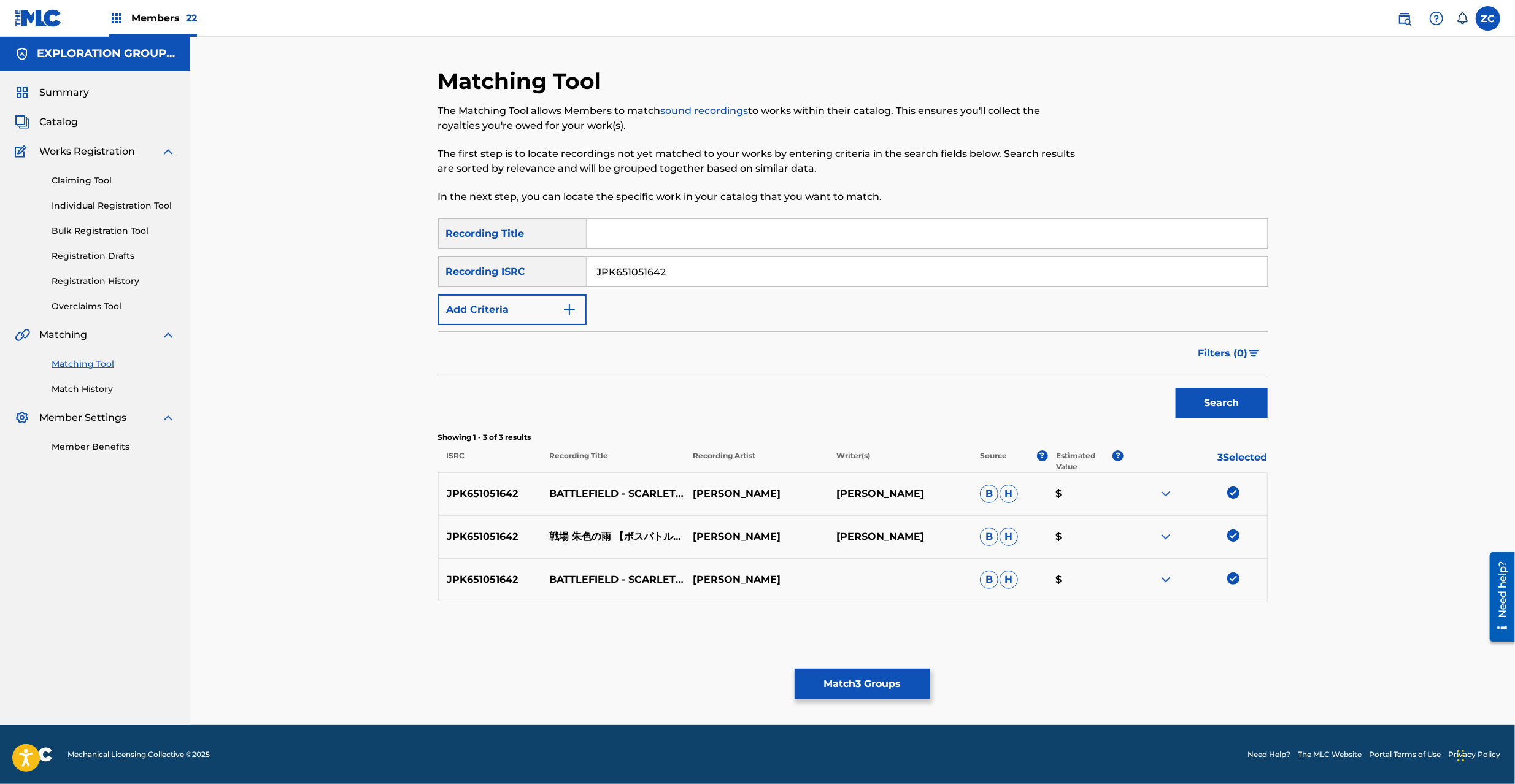
paste input "13"
click at [1135, 398] on button "Search" at bounding box center [1222, 403] width 92 height 30
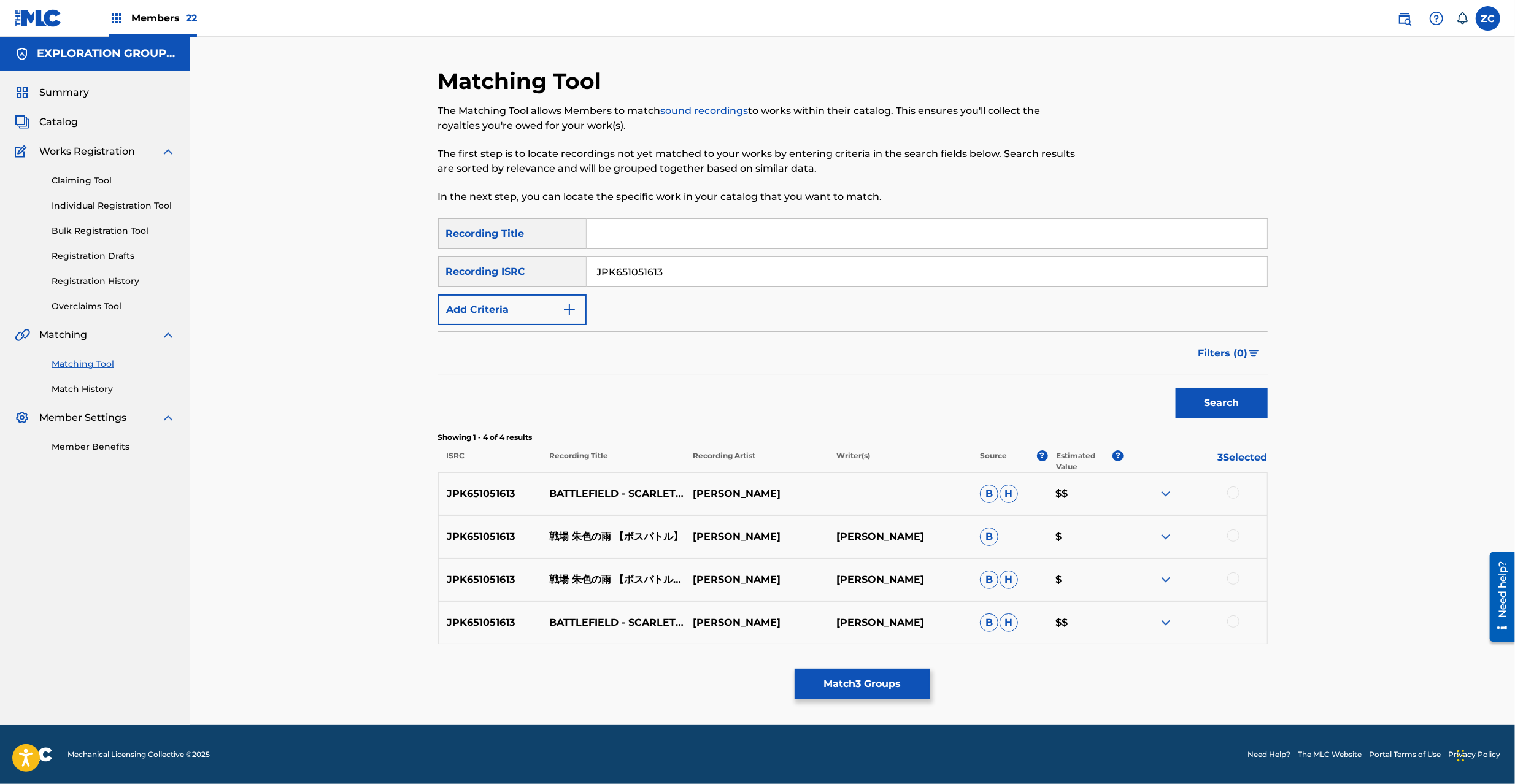
drag, startPoint x: 1231, startPoint y: 495, endPoint x: 1231, endPoint y: 533, distance: 38.0
click at [1135, 496] on div at bounding box center [1233, 493] width 12 height 12
click at [1135, 536] on div at bounding box center [1233, 536] width 12 height 12
click at [1135, 582] on div at bounding box center [1233, 579] width 12 height 12
click at [1135, 588] on div at bounding box center [1233, 622] width 12 height 12
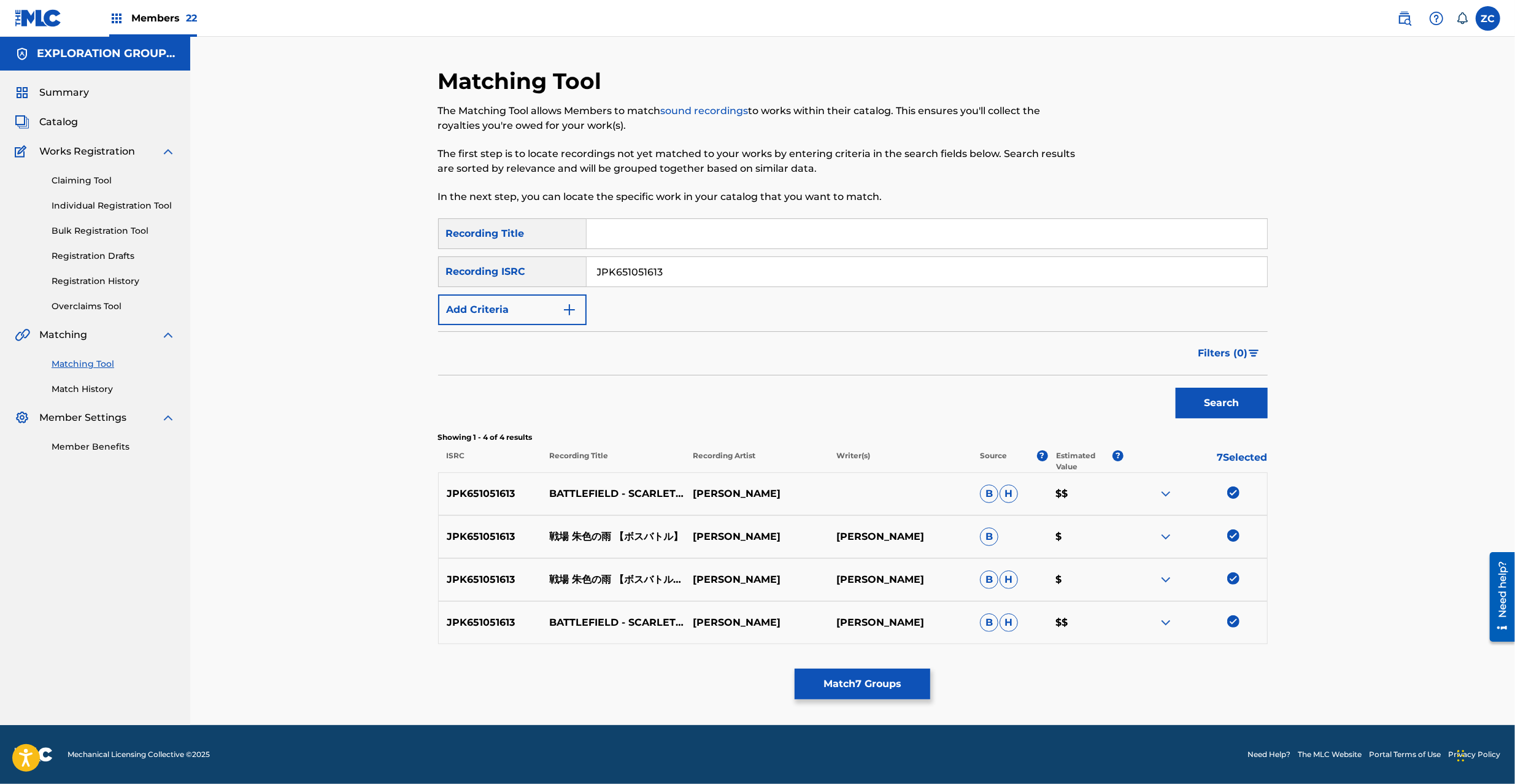
click at [861, 273] on input "JPK651051613" at bounding box center [927, 272] width 681 height 30
paste input "401712"
type input "JPK651401712"
click at [1135, 396] on button "Search" at bounding box center [1222, 403] width 92 height 30
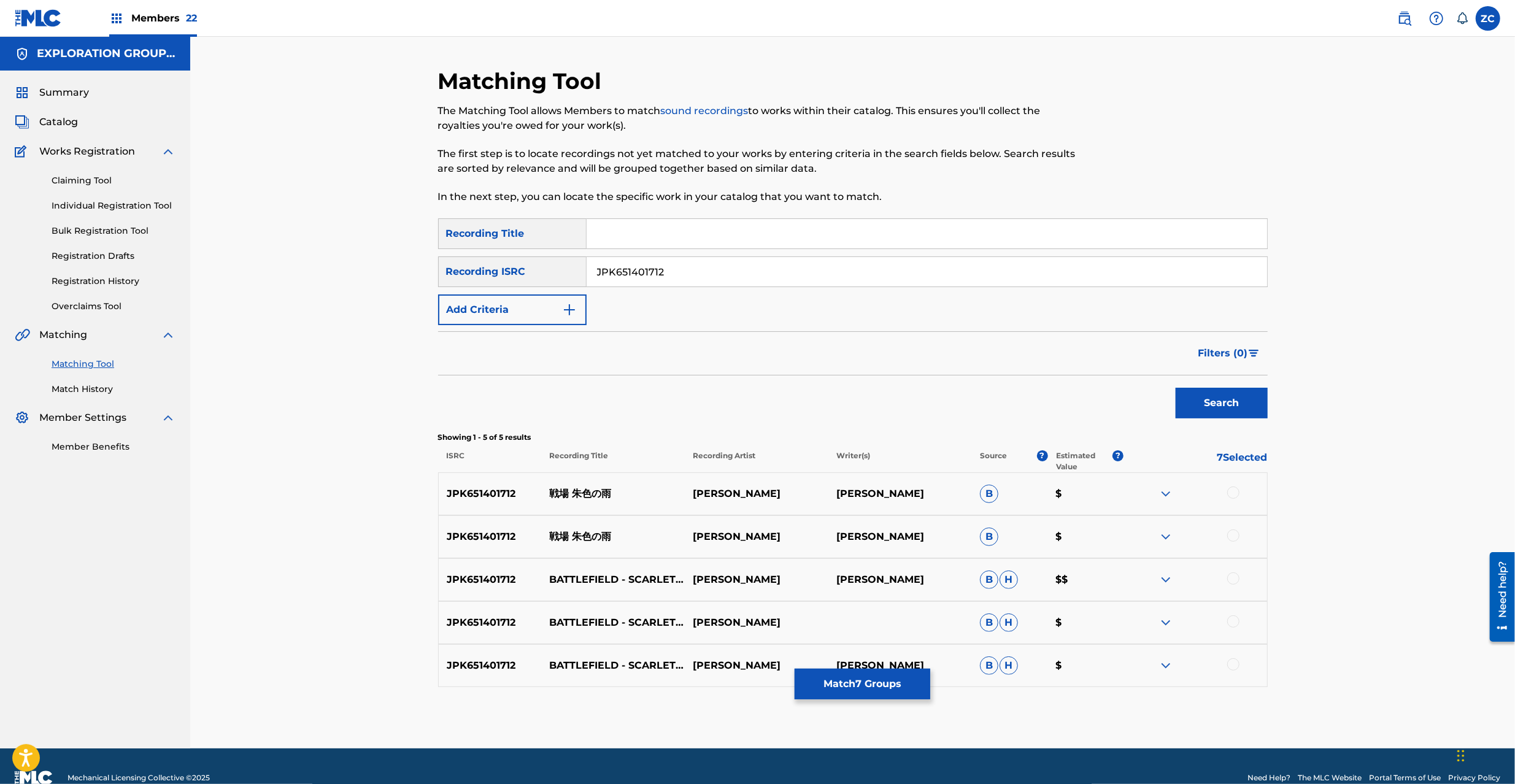
click at [1135, 490] on div at bounding box center [1233, 493] width 12 height 12
click at [1135, 538] on div at bounding box center [1233, 536] width 12 height 12
click at [1135, 579] on div at bounding box center [1233, 579] width 12 height 12
click at [1135, 588] on div at bounding box center [1233, 622] width 12 height 12
click at [1135, 588] on div at bounding box center [1195, 665] width 144 height 14
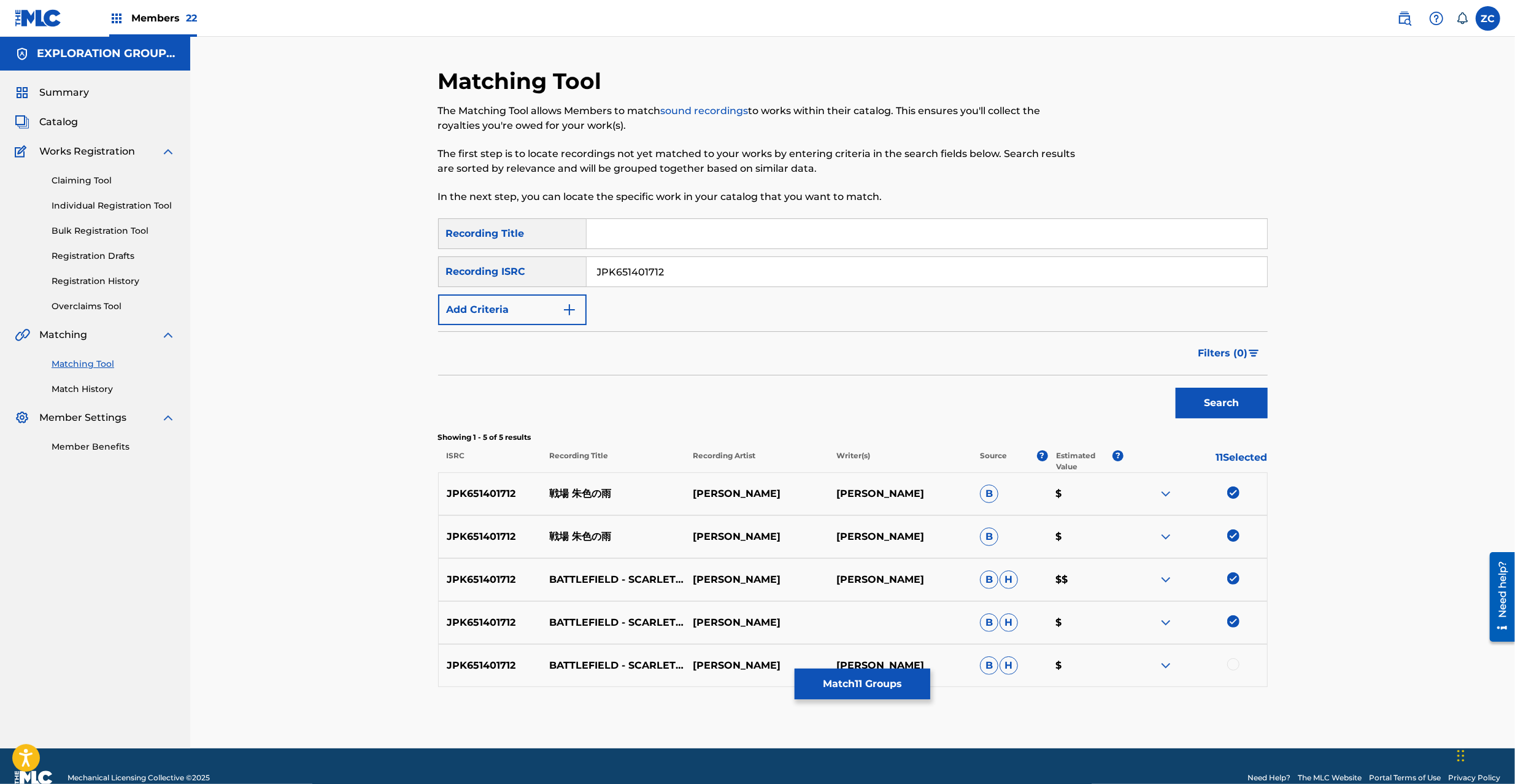
click at [861, 588] on button "Match 11 Groups" at bounding box center [863, 684] width 136 height 30
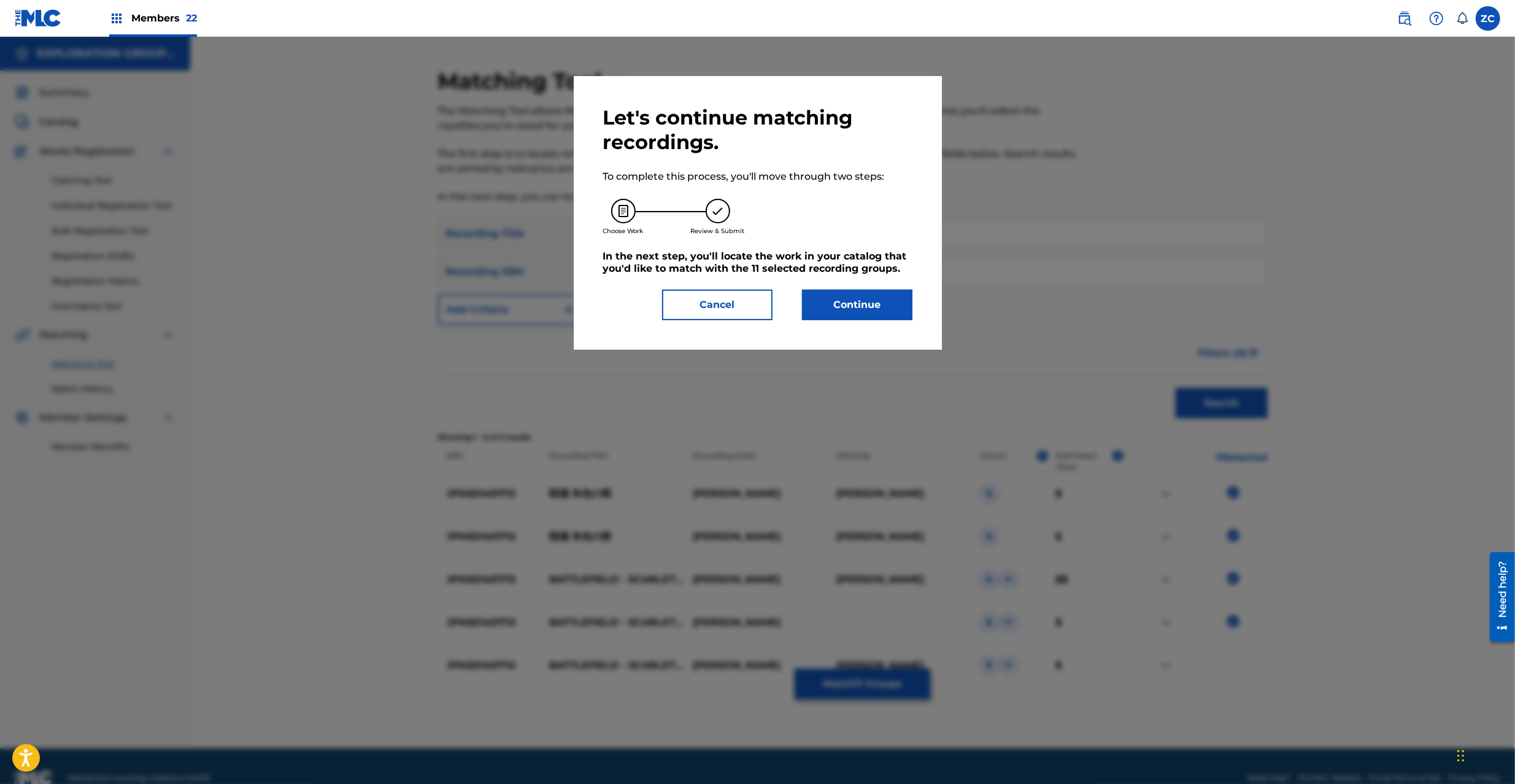
click at [744, 297] on button "Cancel" at bounding box center [717, 305] width 110 height 30
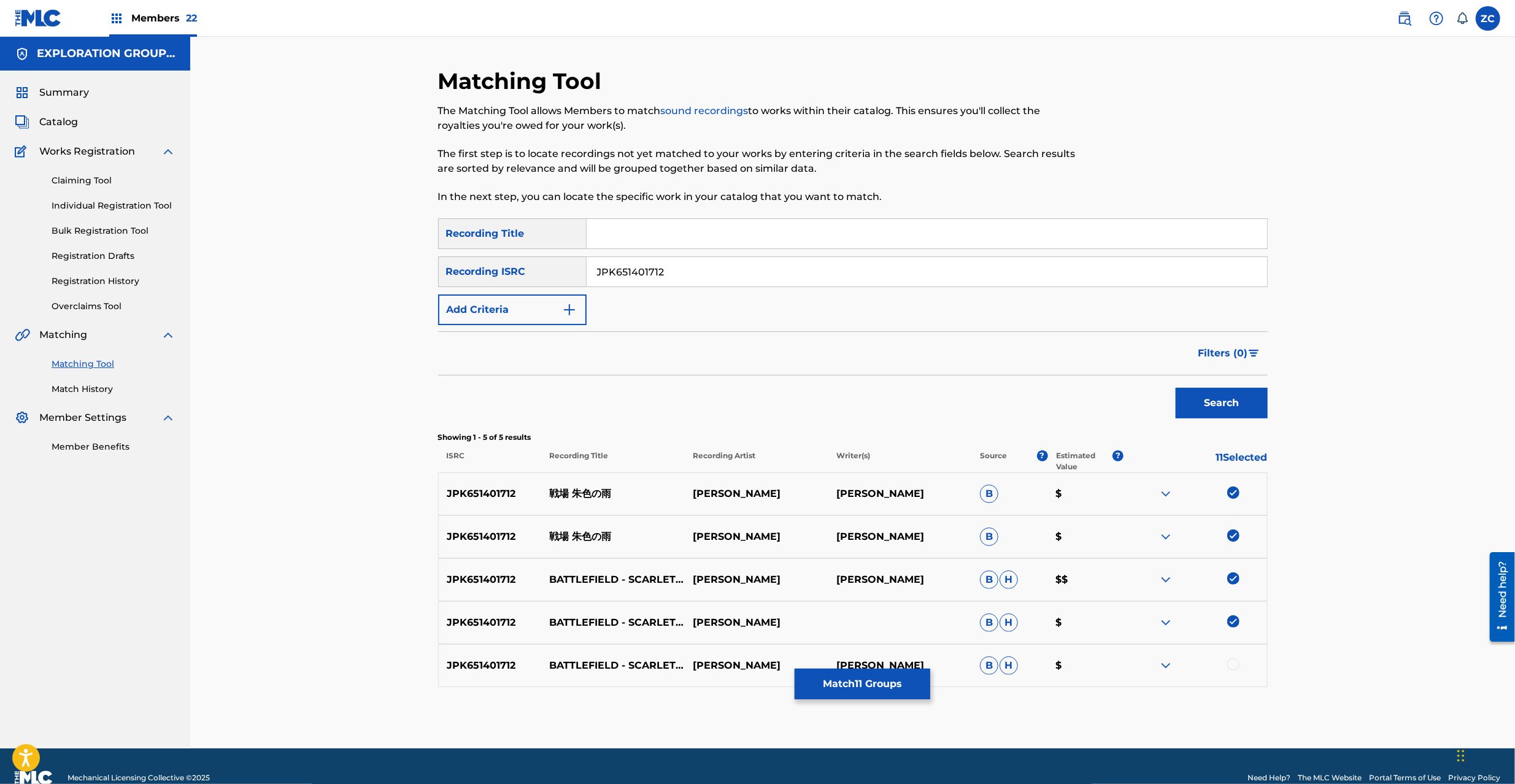
click at [1135, 588] on div at bounding box center [1233, 665] width 12 height 12
click at [895, 588] on button "Match 12 Groups" at bounding box center [863, 684] width 136 height 30
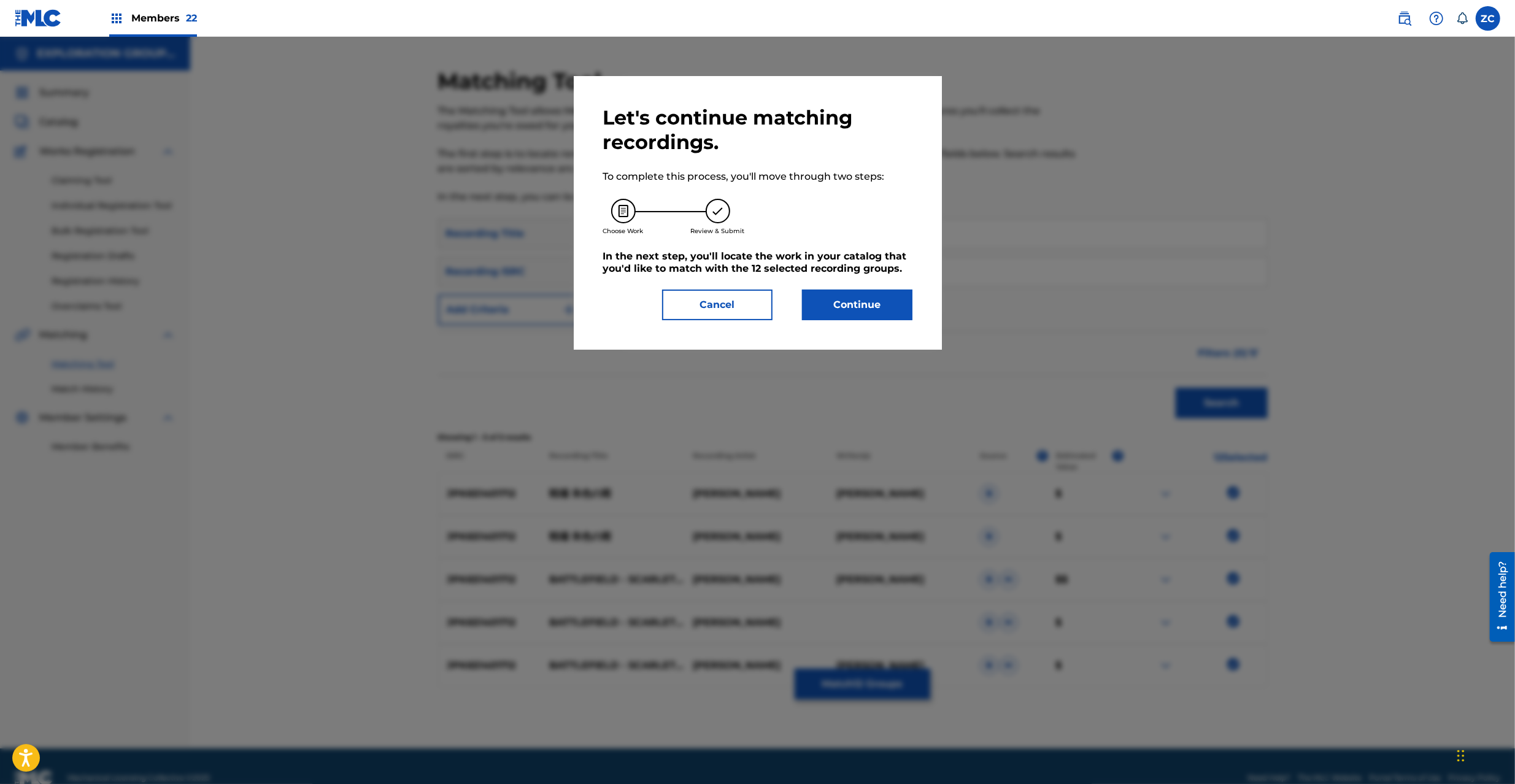
click at [833, 313] on button "Continue" at bounding box center [857, 305] width 110 height 30
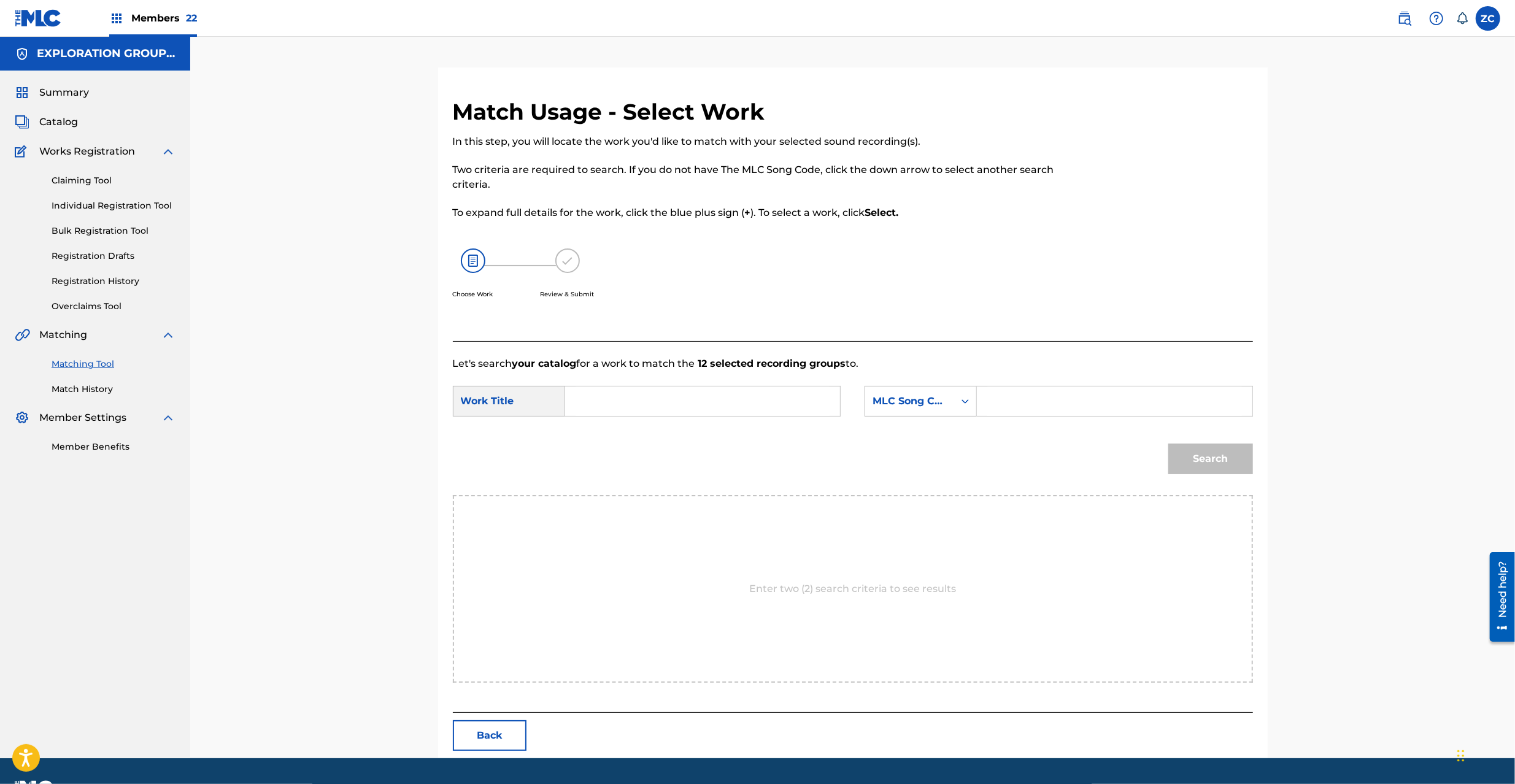
click at [717, 399] on input "Search Form" at bounding box center [703, 401] width 254 height 30
paste input "Senjou Shuirono Ame Bosu Batoru S65US9"
click at [789, 406] on input "Senjou Shuirono Ame Bosu Batoru S65US9" at bounding box center [703, 401] width 254 height 30
type input "Senjou Shuirono Ame Bosu Batoru"
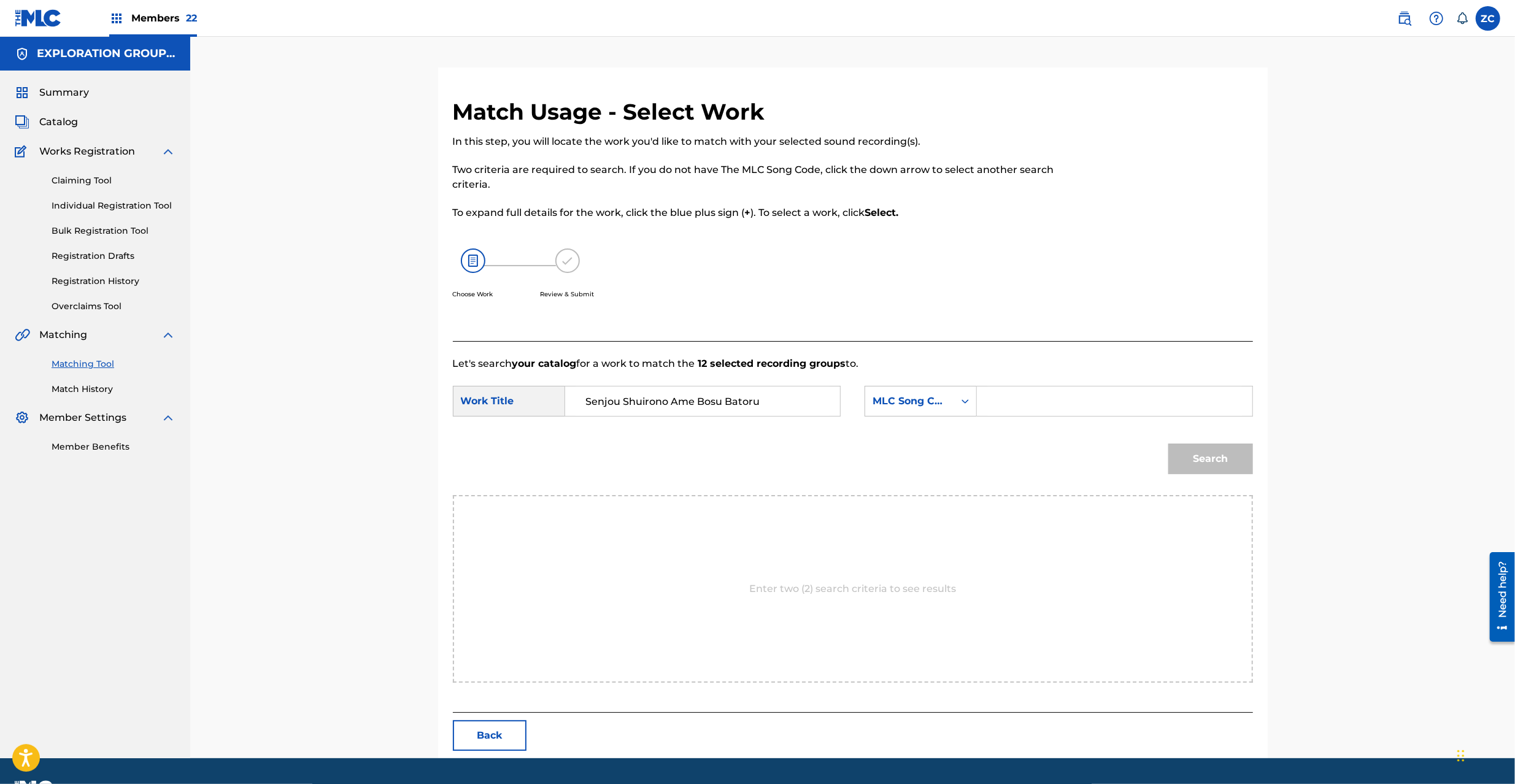
click at [1034, 407] on input "Search Form" at bounding box center [1115, 401] width 254 height 30
paste input "S65US9"
type input "S65US9"
click at [1135, 458] on button "Search" at bounding box center [1211, 459] width 85 height 30
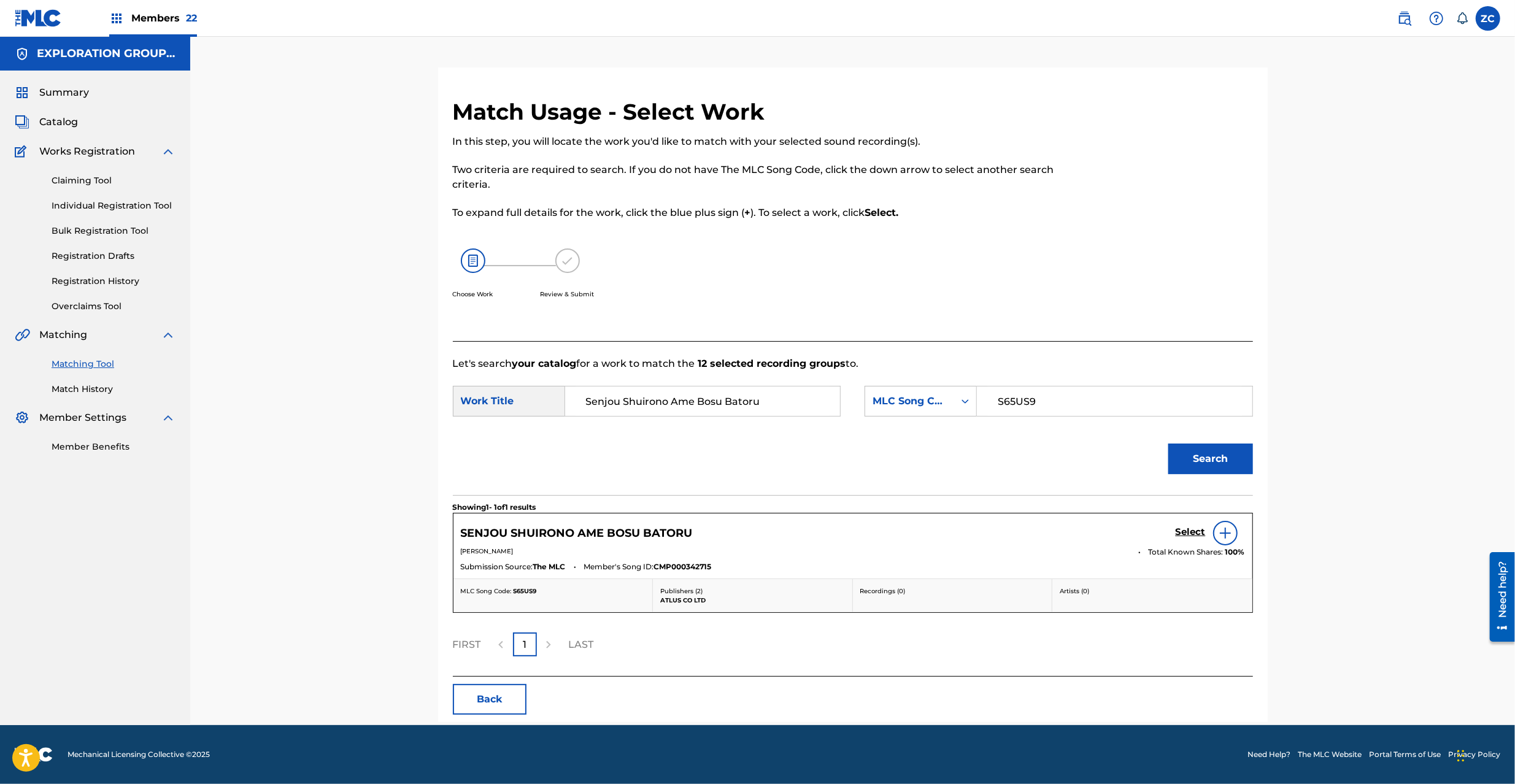
click at [1135, 529] on h5 "Select" at bounding box center [1191, 532] width 30 height 12
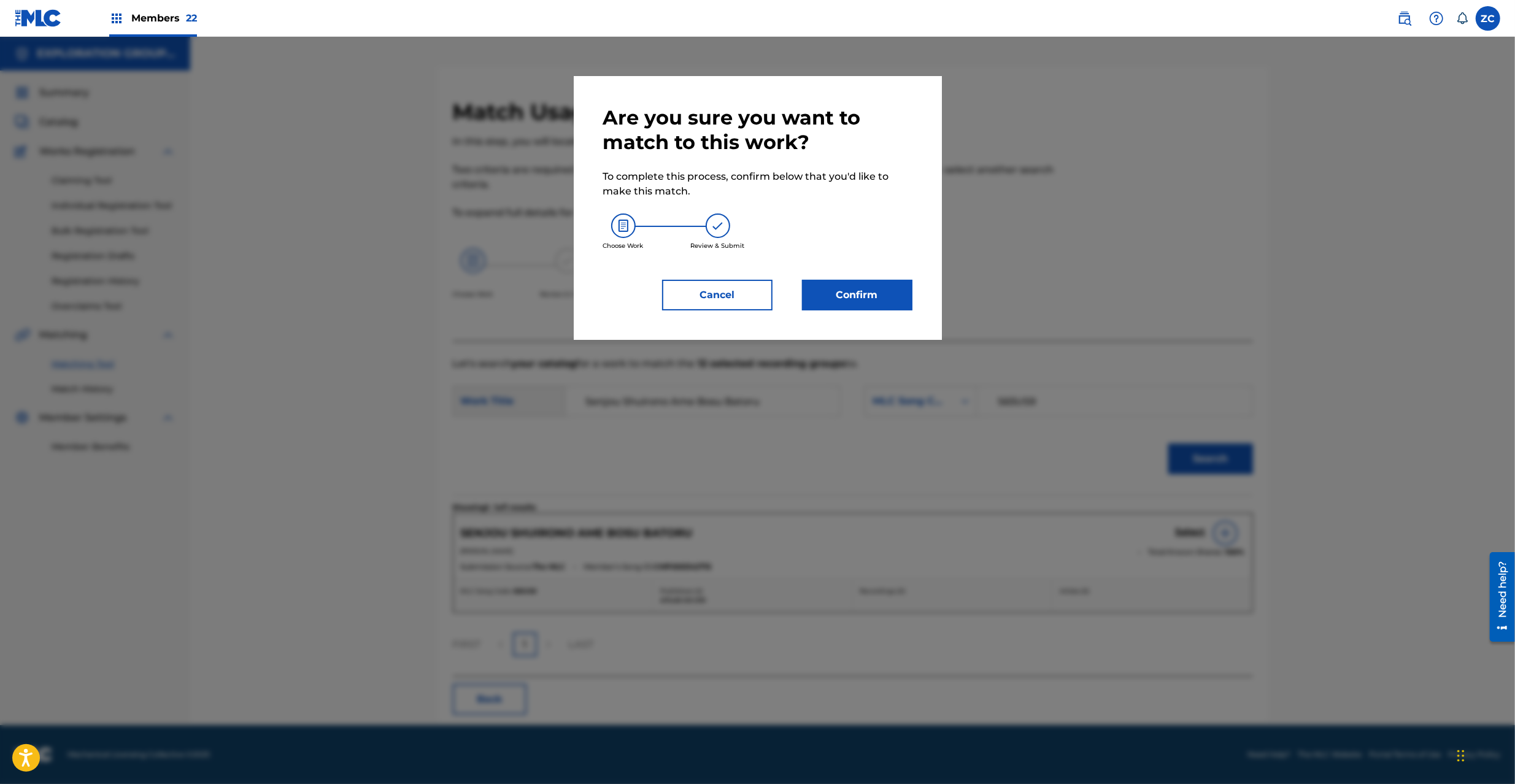
click at [845, 293] on button "Confirm" at bounding box center [857, 295] width 110 height 30
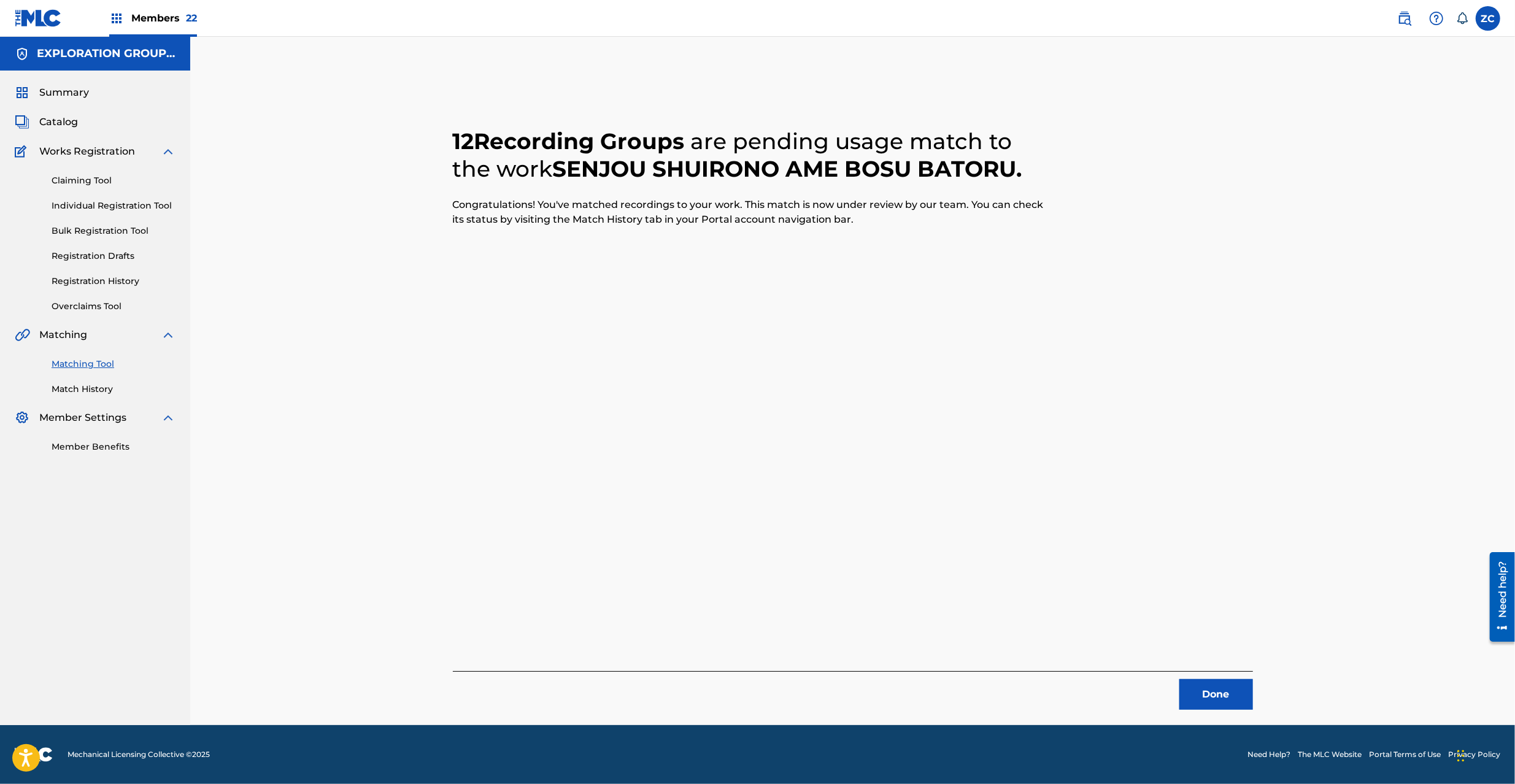
click at [1135, 588] on button "Done" at bounding box center [1216, 694] width 74 height 30
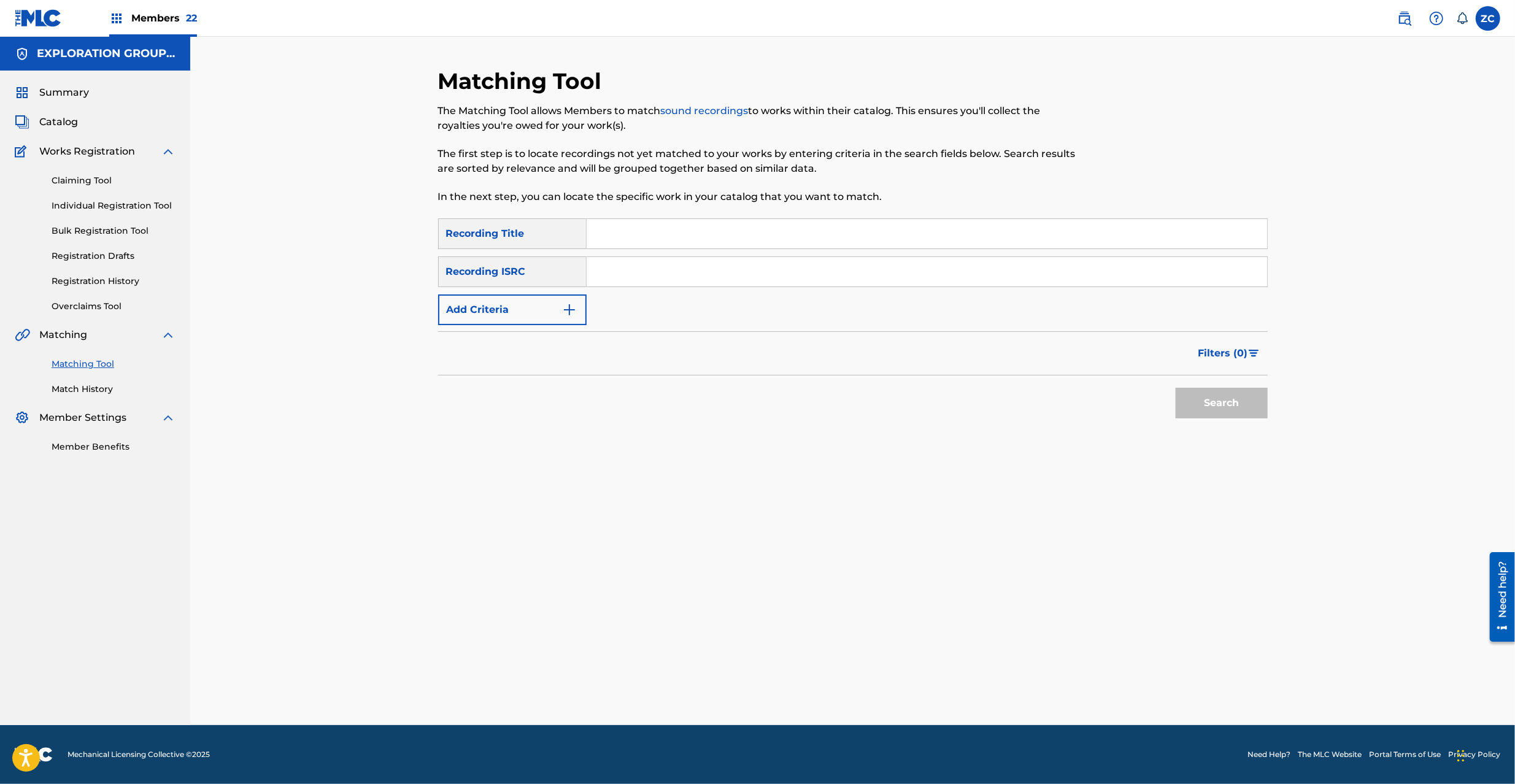
click at [801, 278] on input "Search Form" at bounding box center [927, 272] width 681 height 30
paste input "JPK651500131"
type input "JPK651500131"
click at [1135, 406] on button "Search" at bounding box center [1222, 403] width 92 height 30
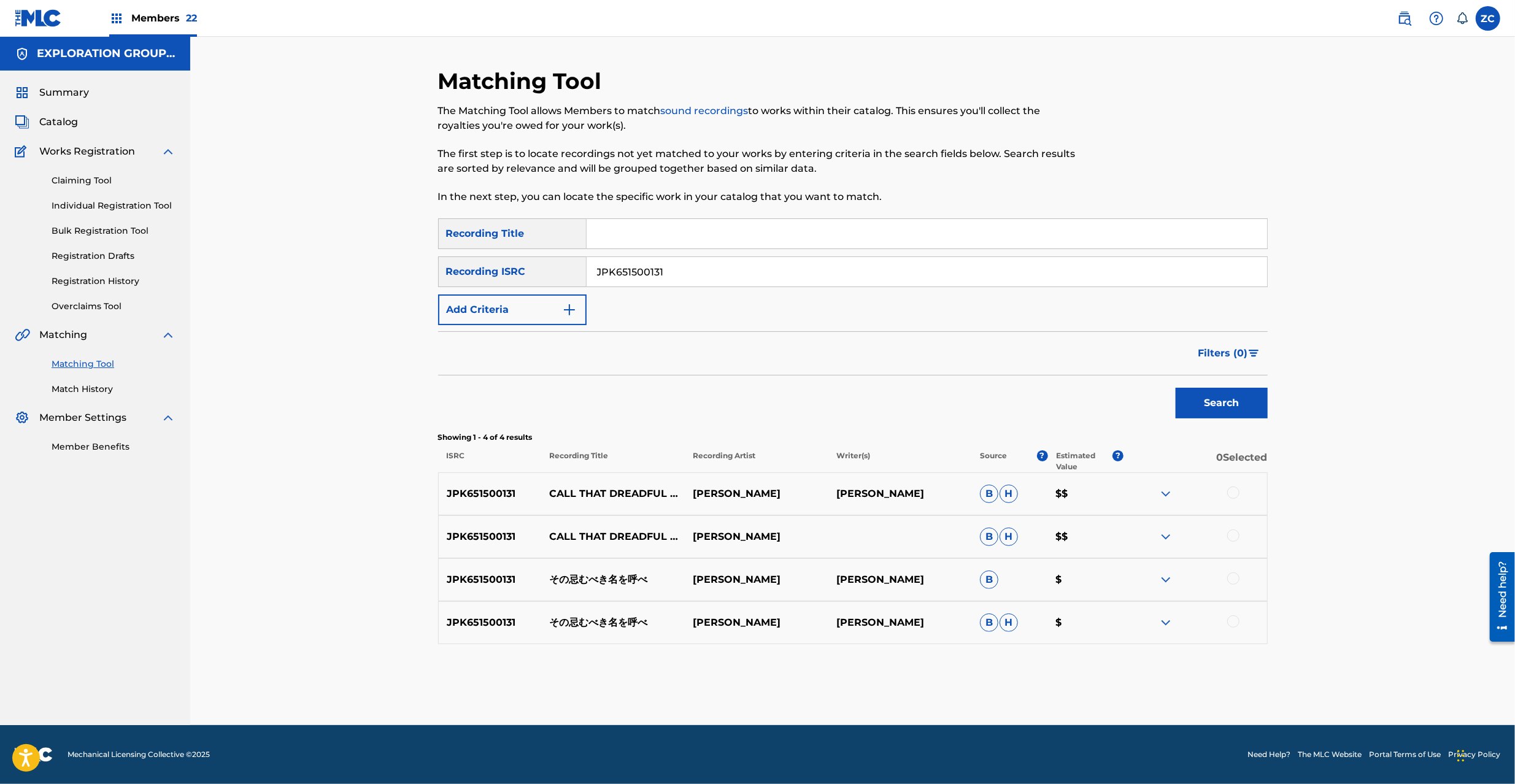
drag, startPoint x: 1235, startPoint y: 493, endPoint x: 1218, endPoint y: 533, distance: 43.5
click at [1135, 496] on div at bounding box center [1233, 493] width 12 height 12
click at [1135, 534] on div at bounding box center [1233, 536] width 12 height 12
click at [1135, 576] on div at bounding box center [1233, 579] width 12 height 12
click at [1135, 588] on div at bounding box center [1233, 622] width 12 height 12
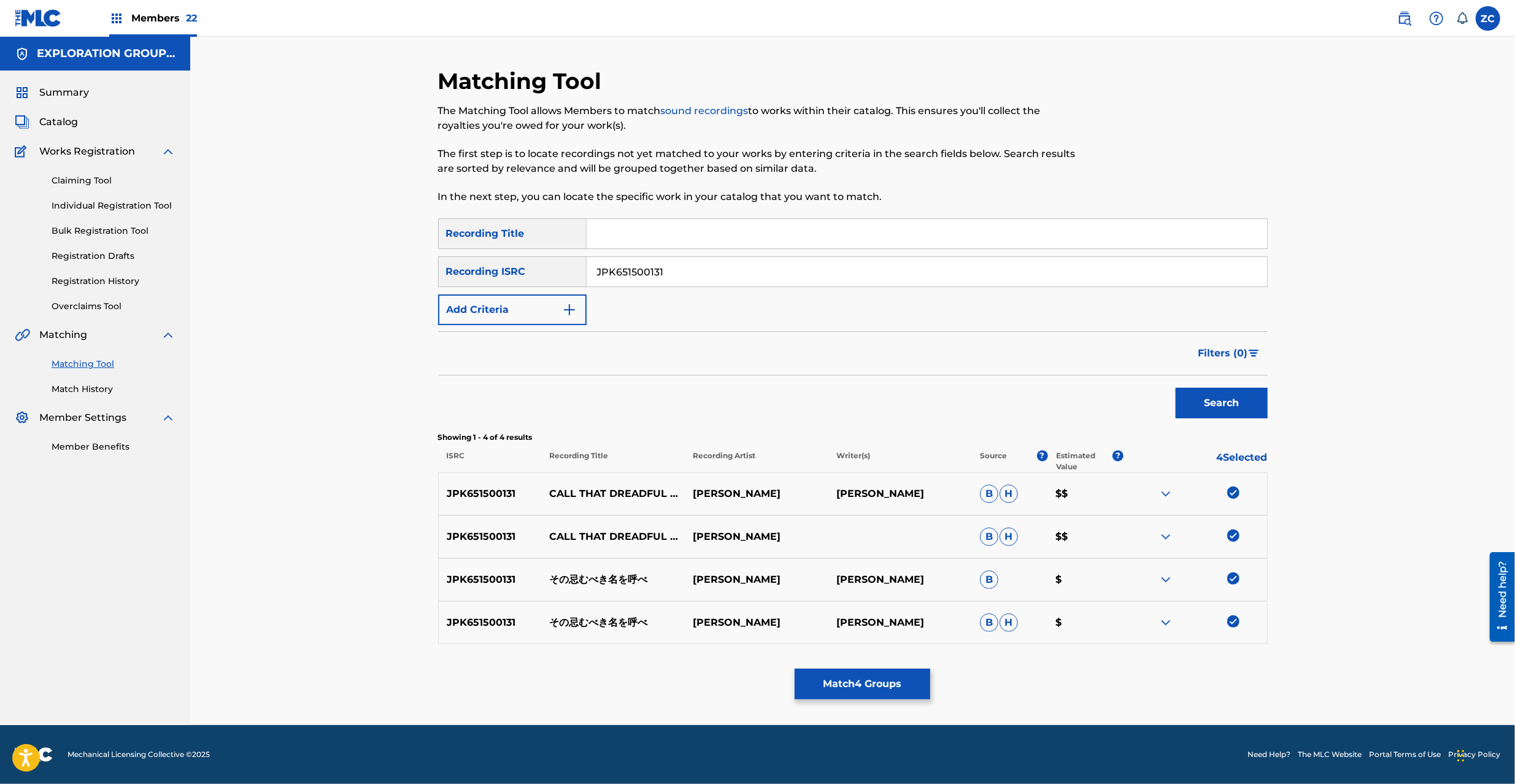
click at [894, 588] on button "Match 4 Groups" at bounding box center [863, 684] width 136 height 30
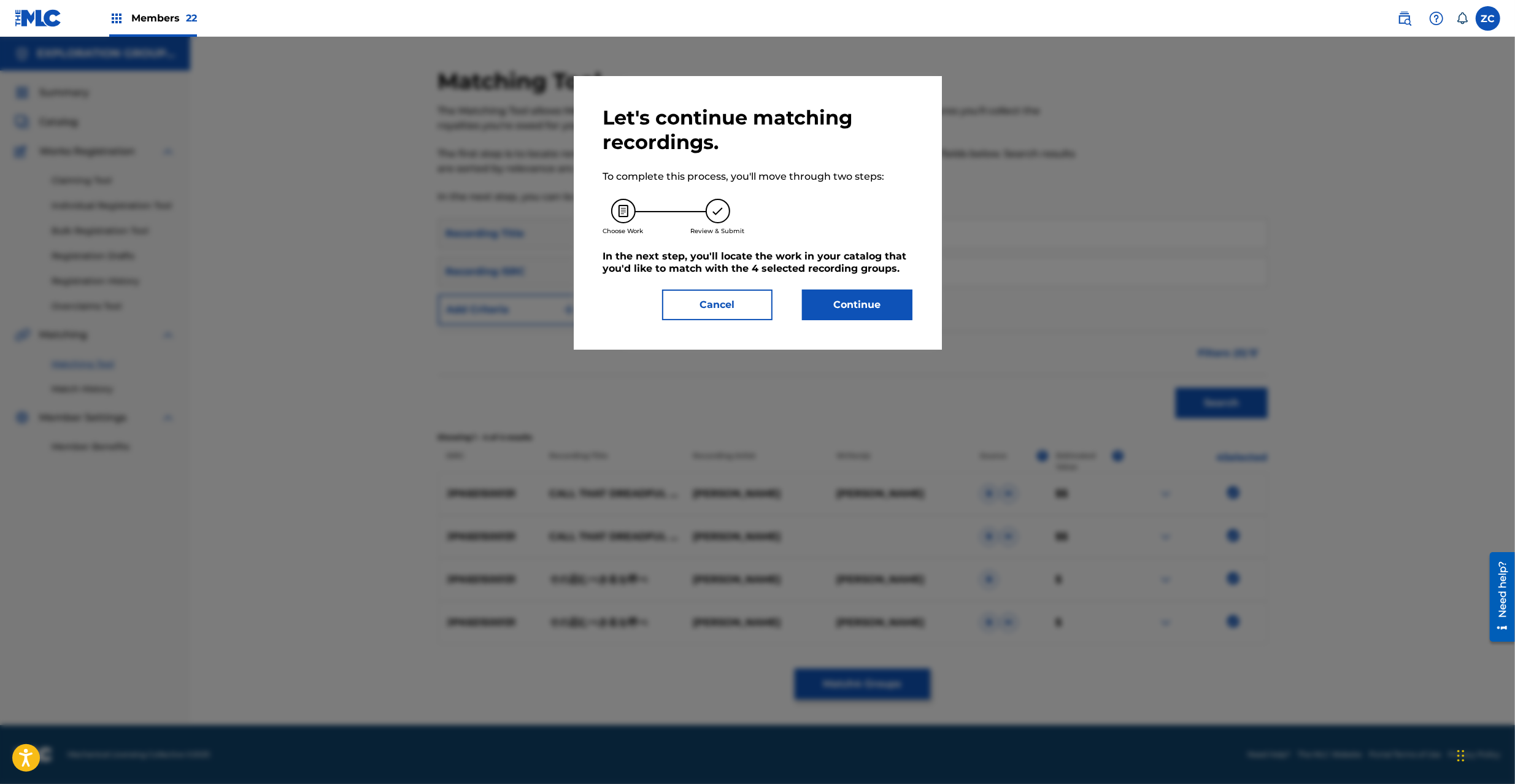
click at [867, 310] on button "Continue" at bounding box center [857, 305] width 110 height 30
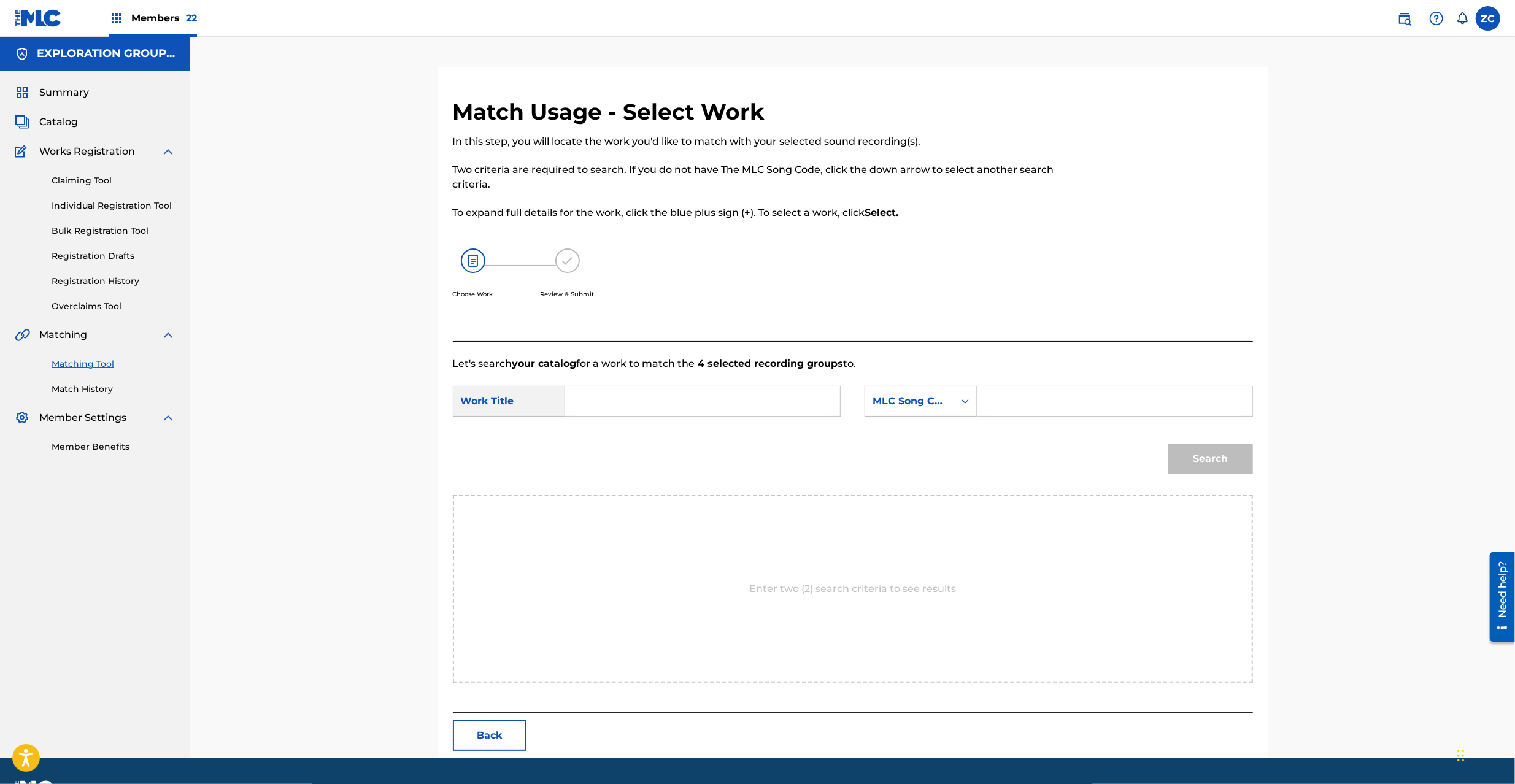
paste input "Sono Imubeki Nao Yobe S65UTA"
click at [711, 398] on input "Search Form" at bounding box center [703, 401] width 254 height 30
click at [736, 402] on input "Sono Imubeki Nao Yobe S65UTA" at bounding box center [703, 401] width 254 height 30
type input "Sono Imubeki Nao Yobe"
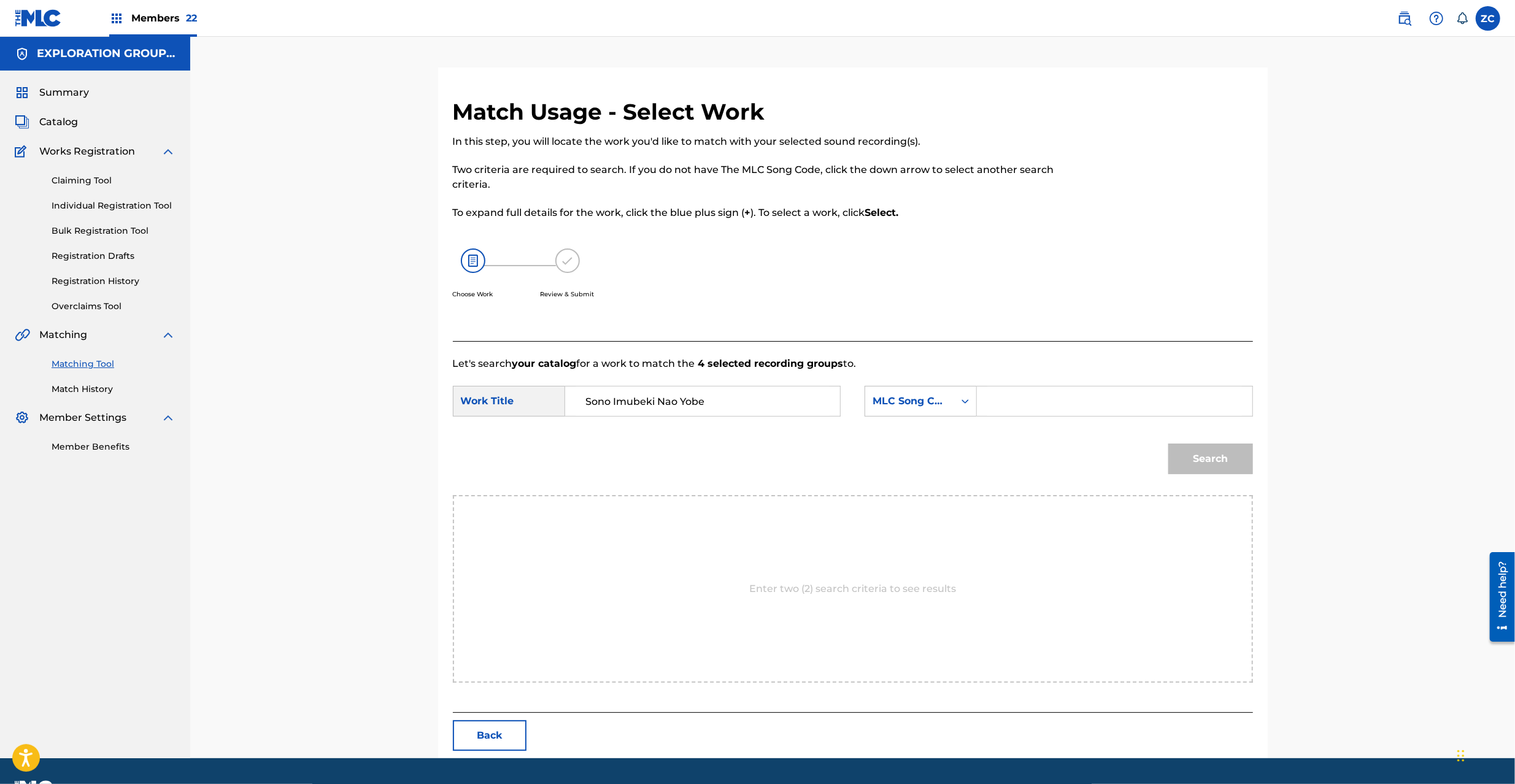
click at [1028, 401] on input "Search Form" at bounding box center [1115, 401] width 254 height 30
paste input "S65UTA"
type input "S65UTA"
click at [1135, 451] on button "Search" at bounding box center [1211, 459] width 85 height 30
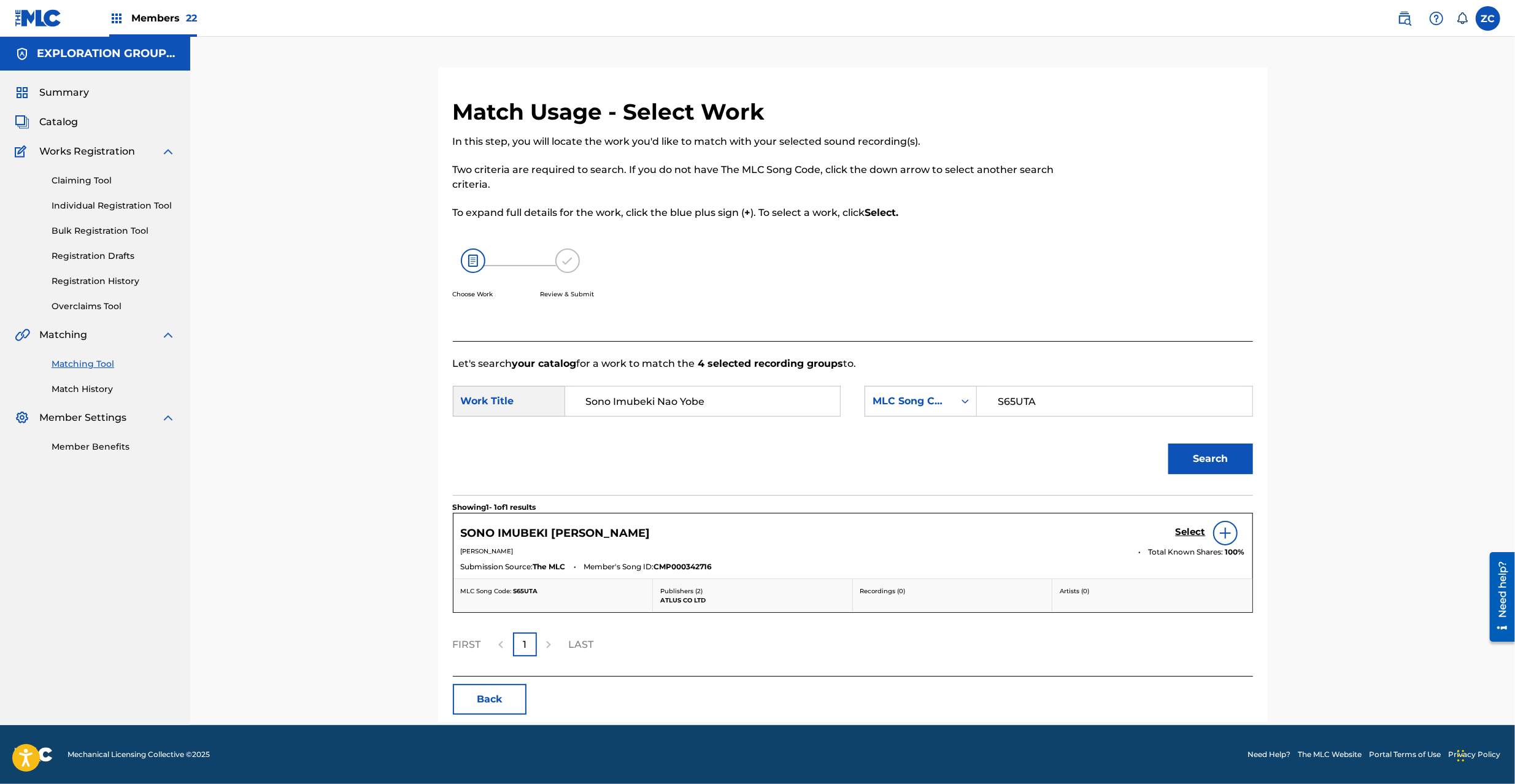
click at [1135, 529] on h5 "Select" at bounding box center [1191, 532] width 30 height 12
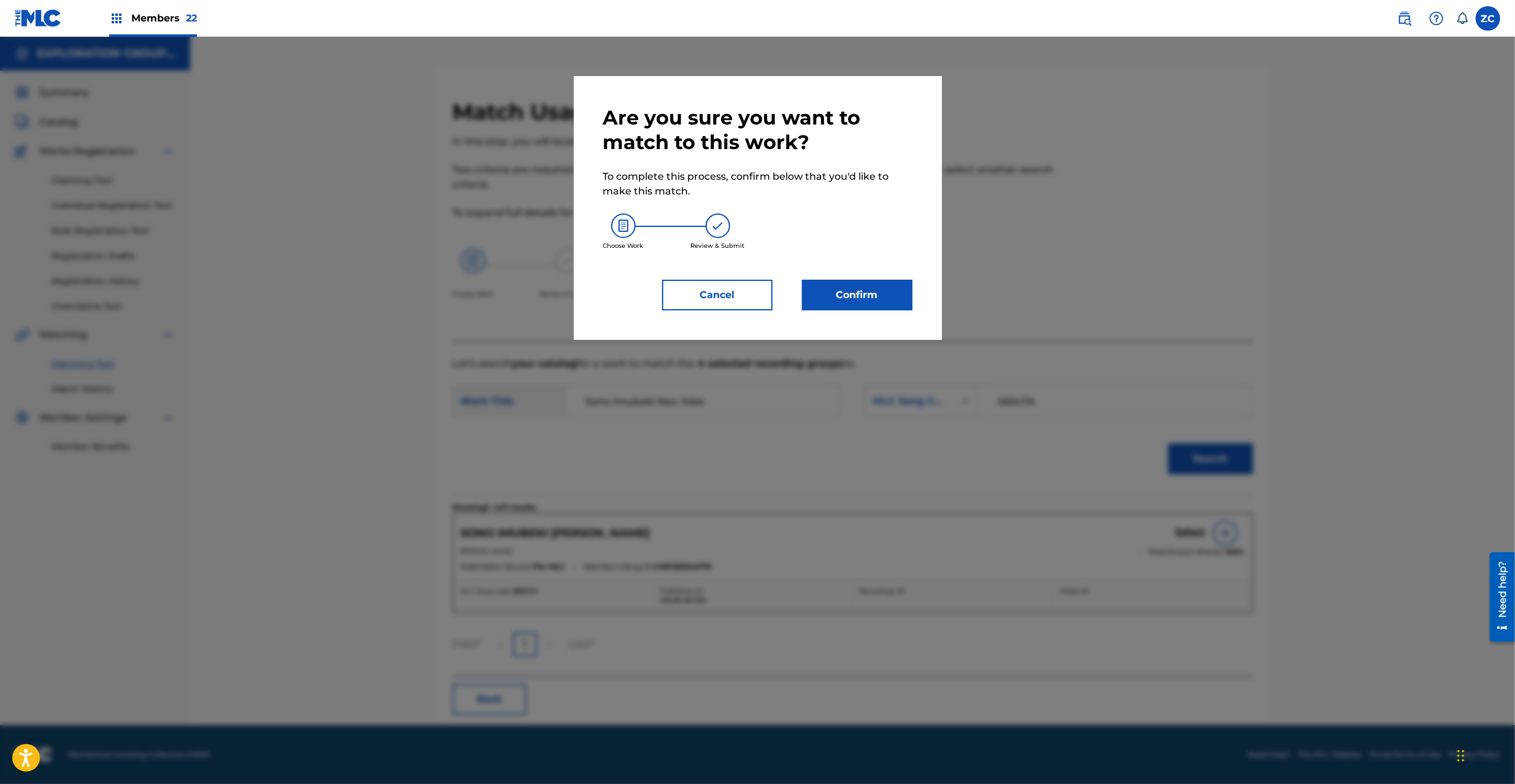
click at [850, 280] on button "Confirm" at bounding box center [857, 295] width 110 height 30
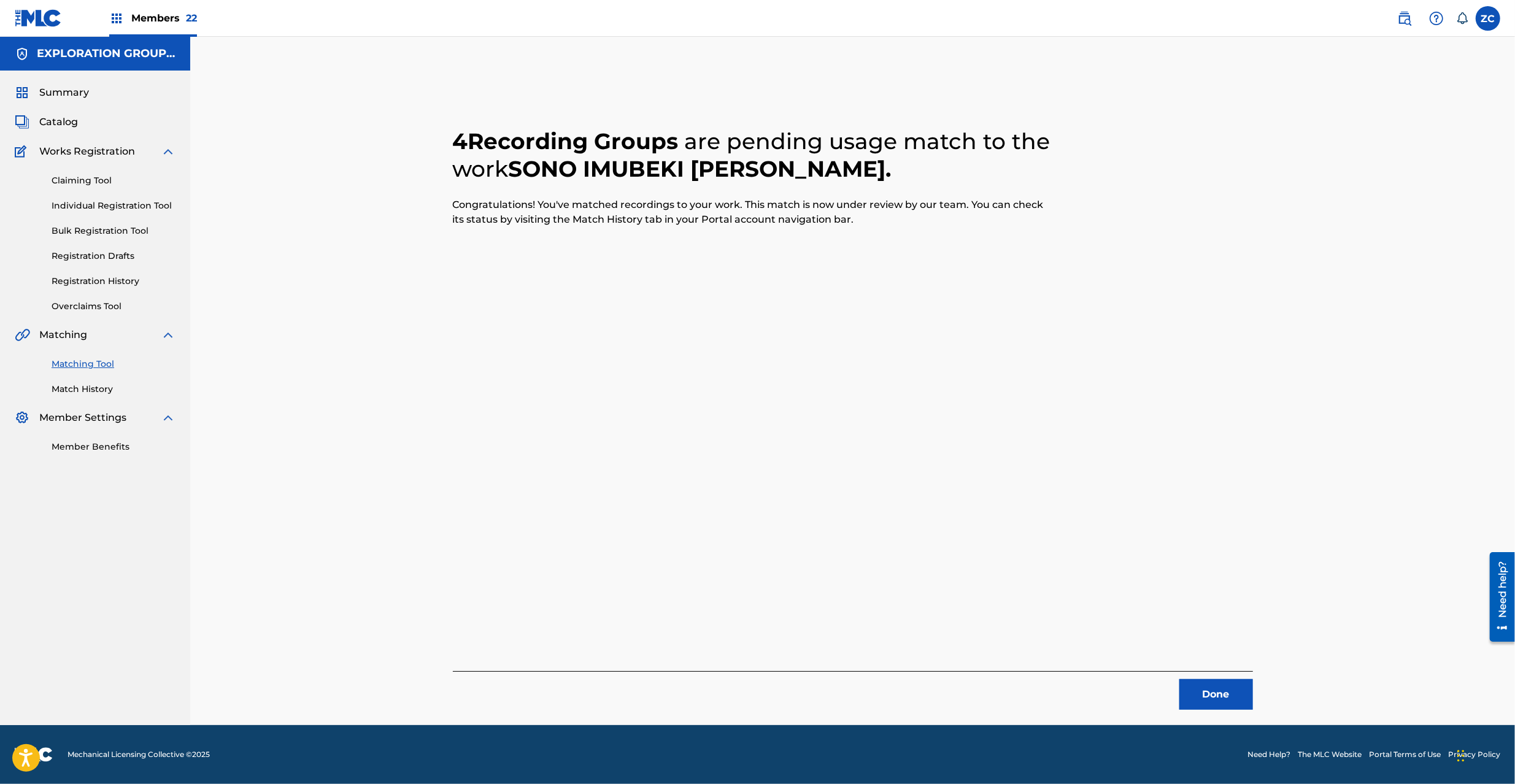
click at [1135, 588] on button "Done" at bounding box center [1216, 694] width 74 height 30
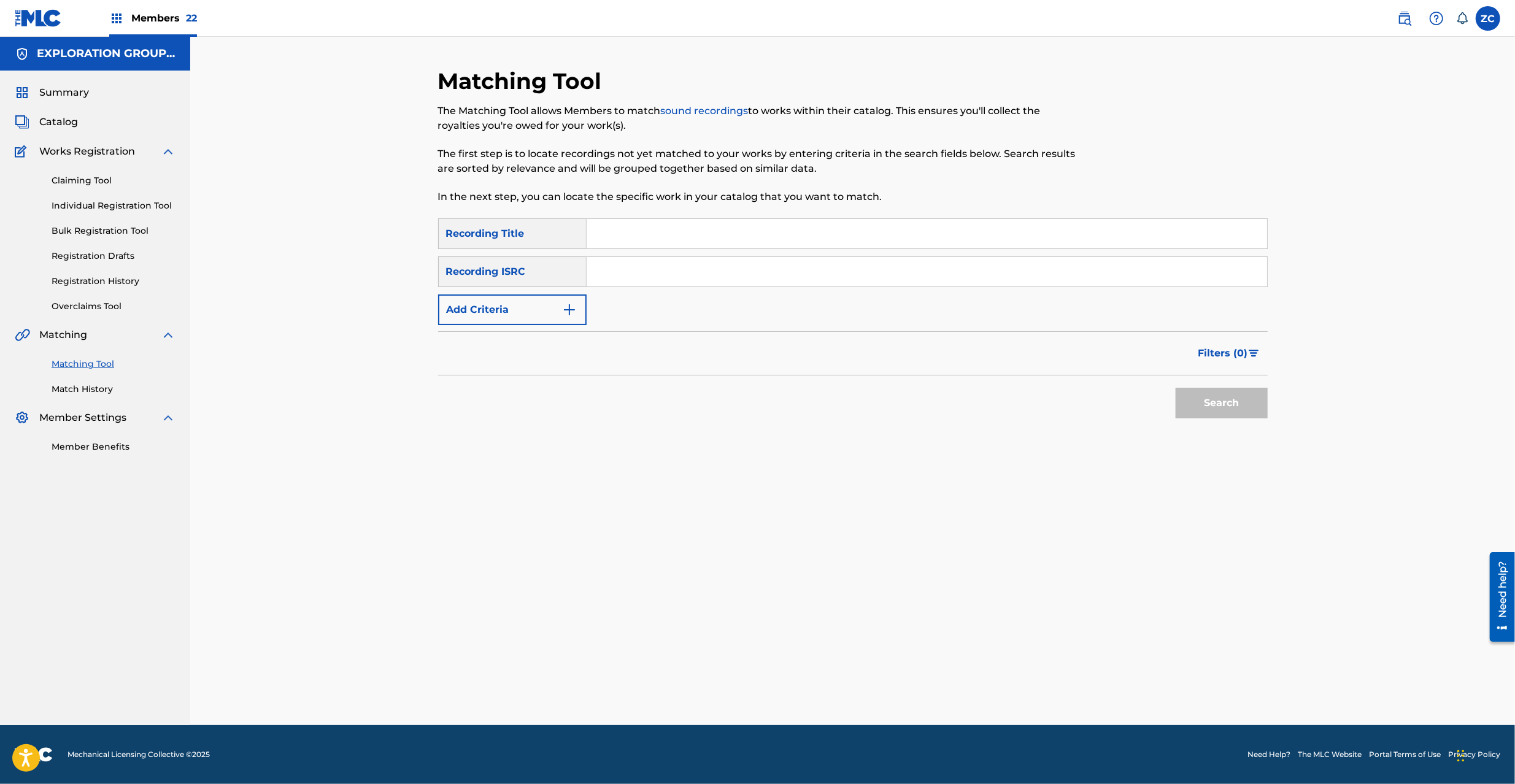
drag, startPoint x: 638, startPoint y: 275, endPoint x: 687, endPoint y: 285, distance: 50.0
click at [638, 275] on input "Search Form" at bounding box center [927, 272] width 681 height 30
paste input "JPK651669103"
click at [1135, 411] on button "Search" at bounding box center [1222, 403] width 92 height 30
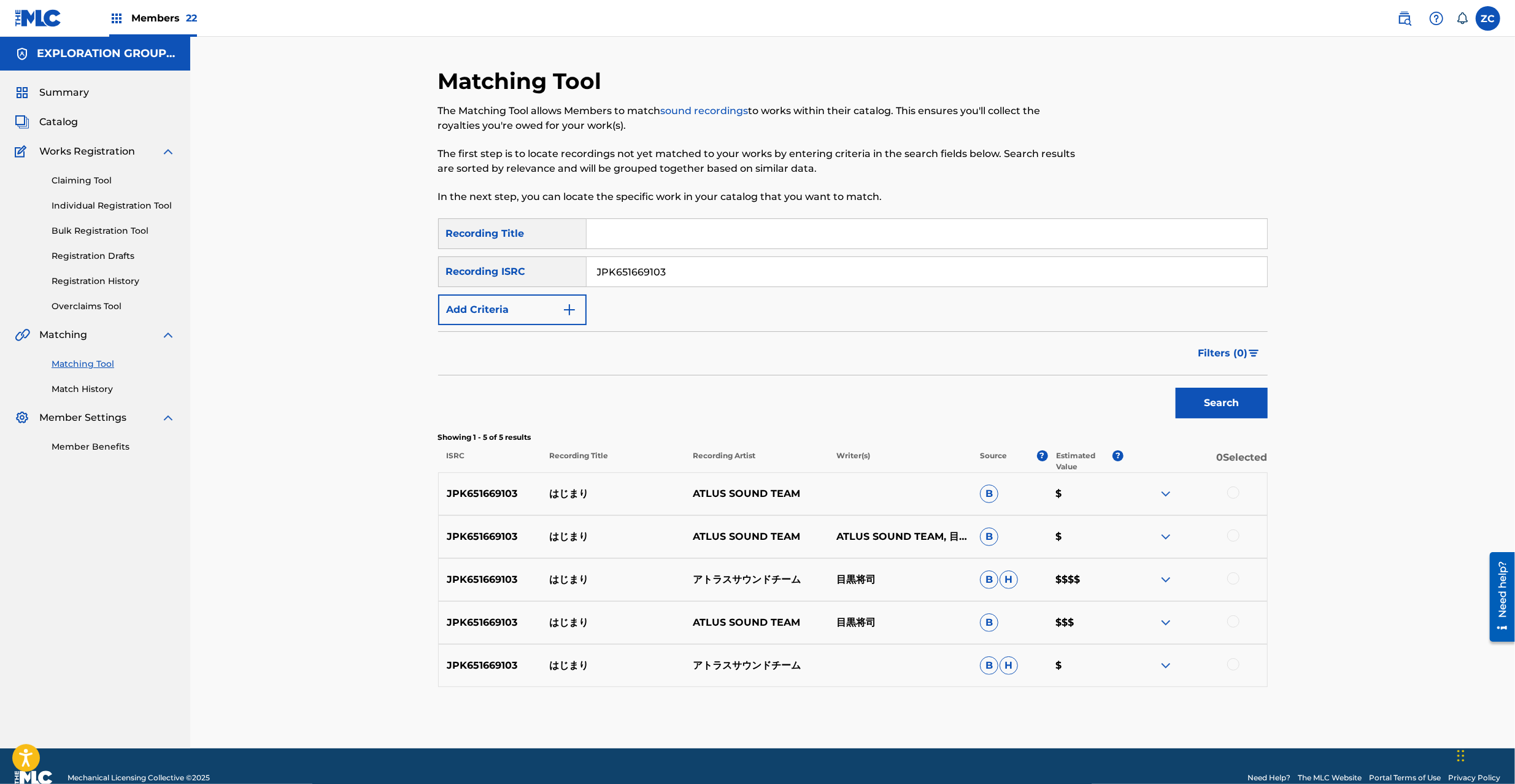
drag, startPoint x: 1235, startPoint y: 492, endPoint x: 1236, endPoint y: 536, distance: 44.0
click at [1135, 494] on div at bounding box center [1233, 493] width 12 height 12
click at [1135, 536] on div at bounding box center [1233, 536] width 12 height 12
click at [1135, 585] on div at bounding box center [1233, 579] width 12 height 12
click at [1135, 588] on div at bounding box center [1233, 622] width 12 height 12
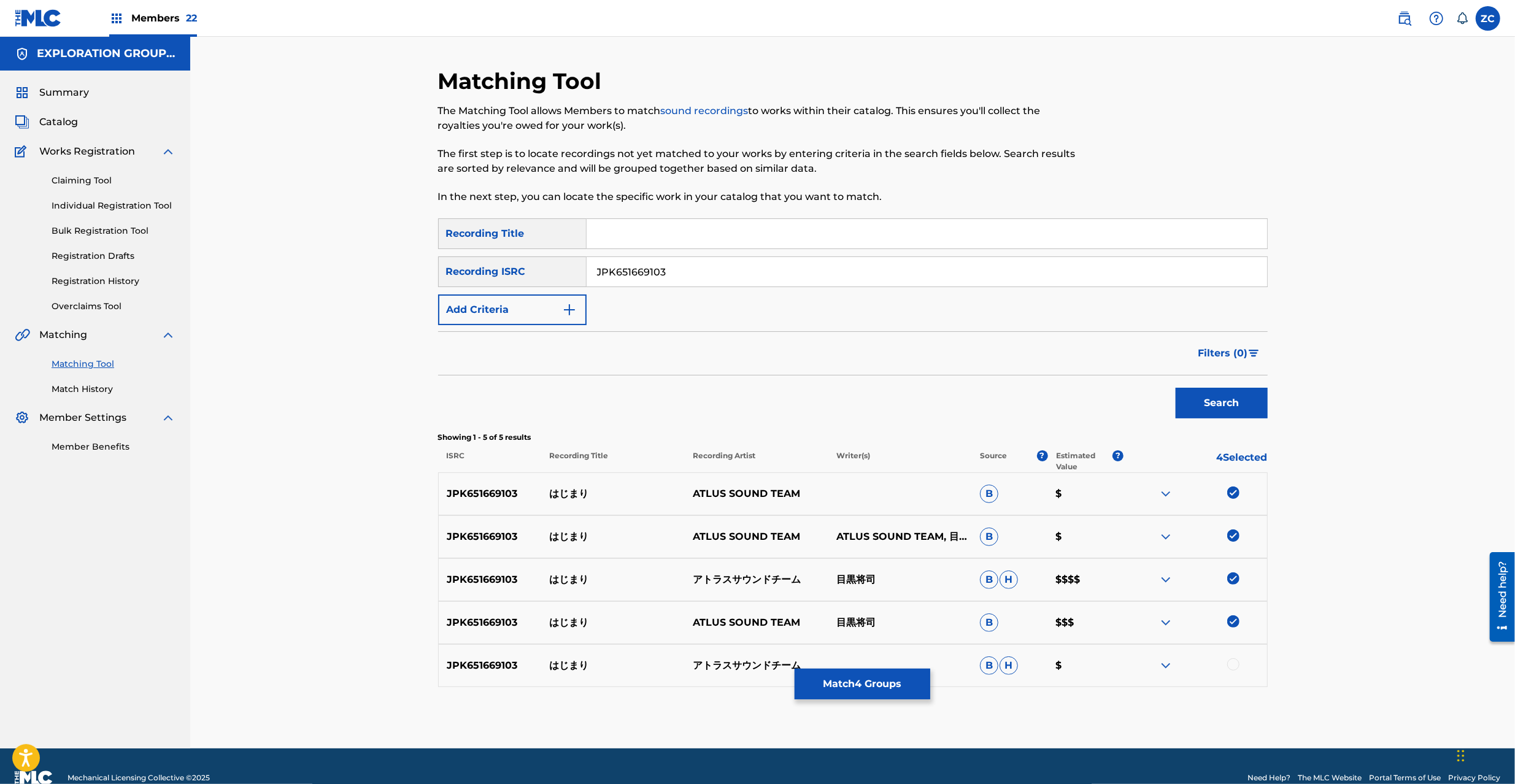
click at [1135, 588] on div at bounding box center [1233, 665] width 12 height 12
click at [695, 268] on input "JPK651669103" at bounding box center [927, 272] width 681 height 30
paste input "366902"
click at [1135, 411] on button "Search" at bounding box center [1222, 403] width 92 height 30
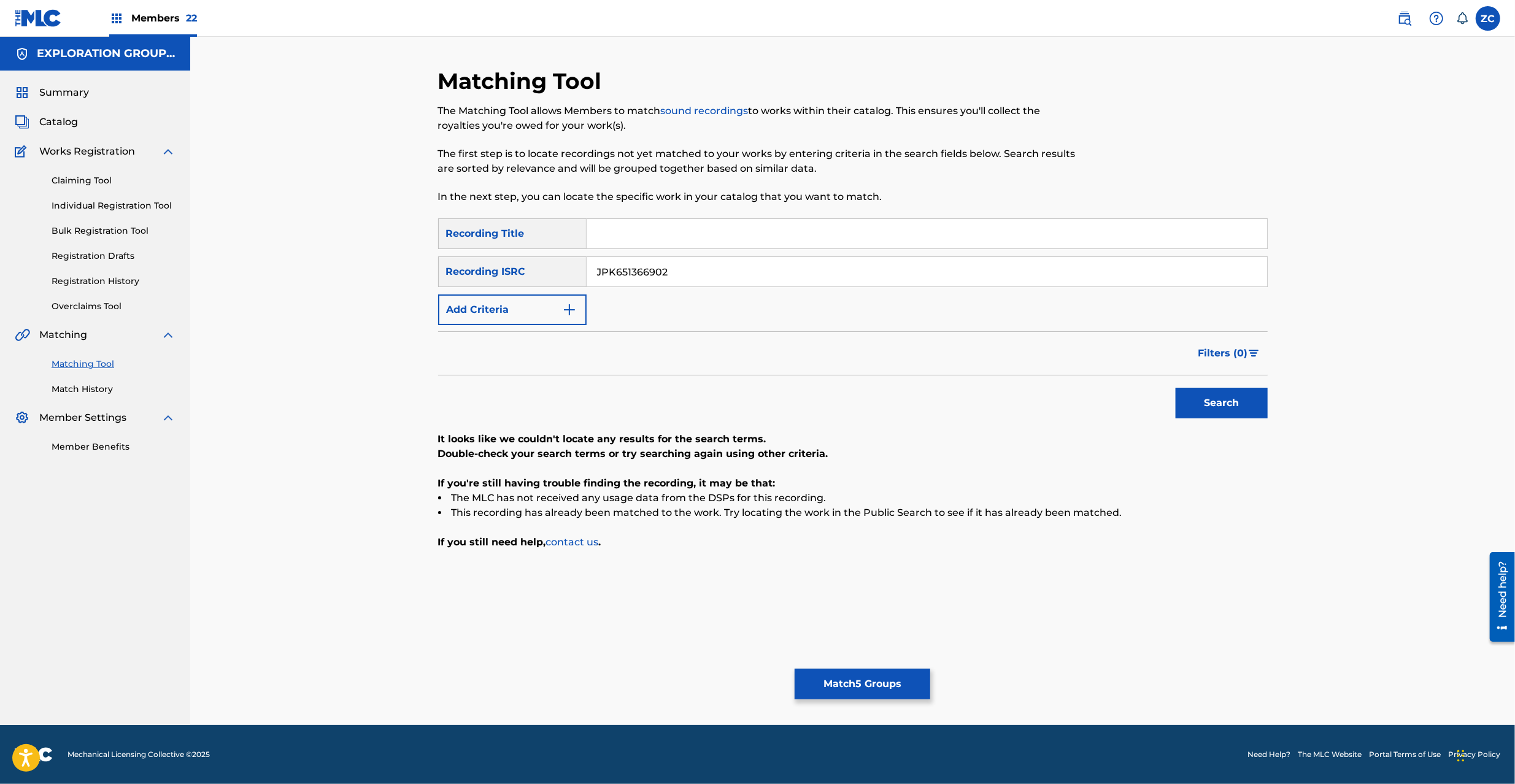
click at [850, 273] on input "JPK651366902" at bounding box center [927, 272] width 681 height 30
paste input "P300600403"
type input "JPP300600403"
click at [1135, 398] on button "Search" at bounding box center [1222, 403] width 92 height 30
click at [874, 588] on button "Match 5 Groups" at bounding box center [863, 684] width 136 height 30
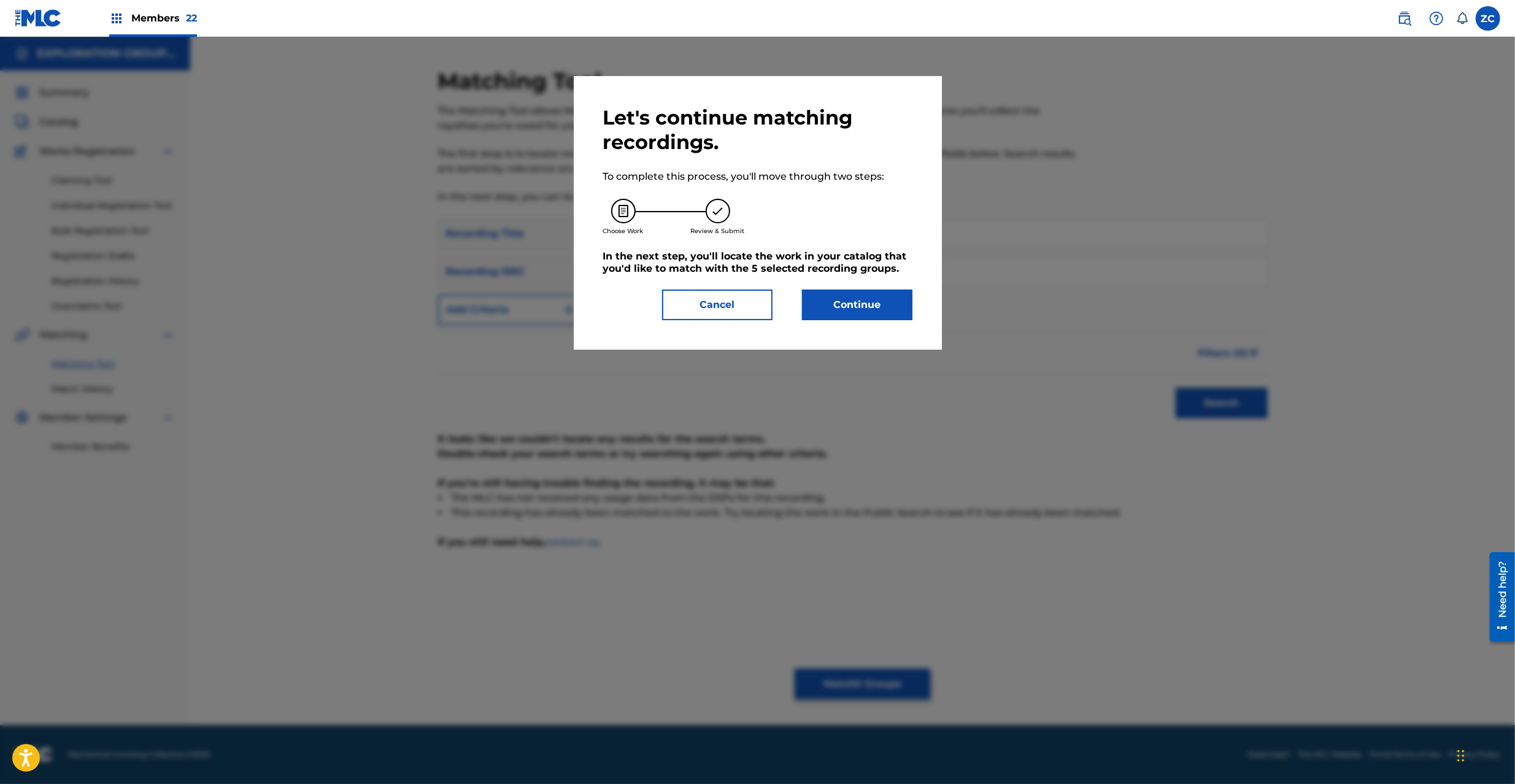
click at [879, 300] on button "Continue" at bounding box center [857, 305] width 110 height 30
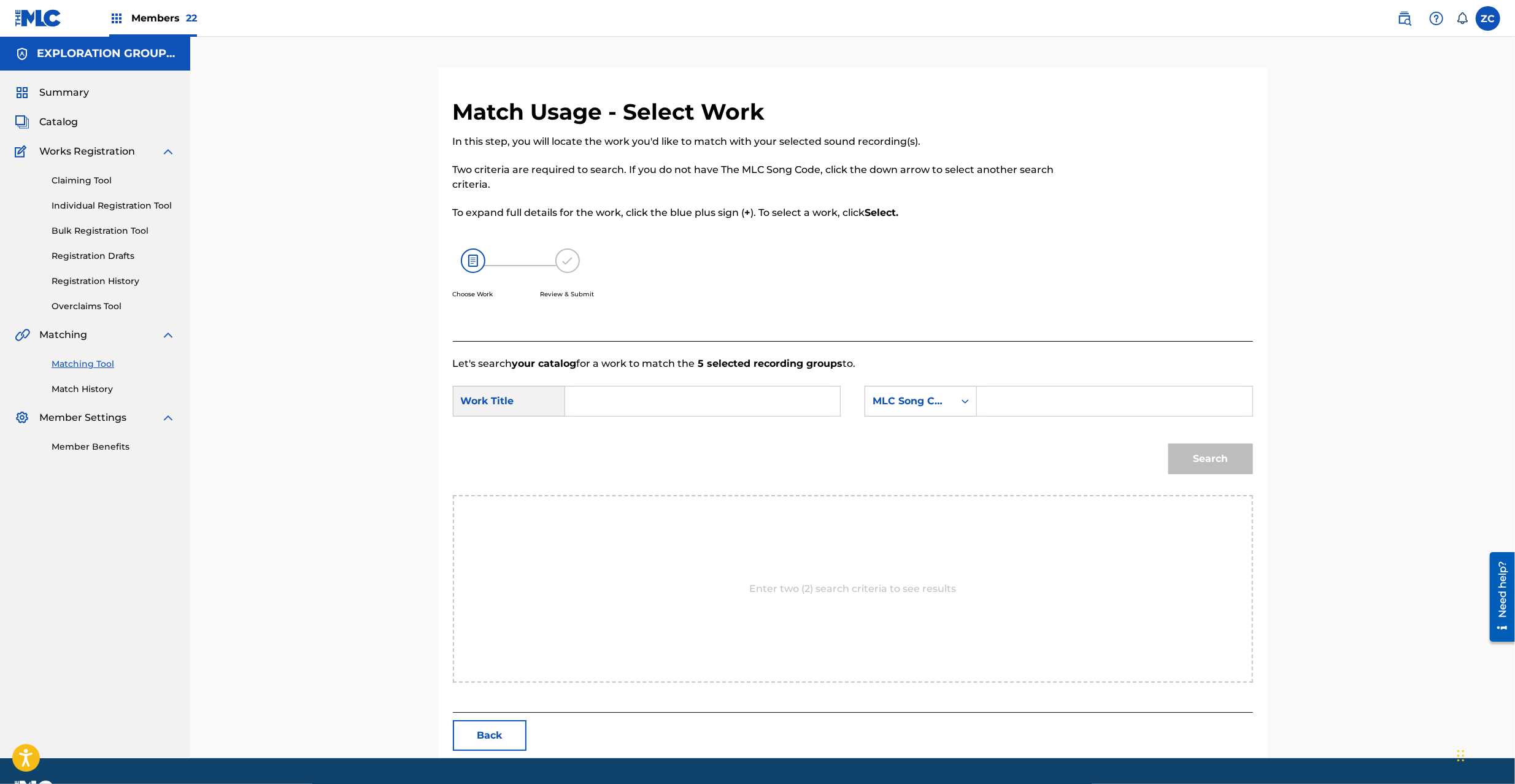
click at [810, 407] on input "Search Form" at bounding box center [703, 401] width 254 height 30
paste input "Hajimari HP541U"
click at [656, 401] on input "Hajimari HP541U" at bounding box center [703, 401] width 254 height 30
type input "Hajimari"
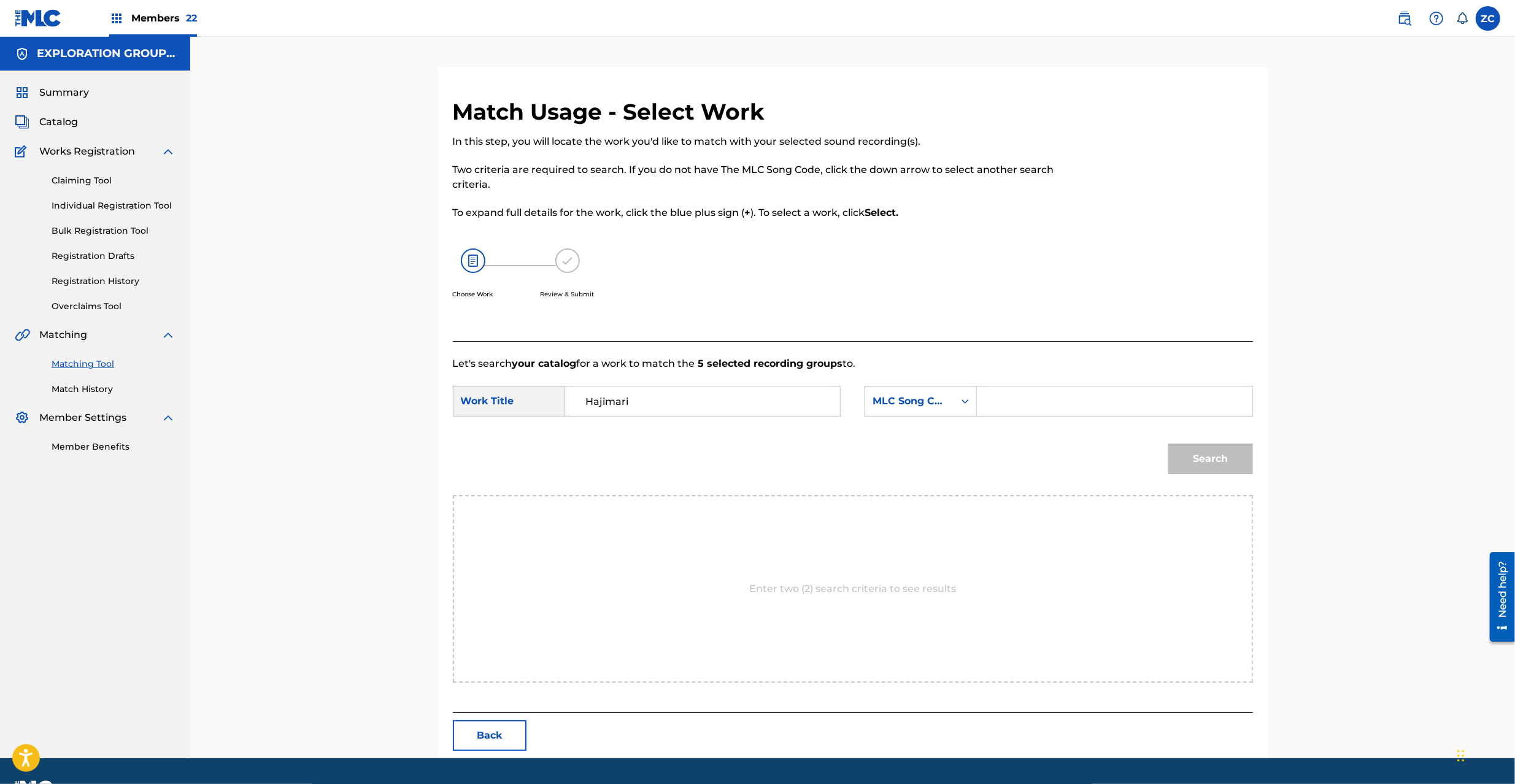
click at [1115, 413] on input "Search Form" at bounding box center [1115, 401] width 254 height 30
paste input "HP541U"
type input "HP541U"
click at [1135, 455] on button "Search" at bounding box center [1211, 459] width 85 height 30
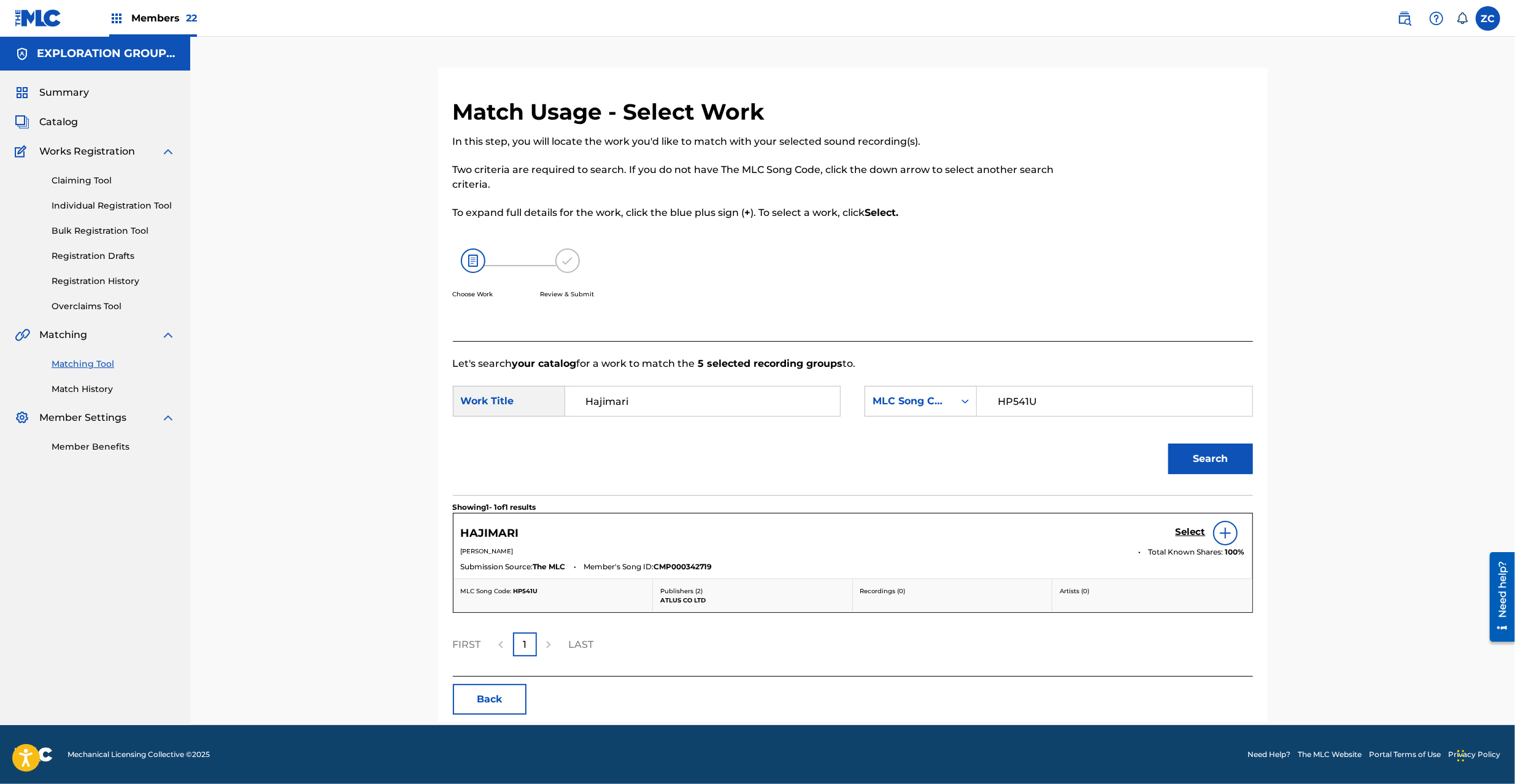
click at [1135, 536] on h5 "Select" at bounding box center [1191, 532] width 30 height 12
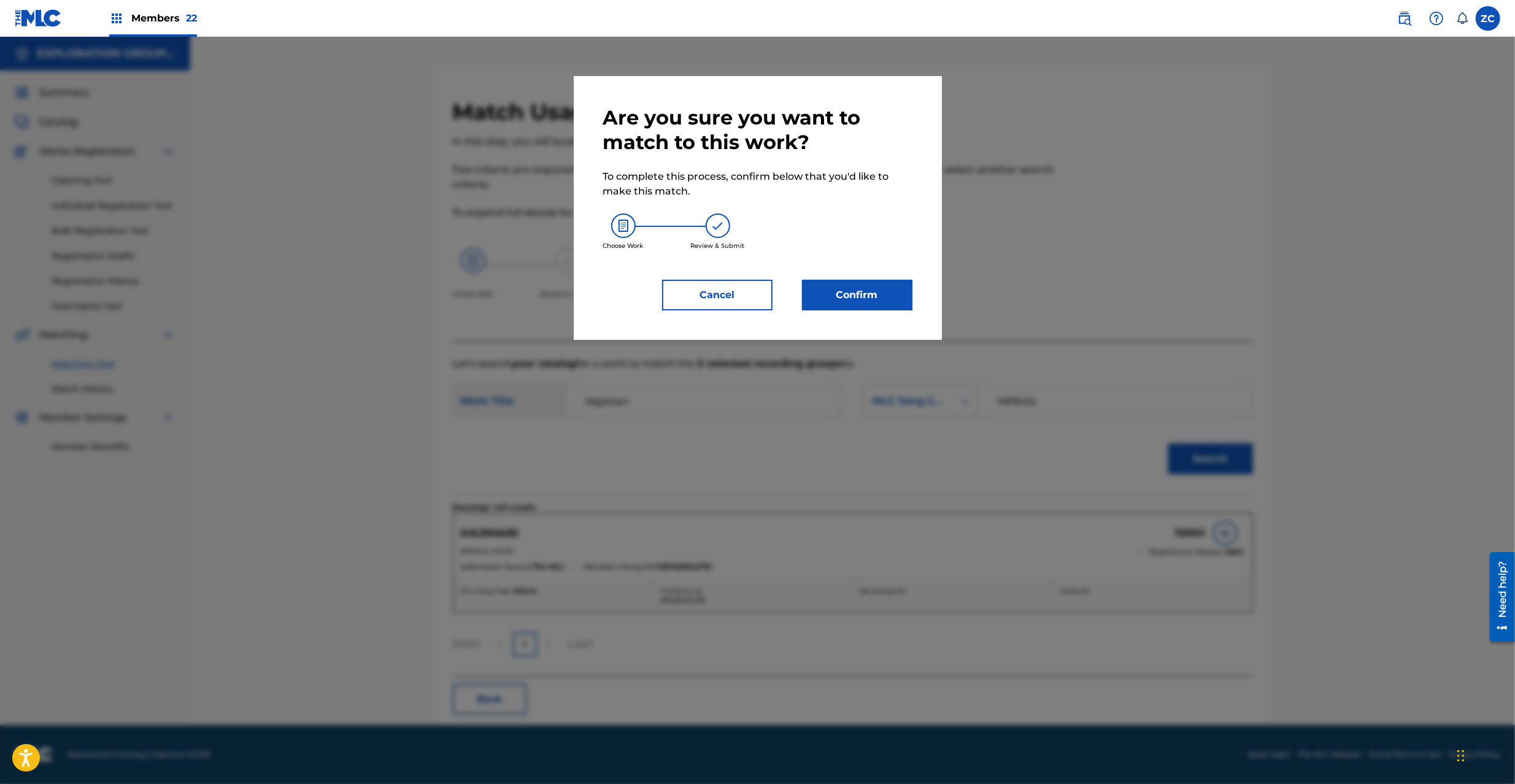
click at [845, 304] on button "Confirm" at bounding box center [857, 295] width 110 height 30
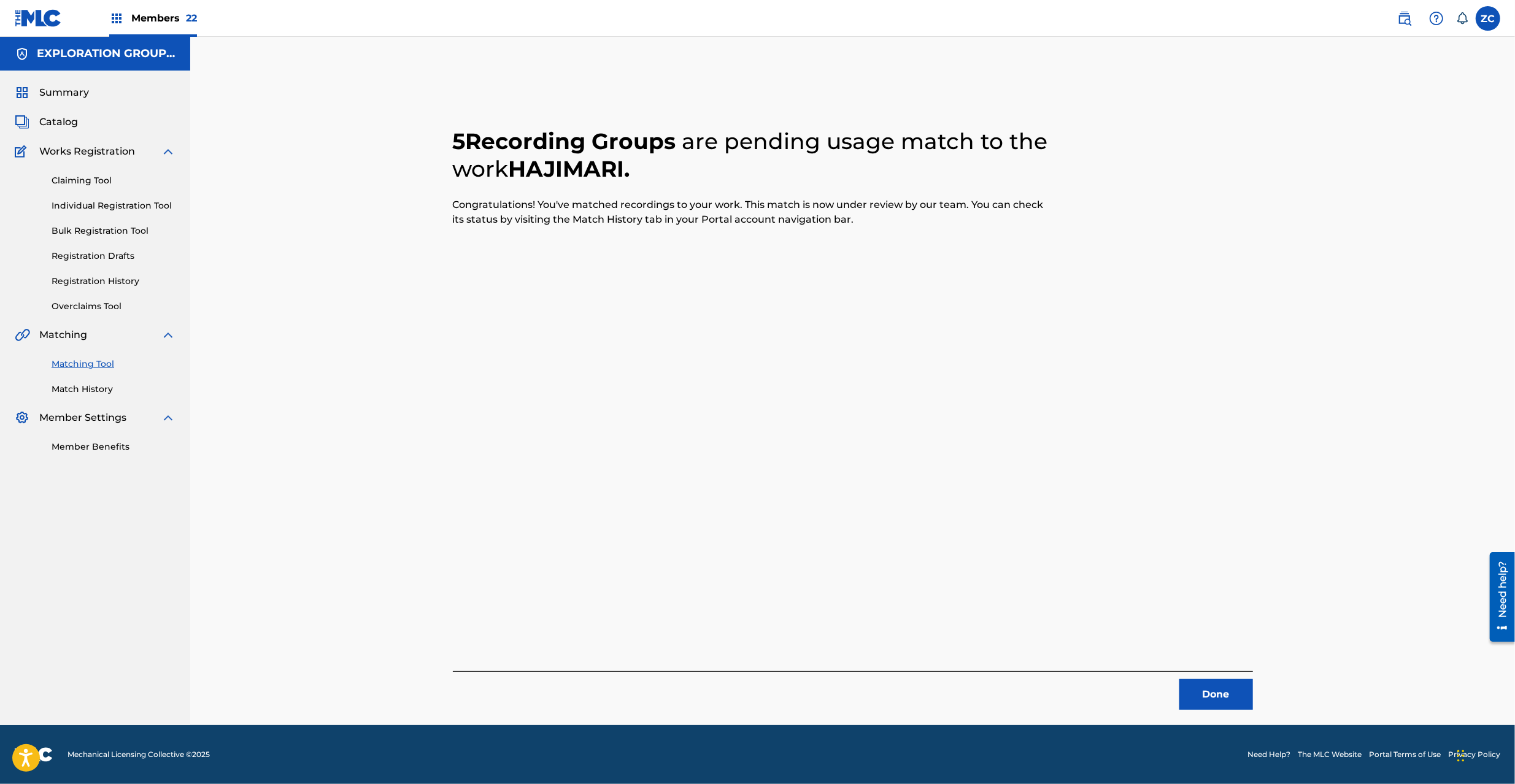
click at [1135, 588] on div "5 Recording Groups are pending usage match to the work [PERSON_NAME] . Congratu…" at bounding box center [853, 396] width 859 height 658
click at [1135, 588] on button "Done" at bounding box center [1216, 694] width 74 height 30
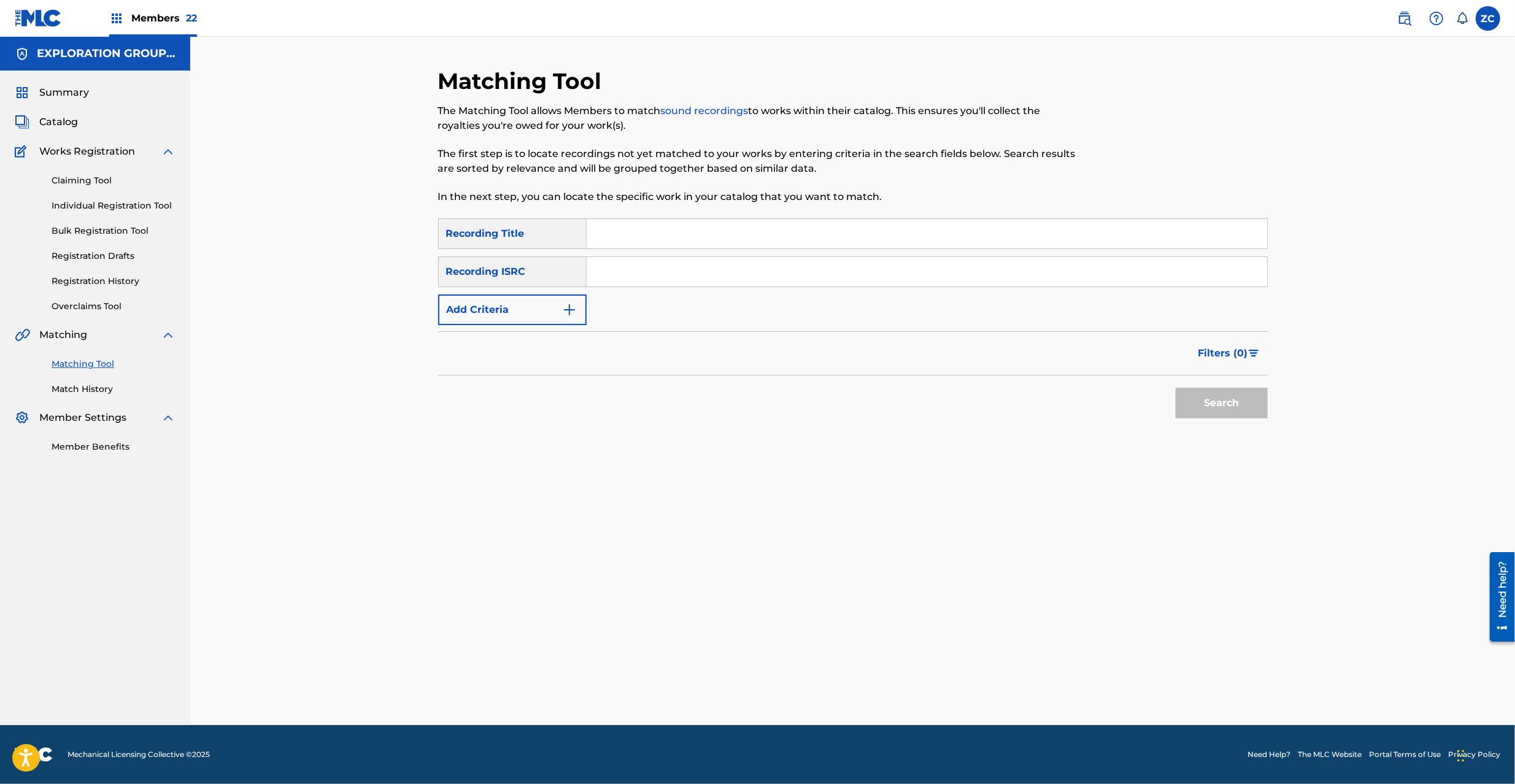
click at [847, 278] on input "Search Form" at bounding box center [927, 272] width 681 height 30
paste input "JPK651669104"
click at [1135, 407] on button "Search" at bounding box center [1222, 403] width 92 height 30
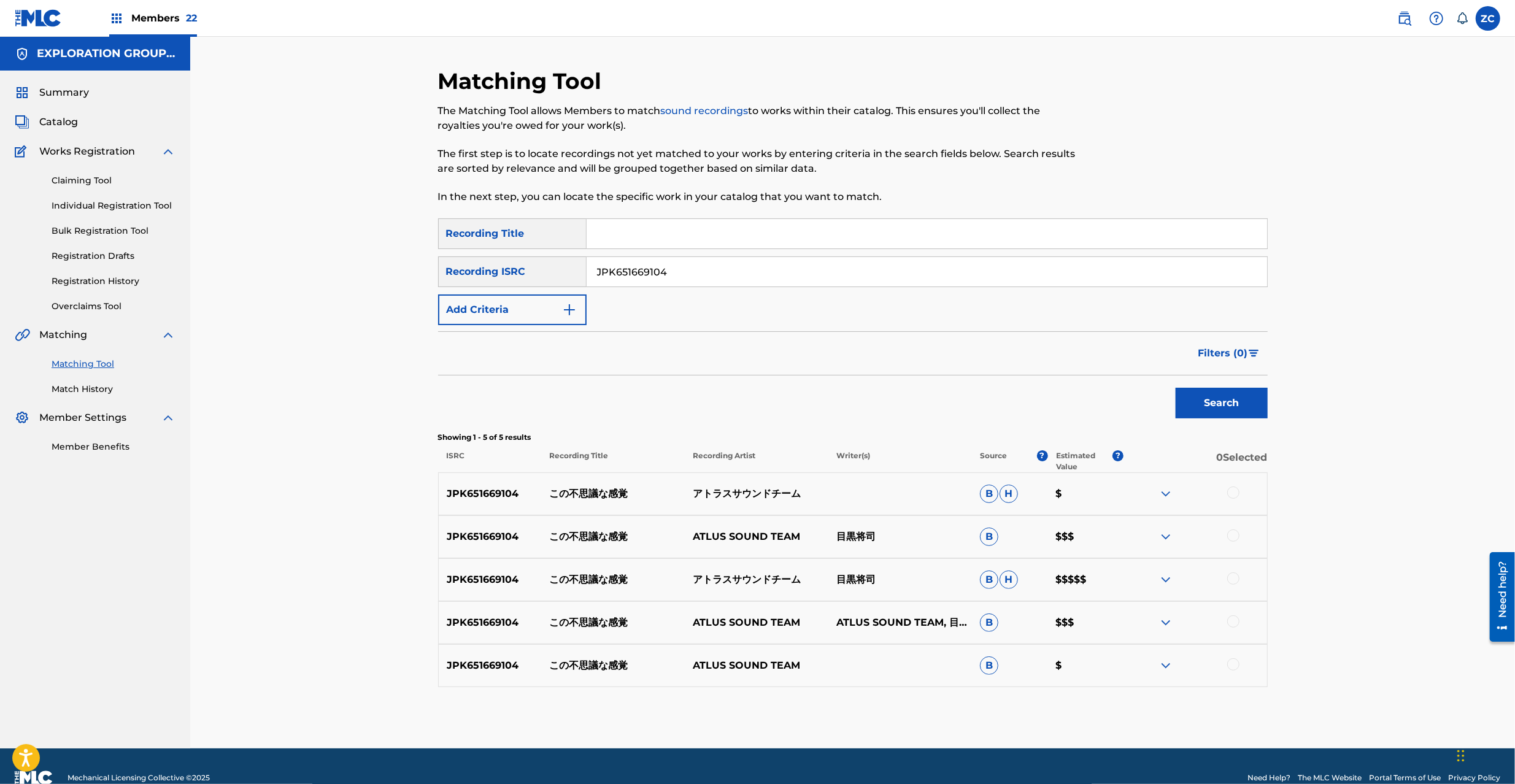
click at [1135, 494] on div at bounding box center [1233, 493] width 12 height 12
click at [1135, 536] on div at bounding box center [1195, 536] width 144 height 14
drag, startPoint x: 1233, startPoint y: 539, endPoint x: 1240, endPoint y: 590, distance: 51.5
click at [1135, 540] on div at bounding box center [1233, 536] width 12 height 12
click at [1135, 578] on div at bounding box center [1233, 579] width 12 height 12
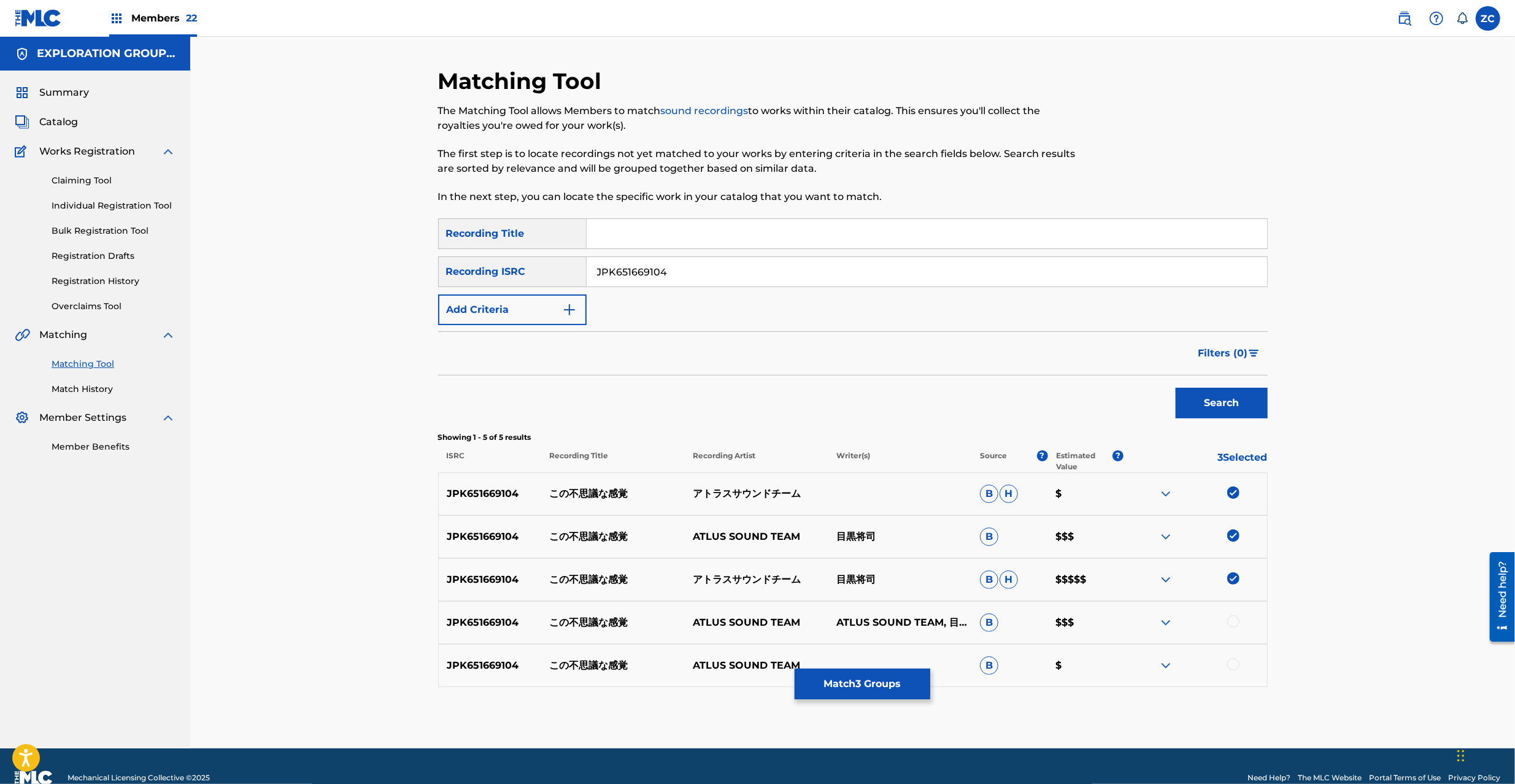
click at [1135, 588] on div at bounding box center [1195, 623] width 144 height 14
click at [1135, 588] on div at bounding box center [1233, 622] width 12 height 12
click at [1135, 588] on div at bounding box center [1233, 665] width 12 height 12
click at [784, 290] on div "SearchWithCriteria9256f6cc-9334-49b2-b002-f410cf78d6b2 Recording Title SearchWi…" at bounding box center [853, 272] width 830 height 107
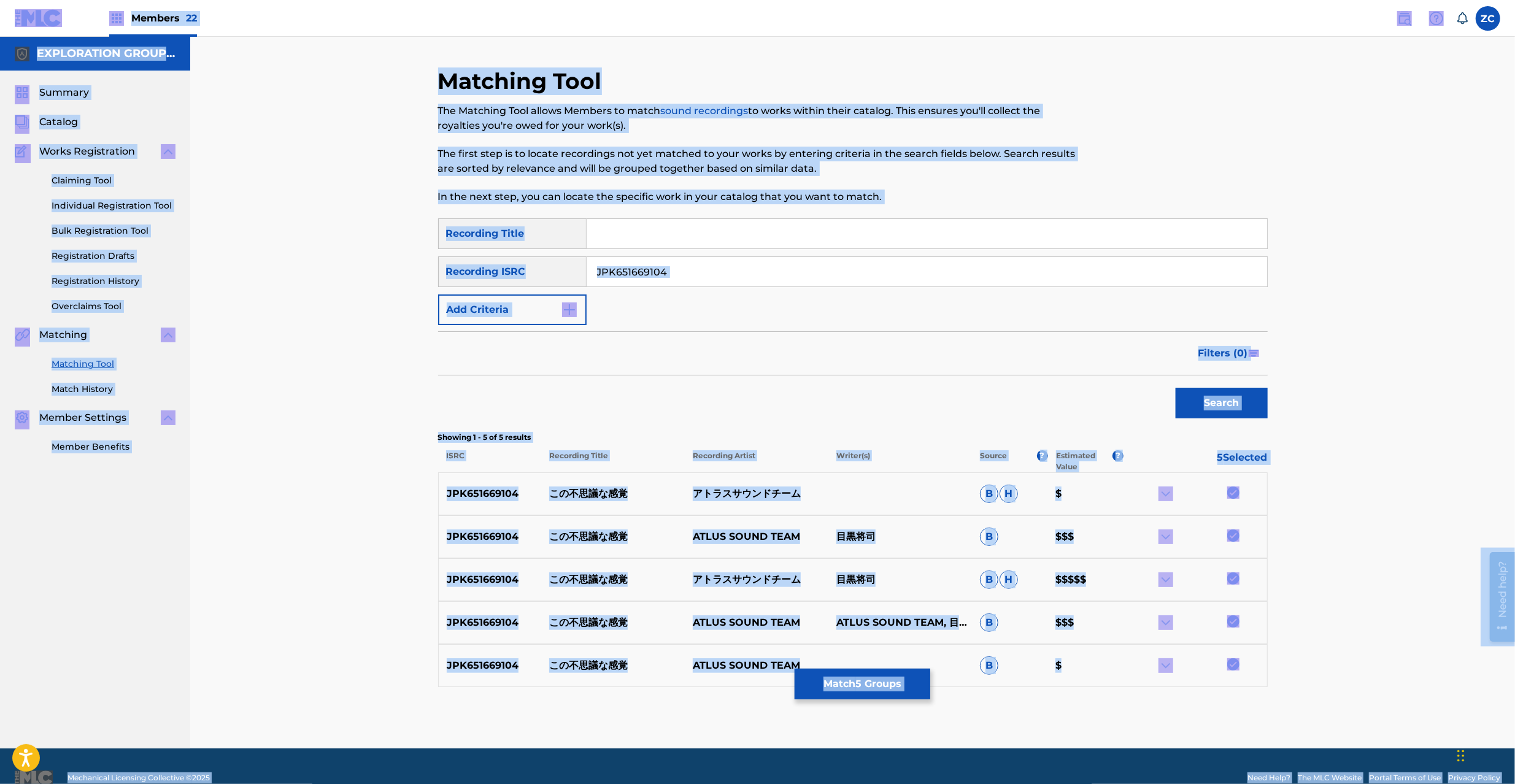
click at [860, 276] on input "JPK651669104" at bounding box center [927, 272] width 681 height 30
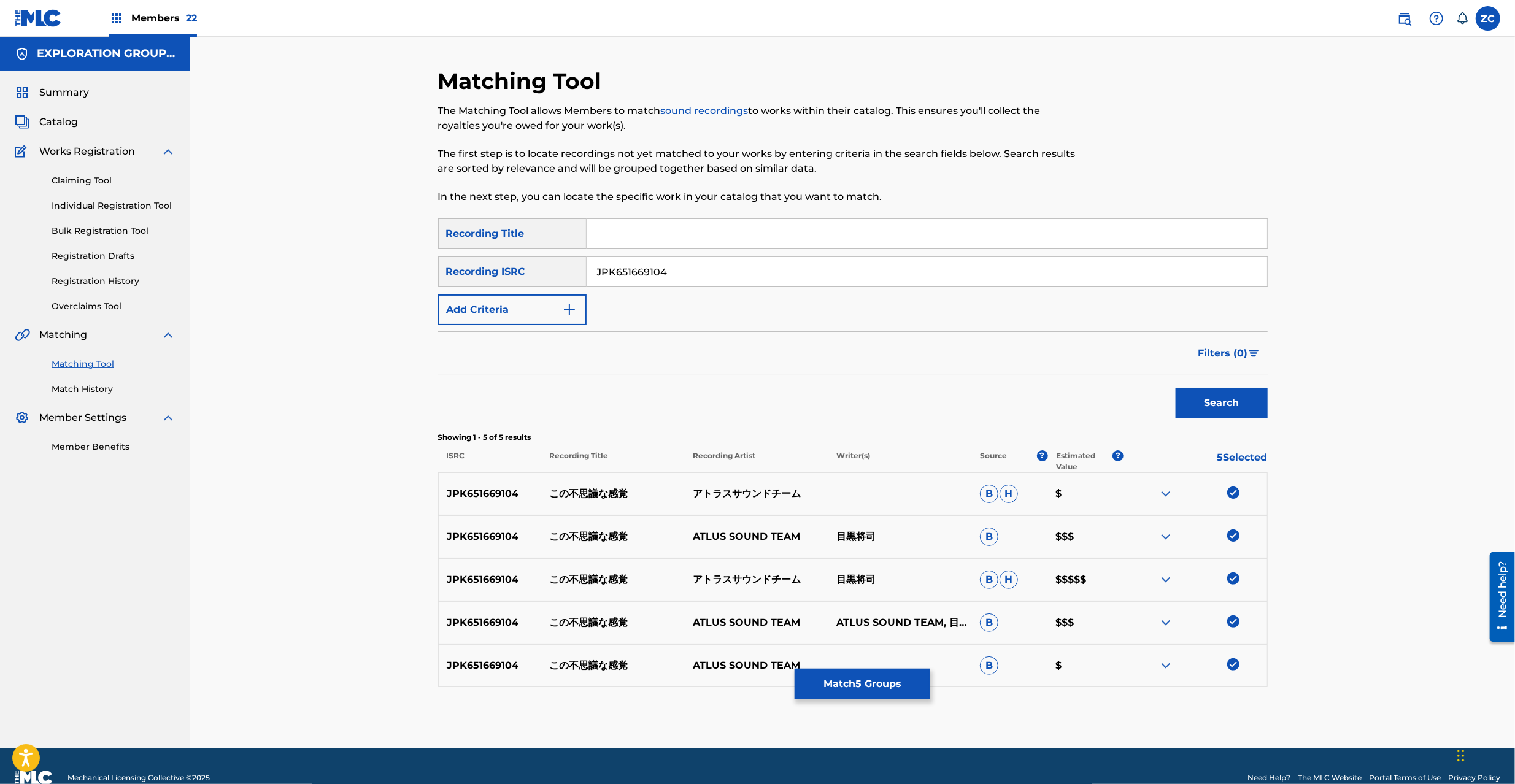
paste input "366903"
click at [1135, 401] on button "Search" at bounding box center [1222, 403] width 92 height 30
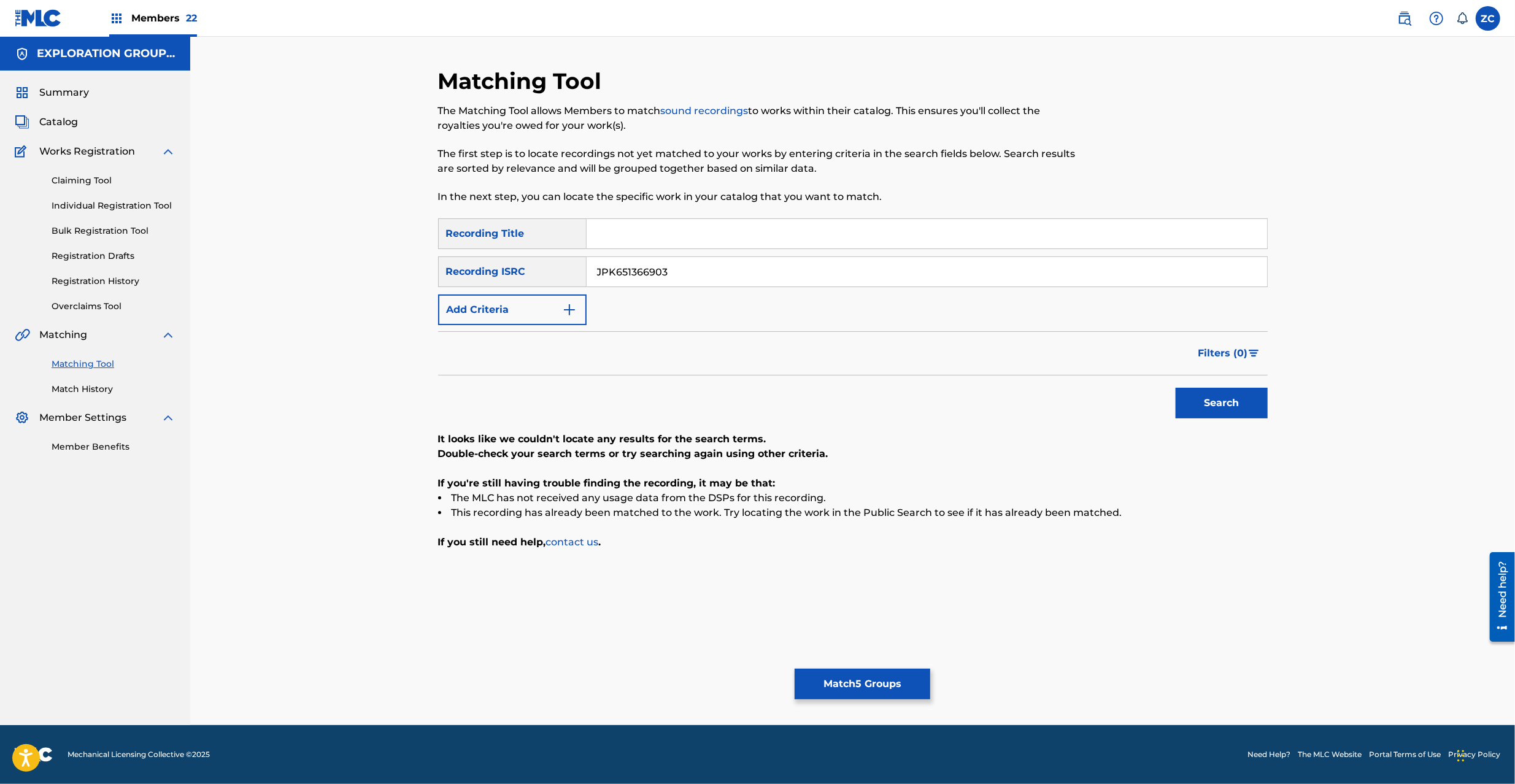
click at [821, 274] on input "JPK651366903" at bounding box center [927, 272] width 681 height 30
paste input "1603"
click at [1135, 410] on button "Search" at bounding box center [1222, 403] width 92 height 30
click at [855, 266] on input "JPK651160303" at bounding box center [927, 272] width 681 height 30
paste input "P300600404"
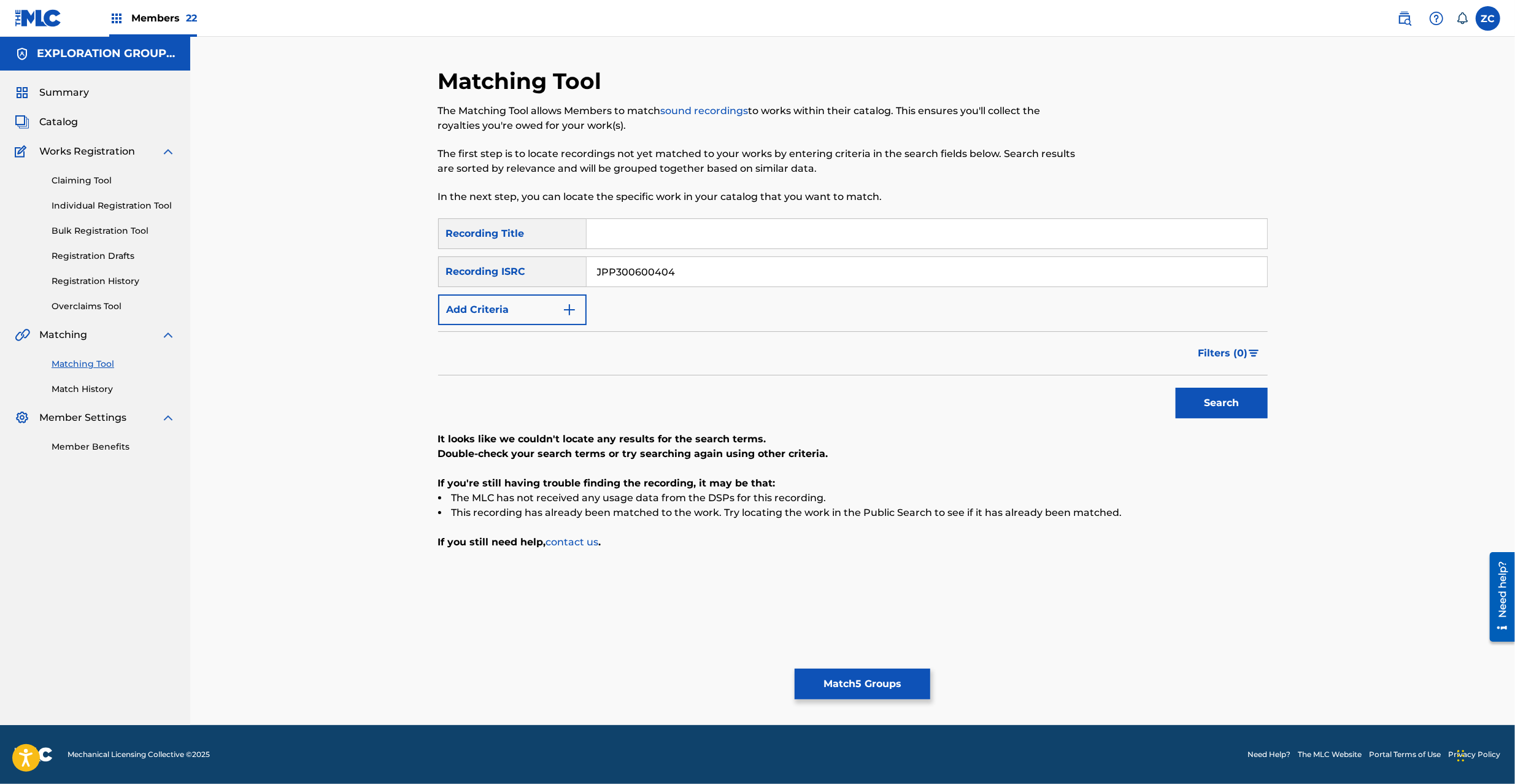
type input "JPP300600404"
drag, startPoint x: 1221, startPoint y: 402, endPoint x: 1206, endPoint y: 402, distance: 15.0
click at [1135, 402] on button "Search" at bounding box center [1222, 403] width 92 height 30
click at [910, 588] on button "Match 5 Groups" at bounding box center [863, 684] width 136 height 30
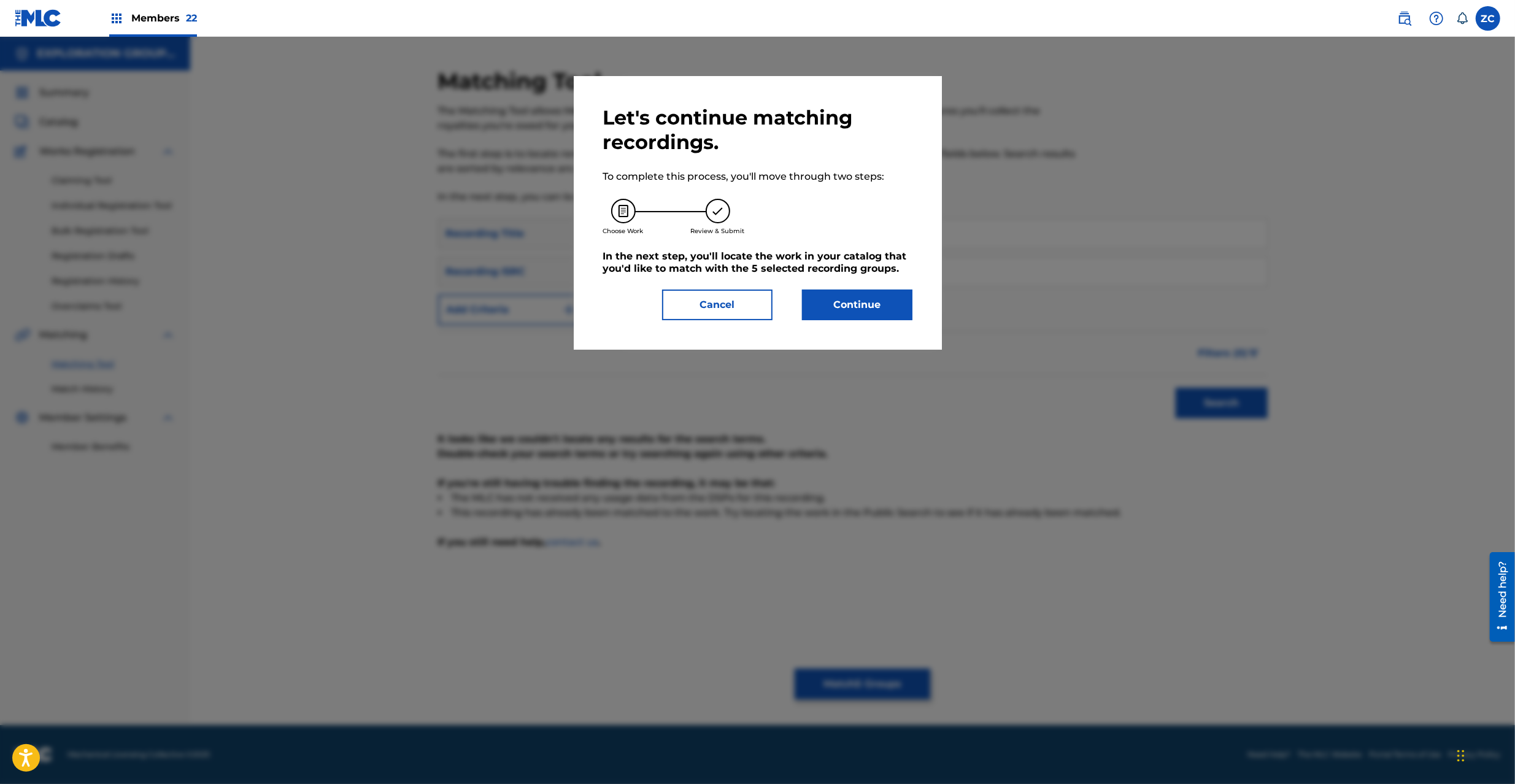
click at [879, 307] on button "Continue" at bounding box center [857, 305] width 110 height 30
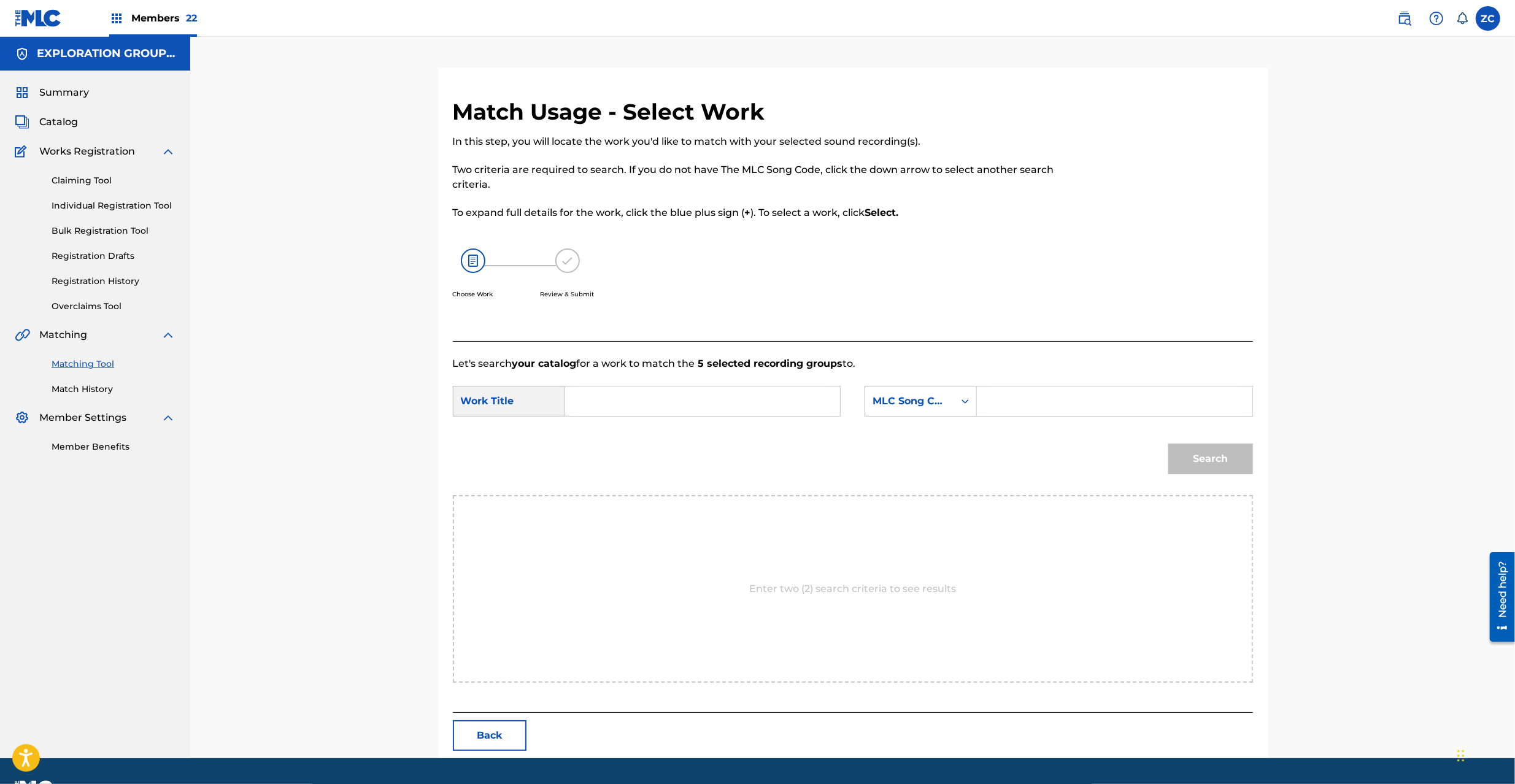
click at [774, 411] on input "Search Form" at bounding box center [703, 401] width 254 height 30
paste input "Kono Fushigina Kankaku KC66RX"
click at [735, 396] on input "Kono Fushigina Kankaku KC66RX" at bounding box center [703, 401] width 254 height 30
type input "Kono Fushigina Kankaku"
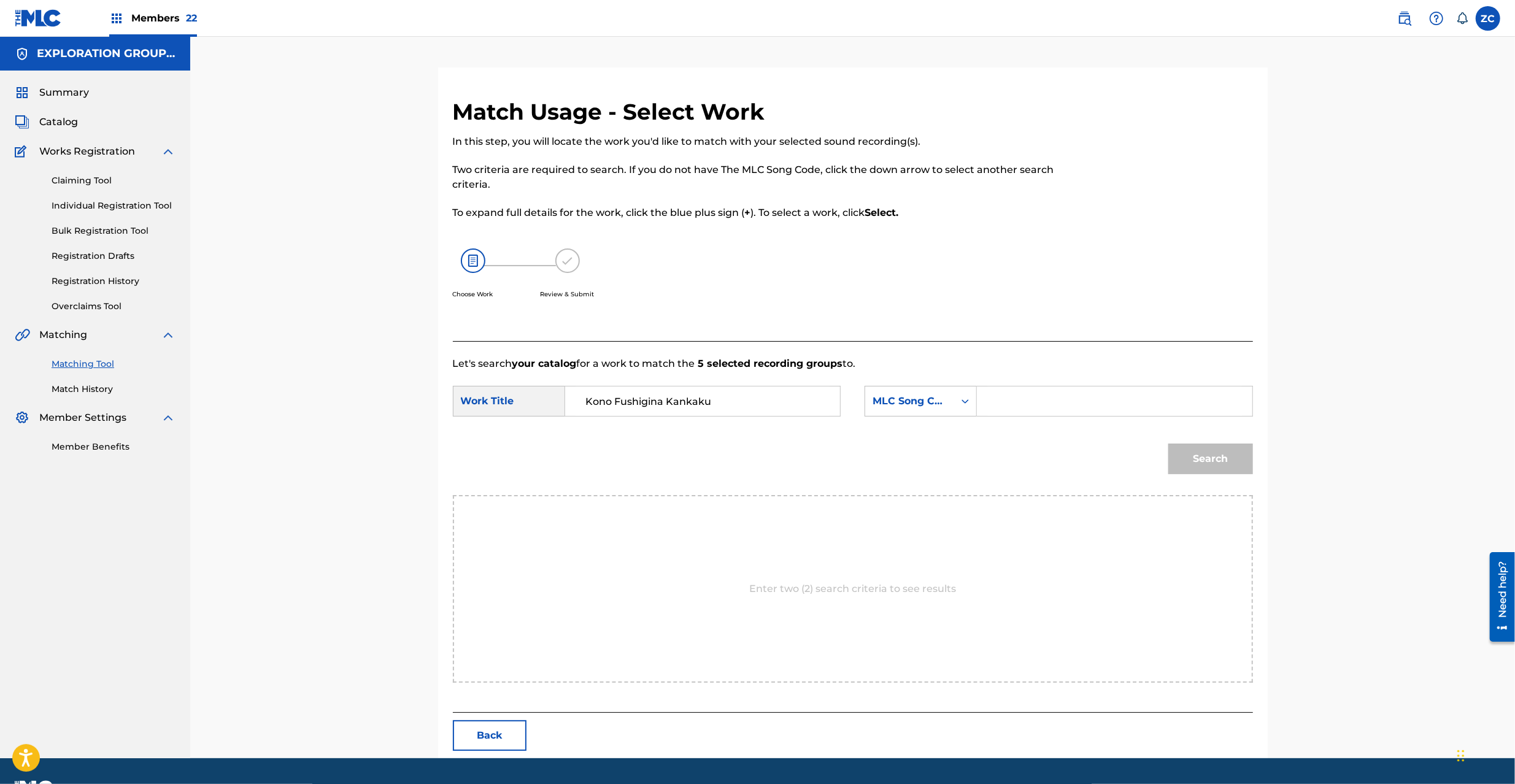
click at [1066, 401] on input "Search Form" at bounding box center [1115, 401] width 254 height 30
paste input "KC66RX"
type input "KC66RX"
click at [1135, 462] on button "Search" at bounding box center [1211, 459] width 85 height 30
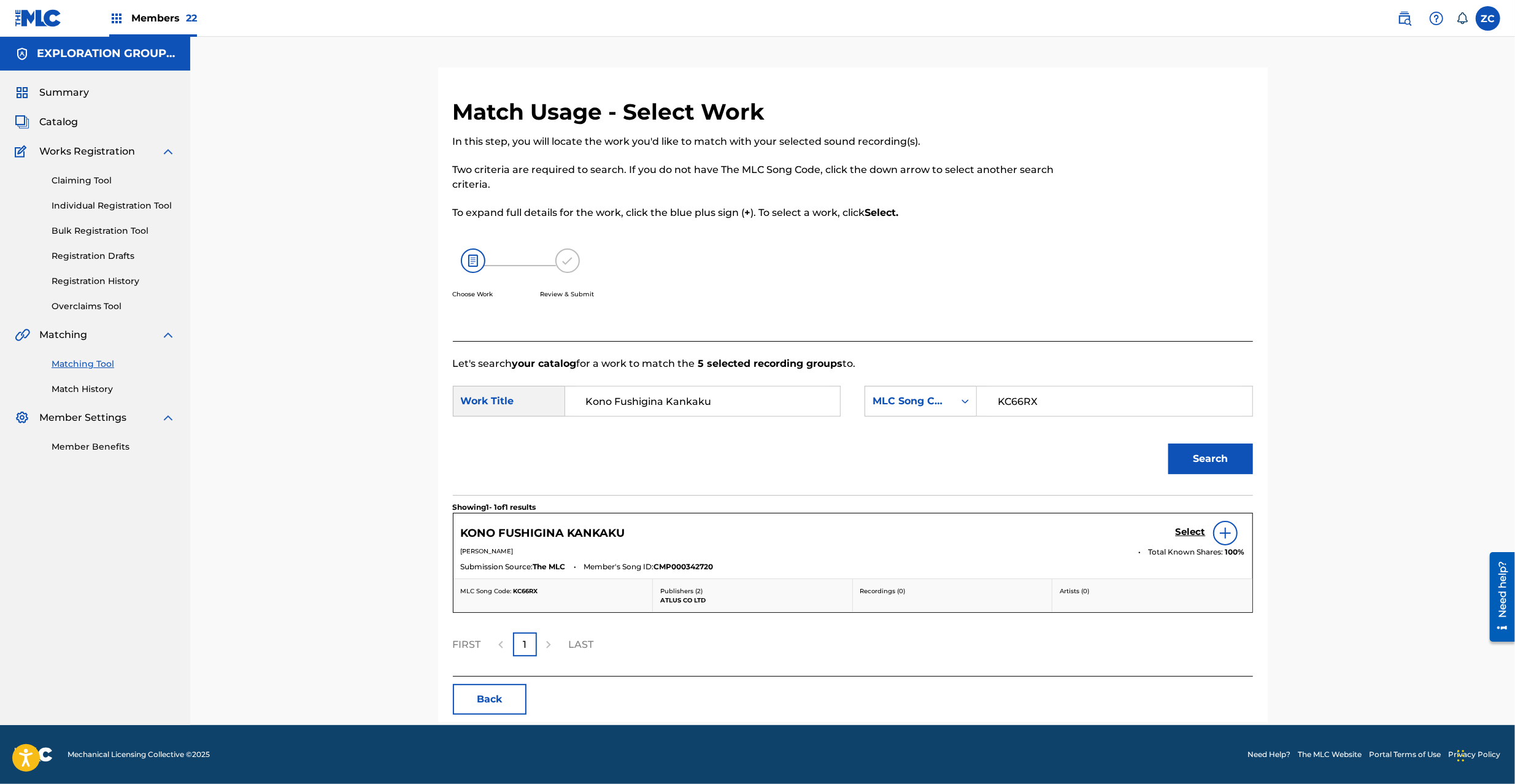
click at [1135, 533] on h5 "Select" at bounding box center [1191, 532] width 30 height 12
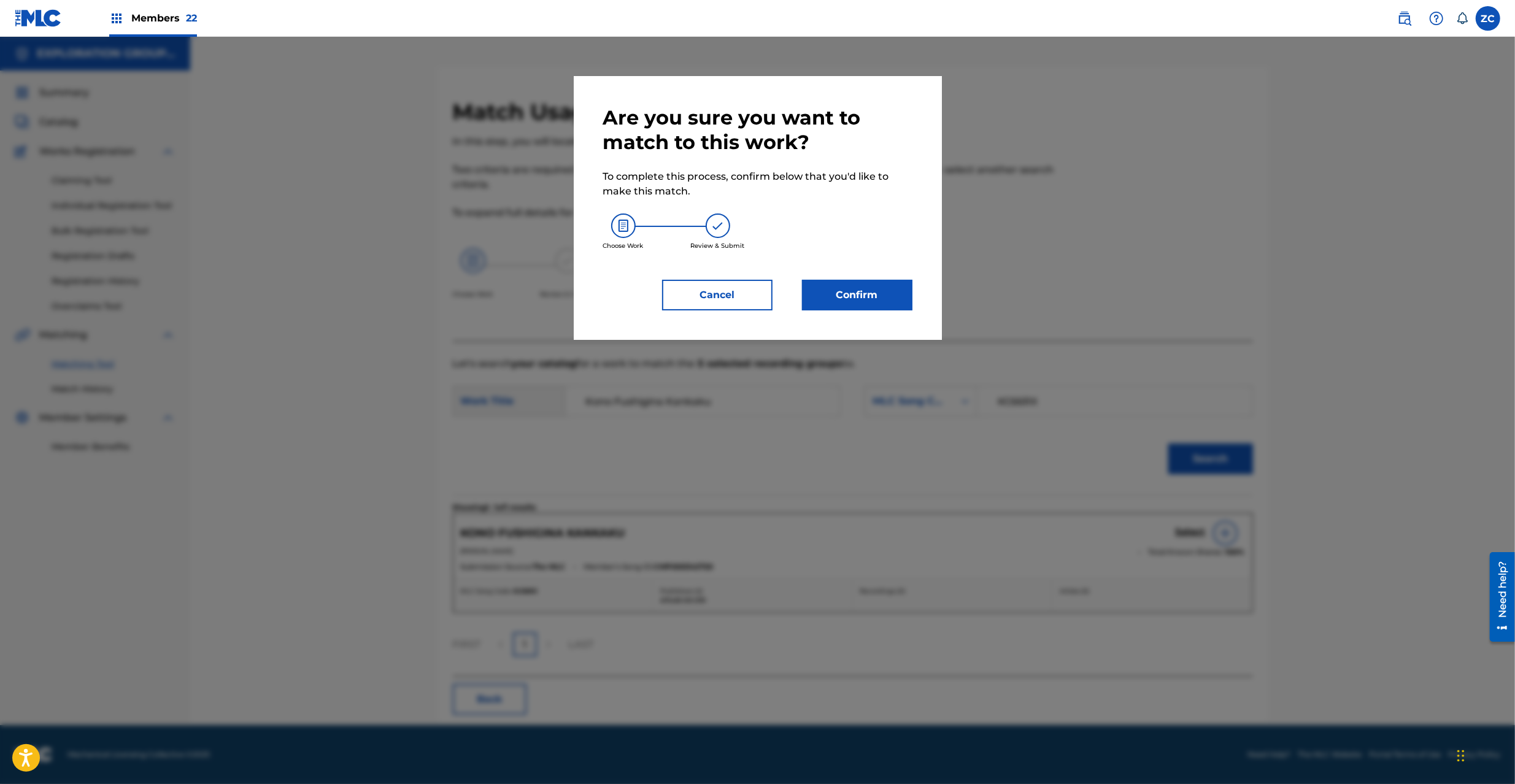
click at [841, 292] on button "Confirm" at bounding box center [857, 295] width 110 height 30
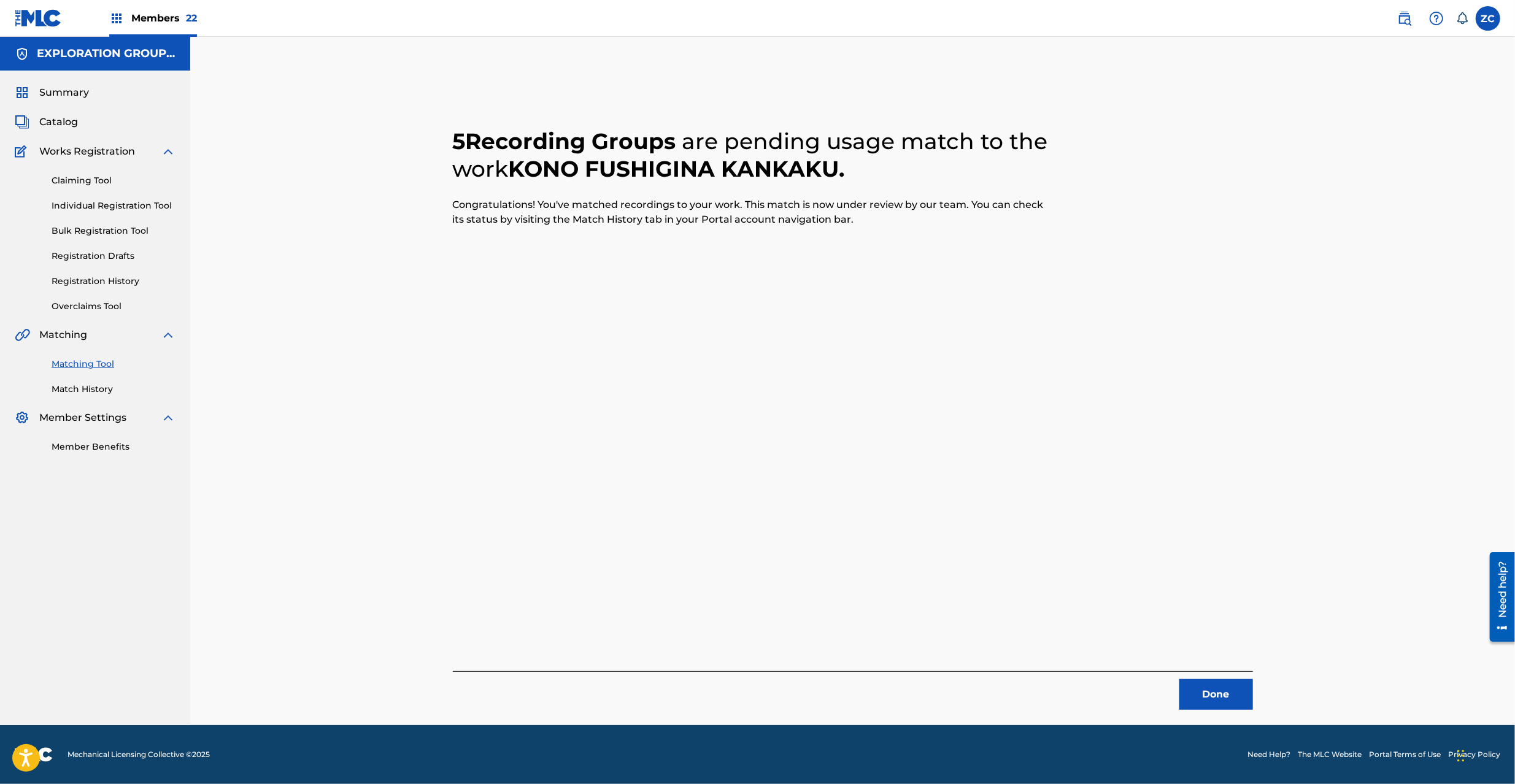
click at [1135, 588] on button "Done" at bounding box center [1216, 694] width 74 height 30
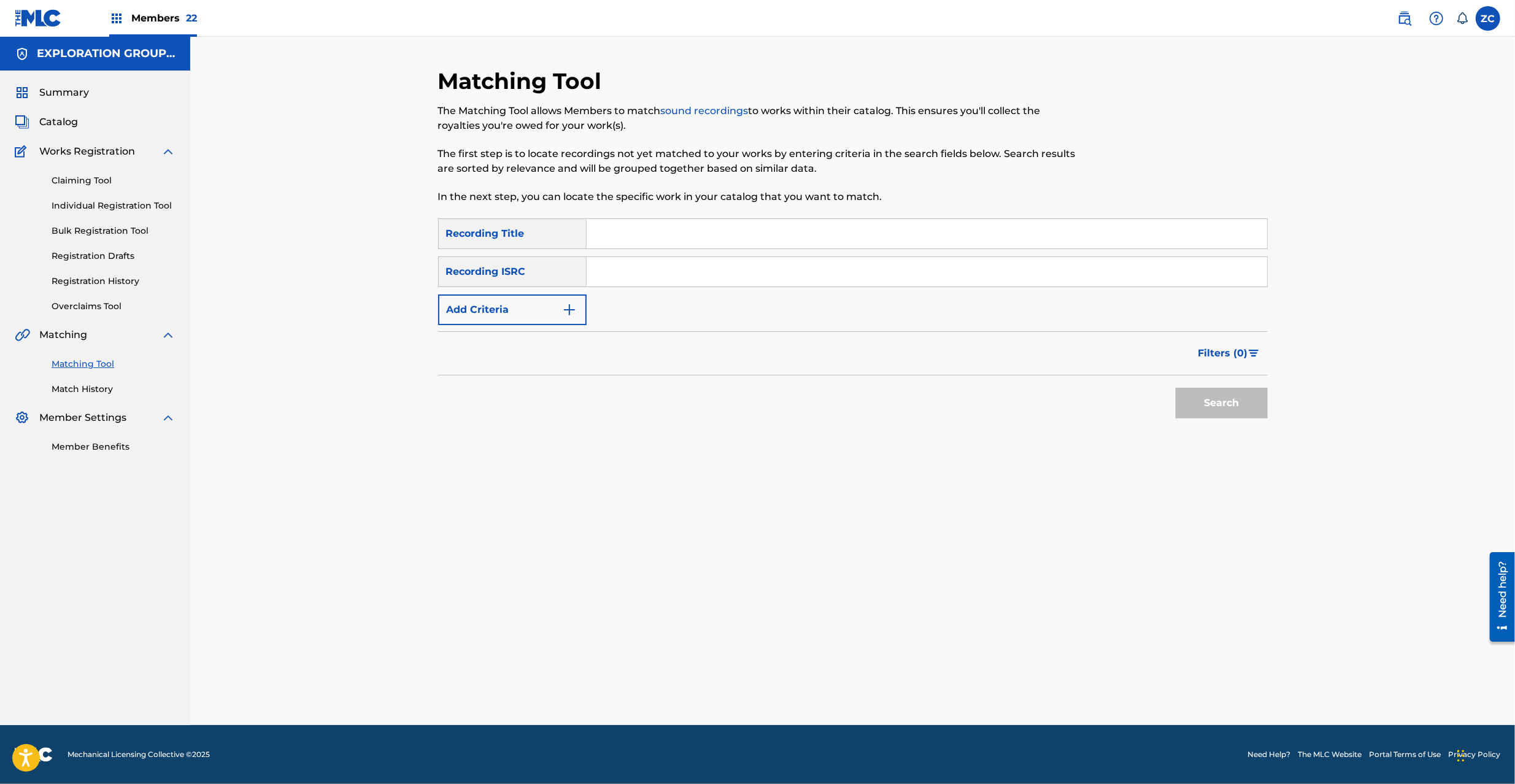
drag, startPoint x: 678, startPoint y: 270, endPoint x: 685, endPoint y: 273, distance: 7.6
click at [678, 270] on input "Search Form" at bounding box center [927, 272] width 681 height 30
paste input "JPVI02301283"
click at [1135, 401] on button "Search" at bounding box center [1222, 403] width 92 height 30
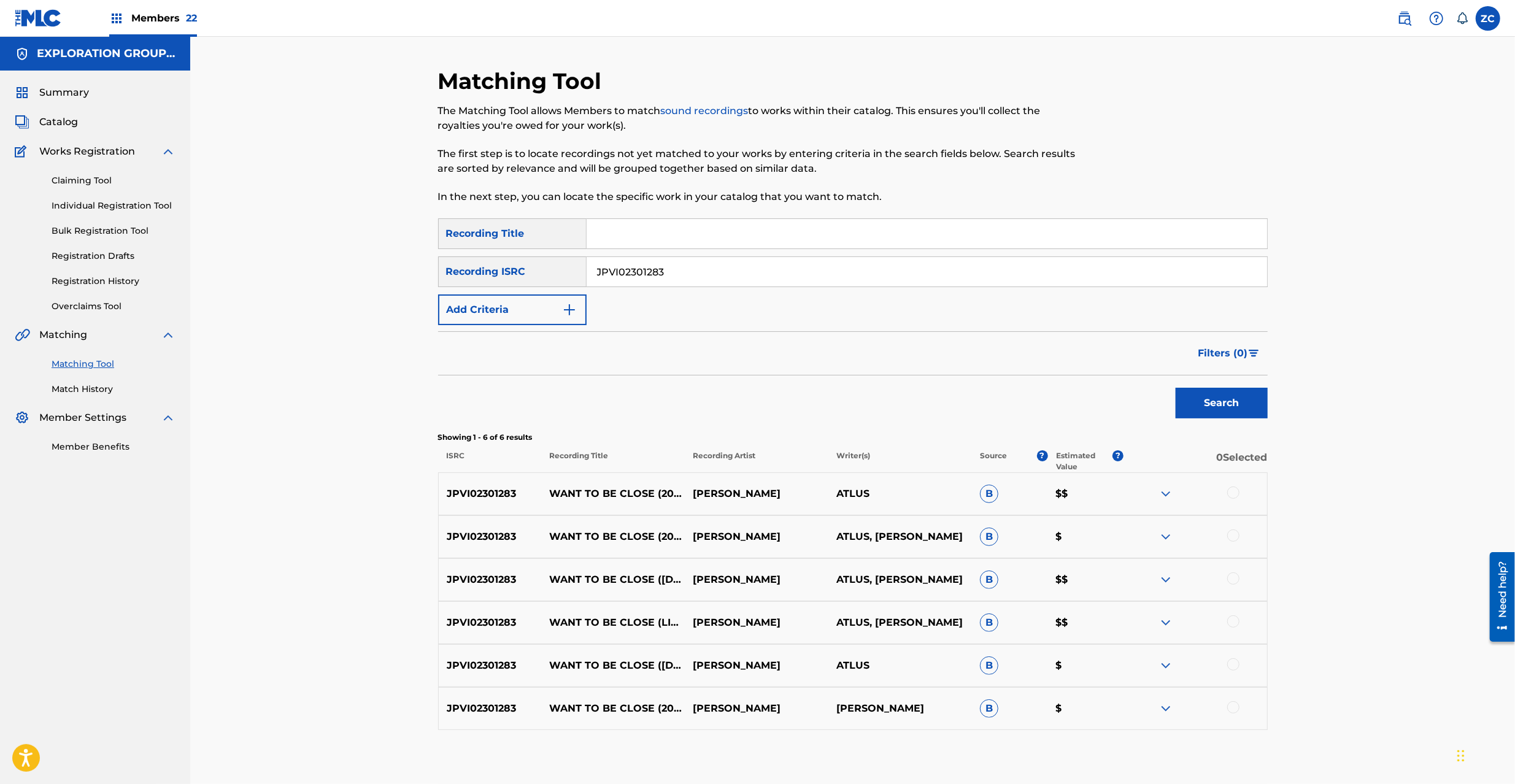
click at [1135, 489] on div at bounding box center [1233, 493] width 12 height 12
click at [1135, 531] on div at bounding box center [1233, 536] width 12 height 12
click at [1135, 577] on div at bounding box center [1233, 579] width 12 height 12
click at [1135, 588] on div at bounding box center [1233, 622] width 12 height 12
click at [1135, 588] on div at bounding box center [1233, 665] width 12 height 12
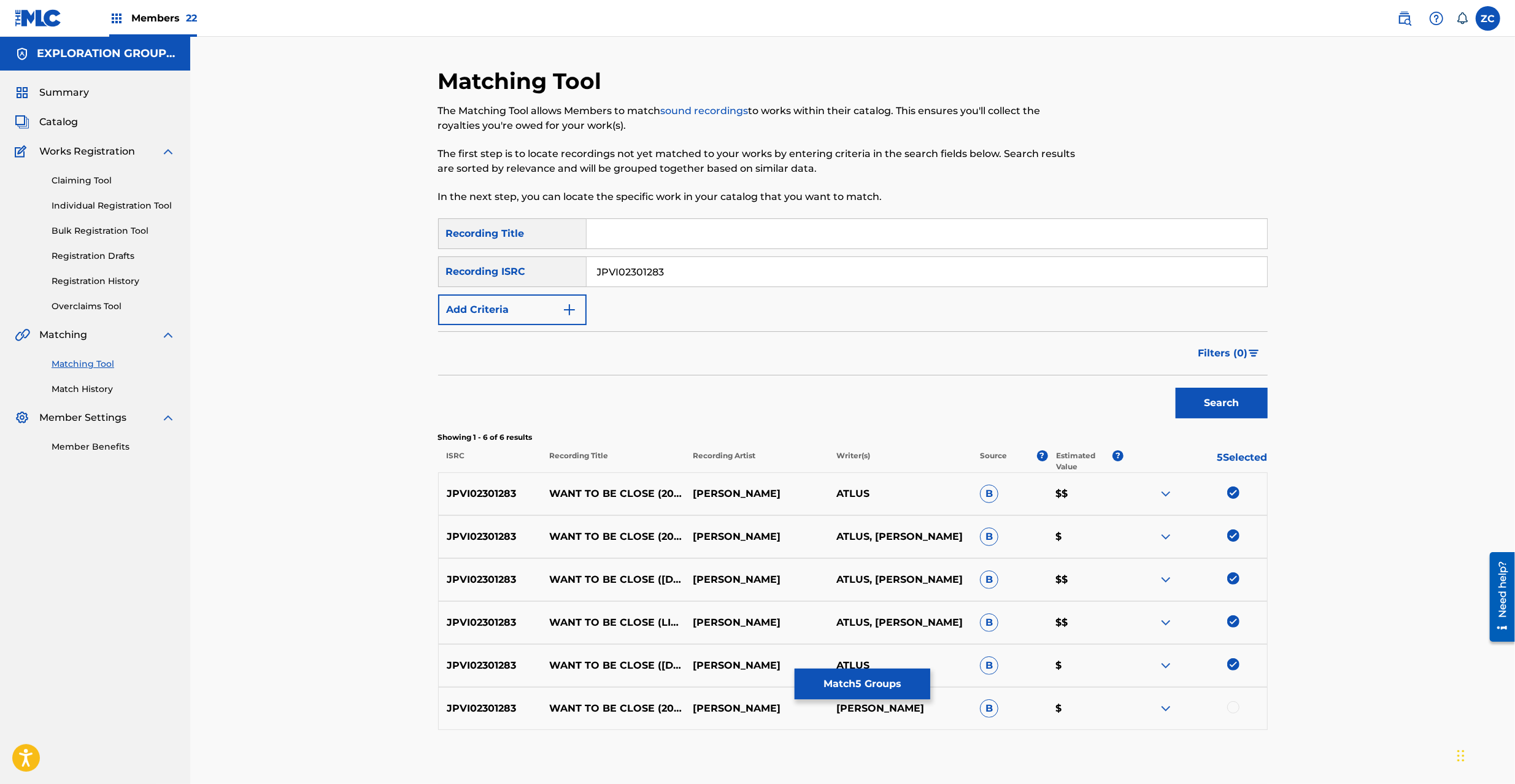
click at [1135, 588] on div at bounding box center [1233, 707] width 12 height 12
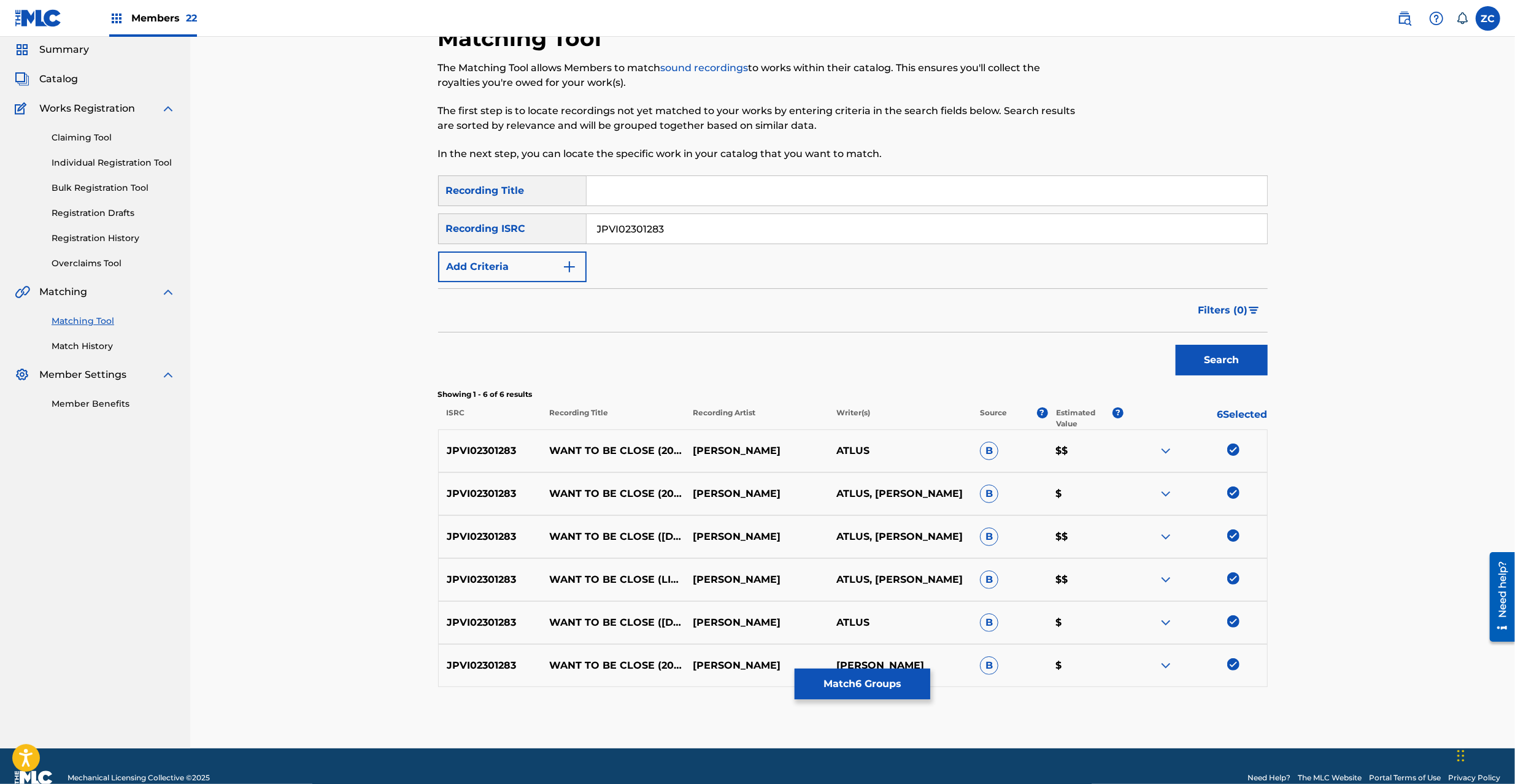
scroll to position [66, 0]
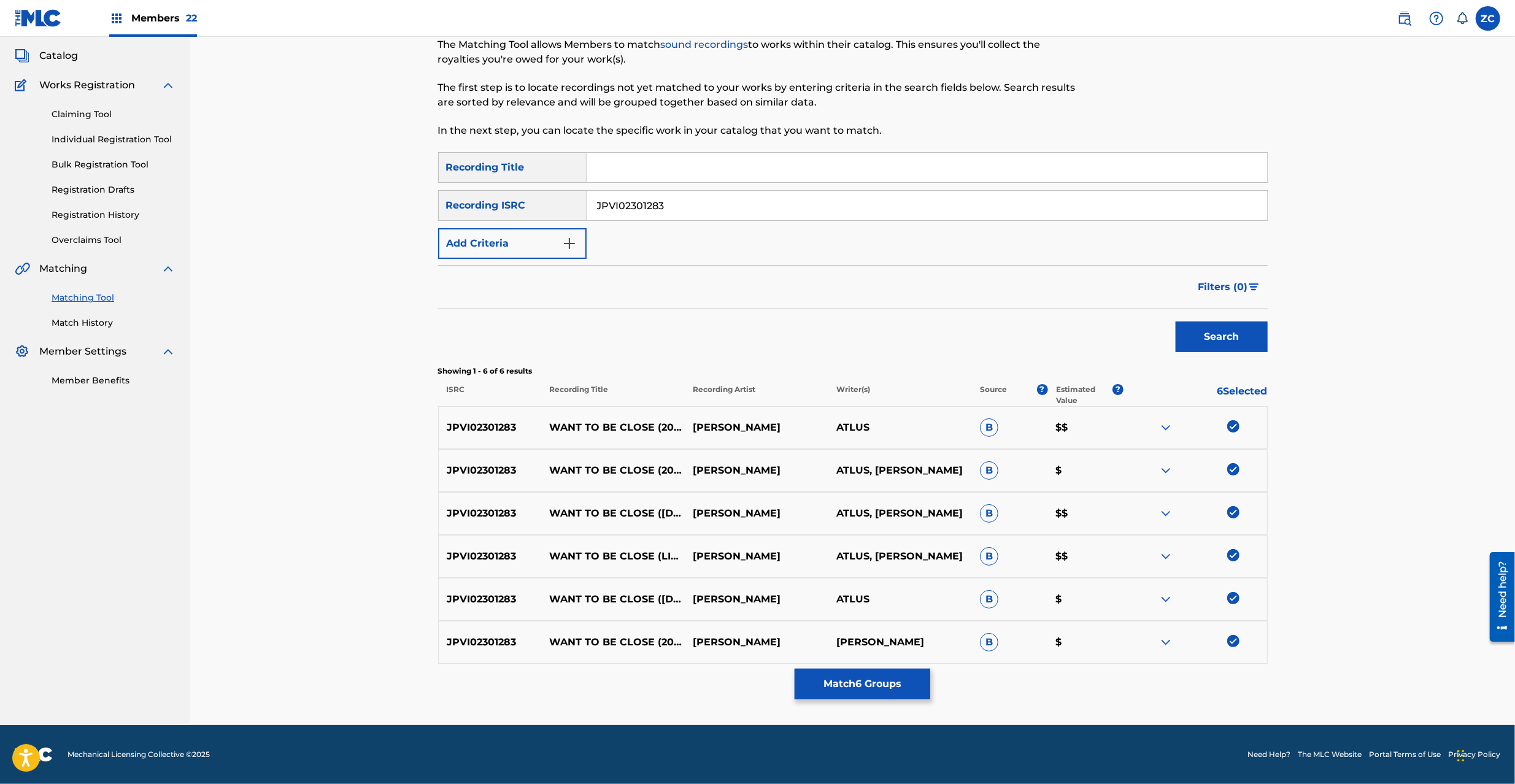
click at [714, 202] on input "JPVI02301283" at bounding box center [927, 206] width 681 height 30
click at [848, 200] on input "JPVI02301283" at bounding box center [927, 206] width 681 height 30
paste input "K652000504"
click at [1135, 340] on button "Search" at bounding box center [1222, 337] width 92 height 30
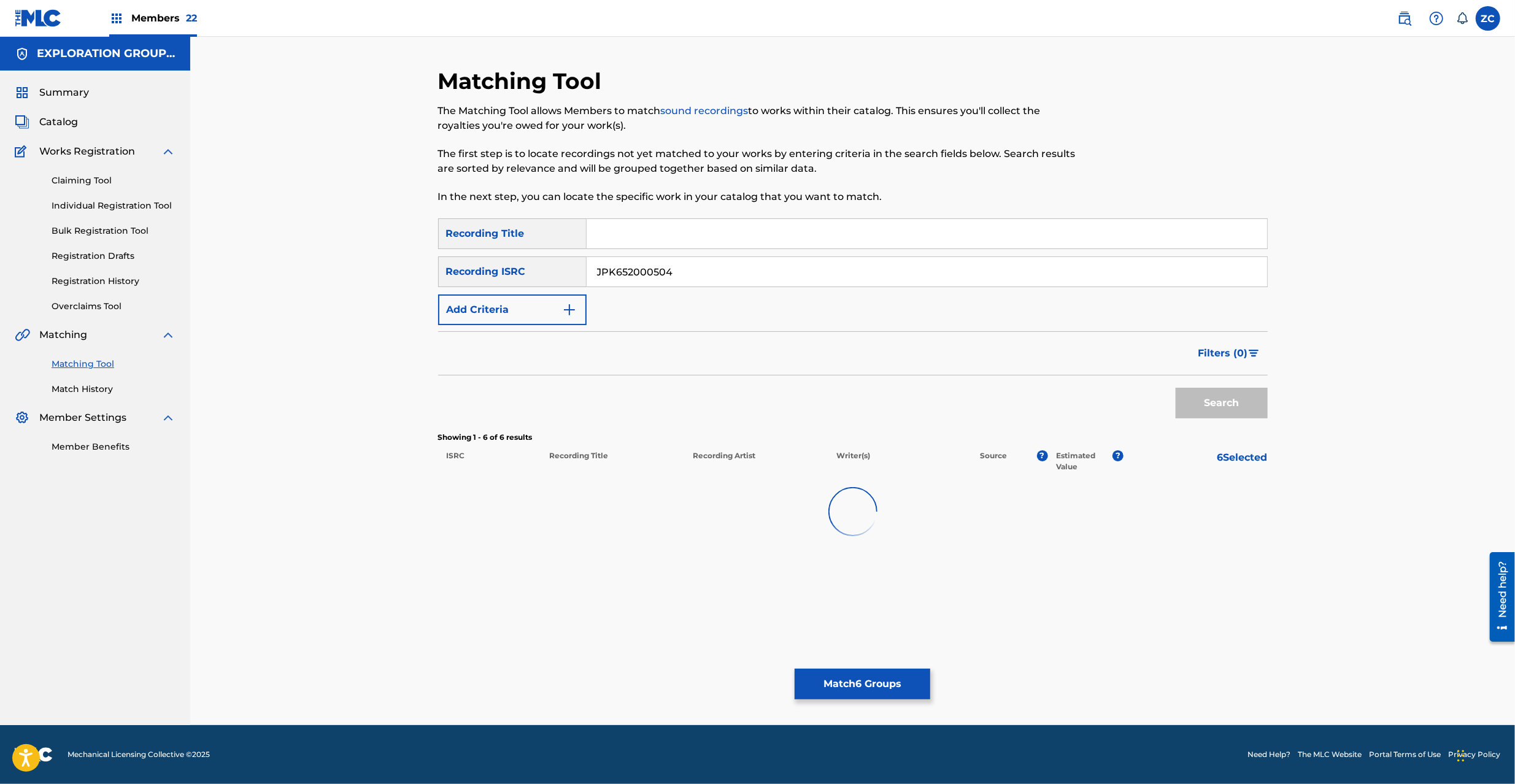
scroll to position [0, 0]
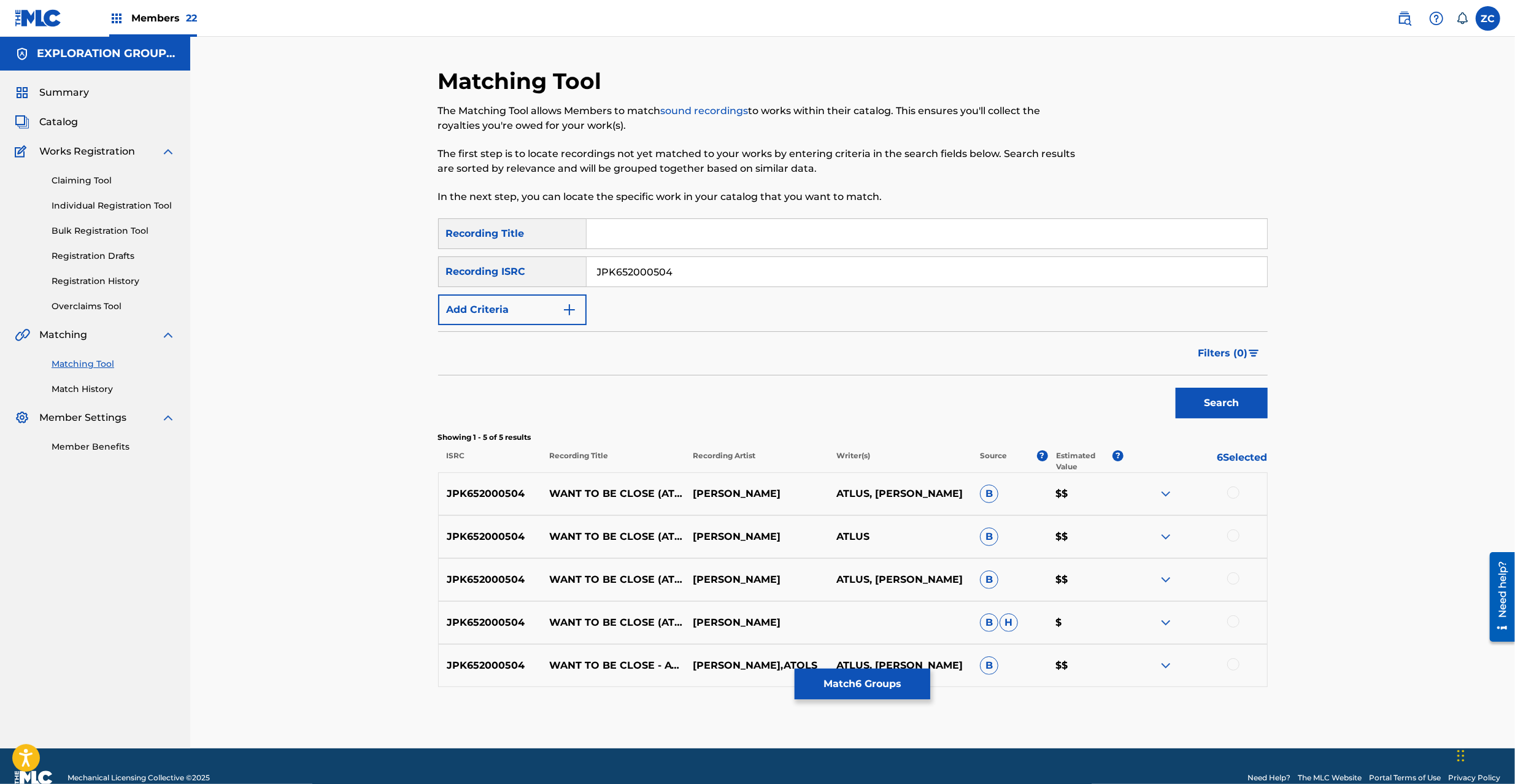
click at [1135, 491] on div at bounding box center [1233, 493] width 12 height 12
click at [1135, 535] on div at bounding box center [1233, 536] width 12 height 12
click at [1135, 580] on div at bounding box center [1233, 579] width 12 height 12
click at [1135, 588] on div at bounding box center [1233, 622] width 12 height 12
click at [1135, 588] on div at bounding box center [1233, 665] width 12 height 12
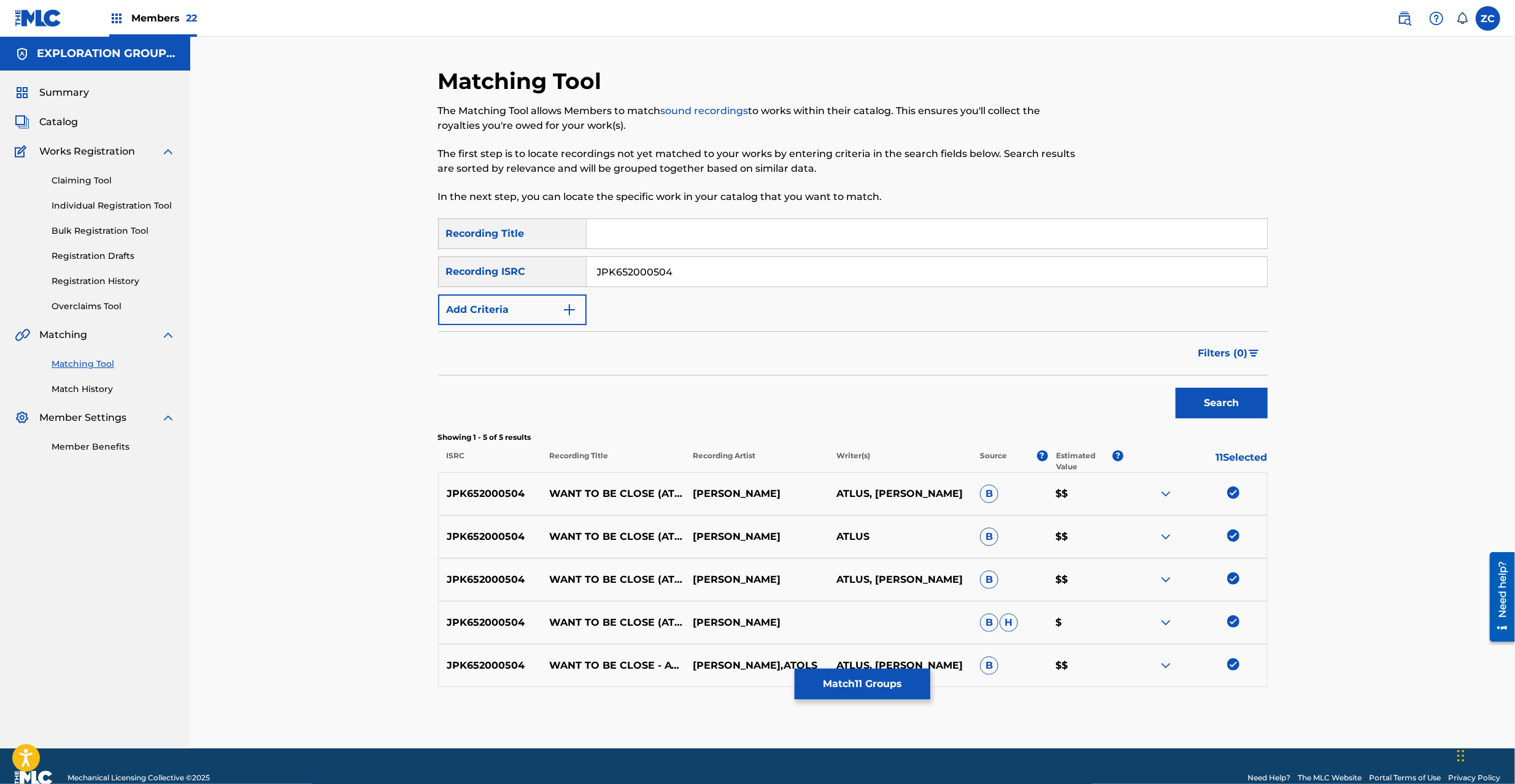
click at [779, 257] on div "JPK652000504" at bounding box center [927, 272] width 681 height 30
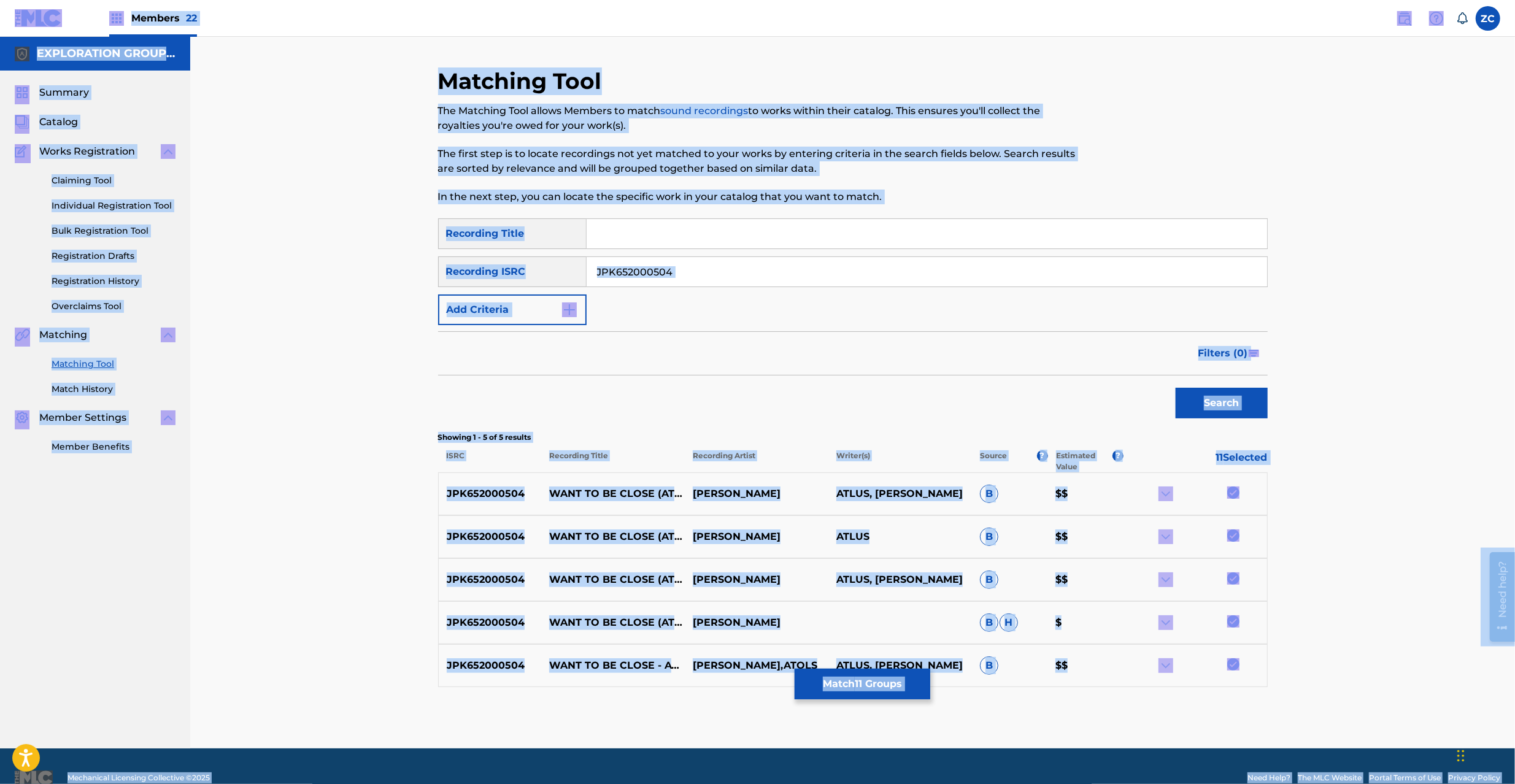
click at [1015, 268] on input "JPK652000504" at bounding box center [927, 272] width 681 height 30
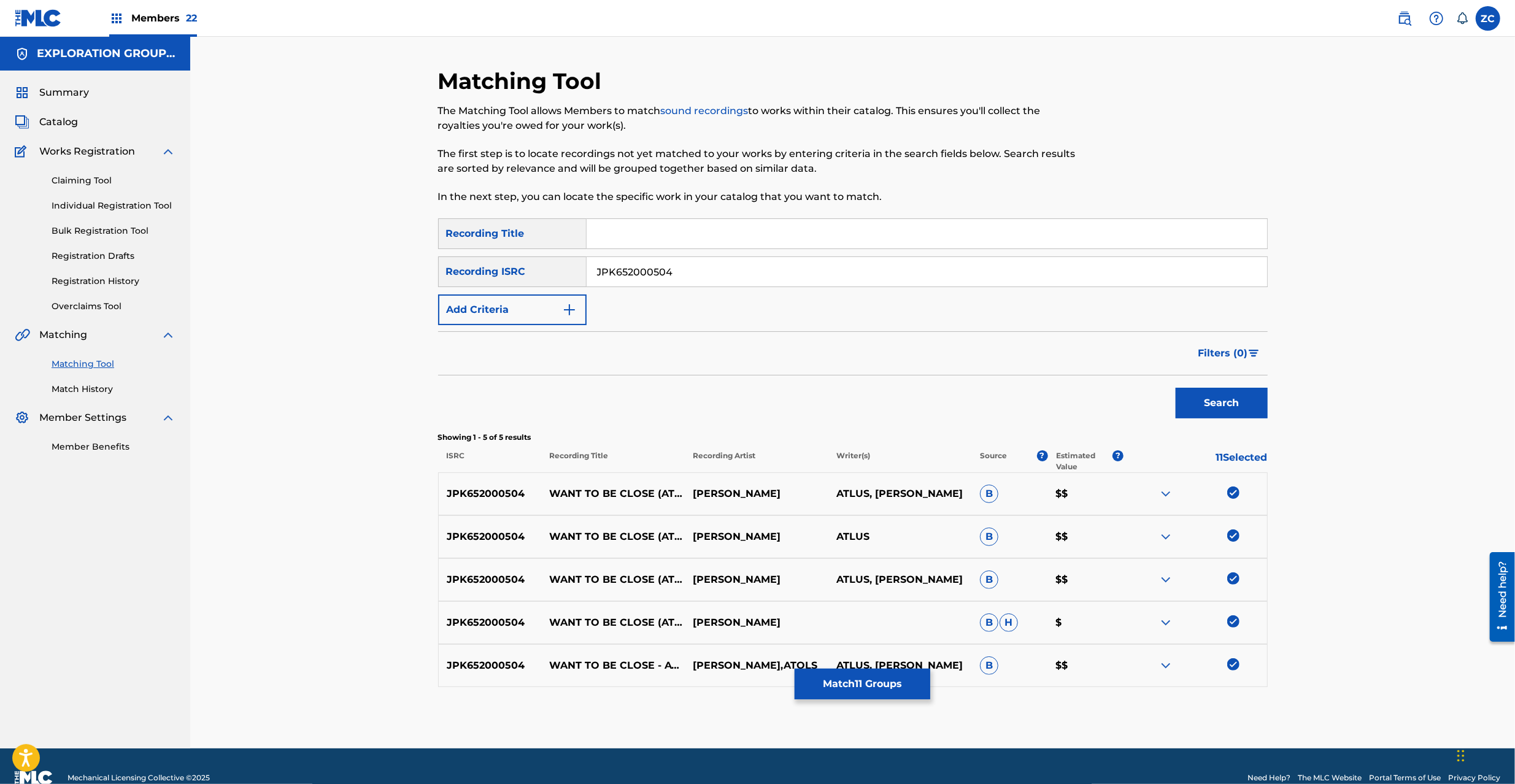
paste input "18001"
click at [1135, 398] on button "Search" at bounding box center [1222, 403] width 92 height 30
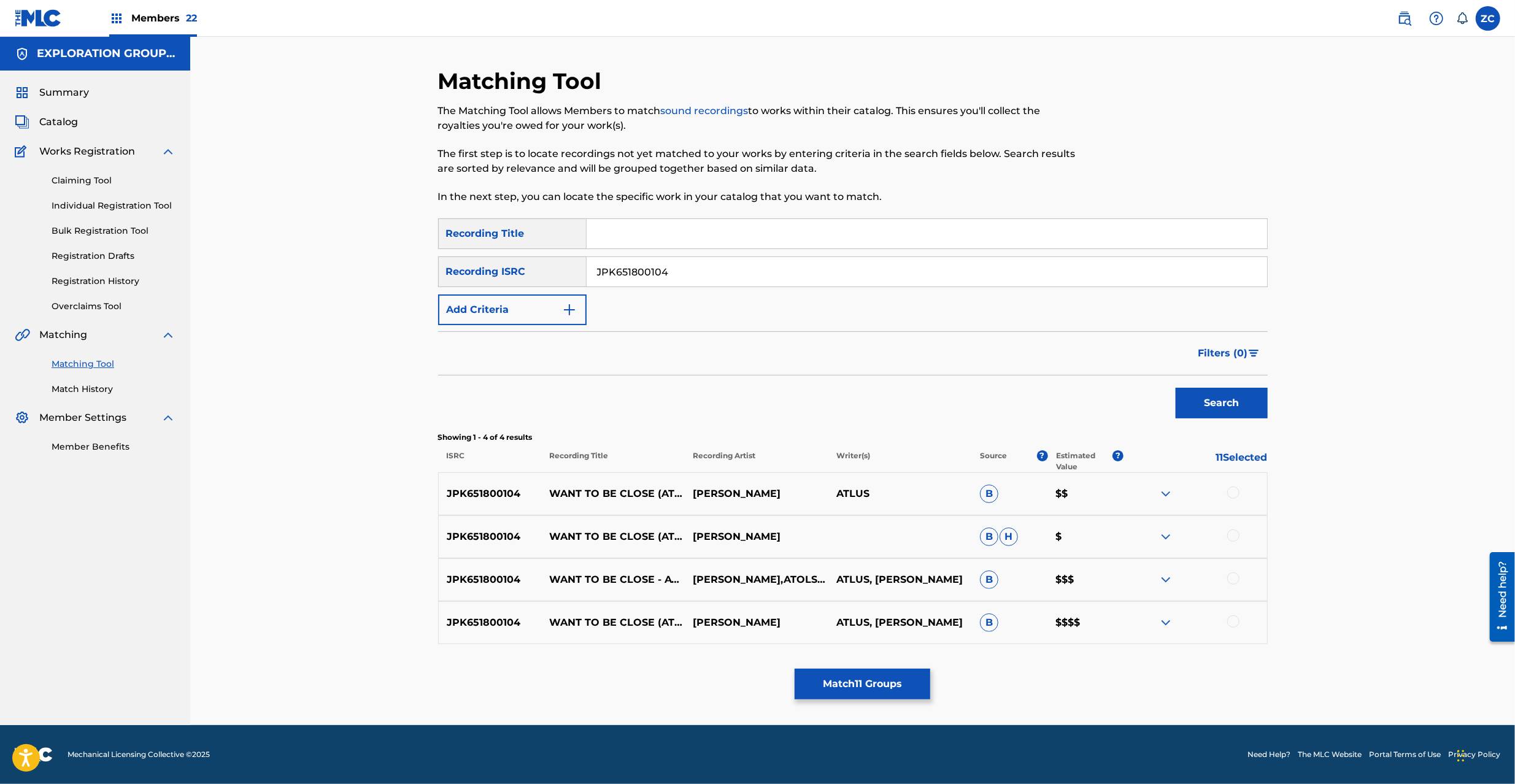
click at [1135, 493] on div at bounding box center [1233, 493] width 12 height 12
click at [1135, 540] on div at bounding box center [1233, 536] width 12 height 12
click at [1135, 580] on div at bounding box center [1233, 579] width 12 height 12
click at [1135, 588] on div at bounding box center [1233, 622] width 12 height 12
click at [745, 277] on input "JPK651800104" at bounding box center [927, 272] width 681 height 30
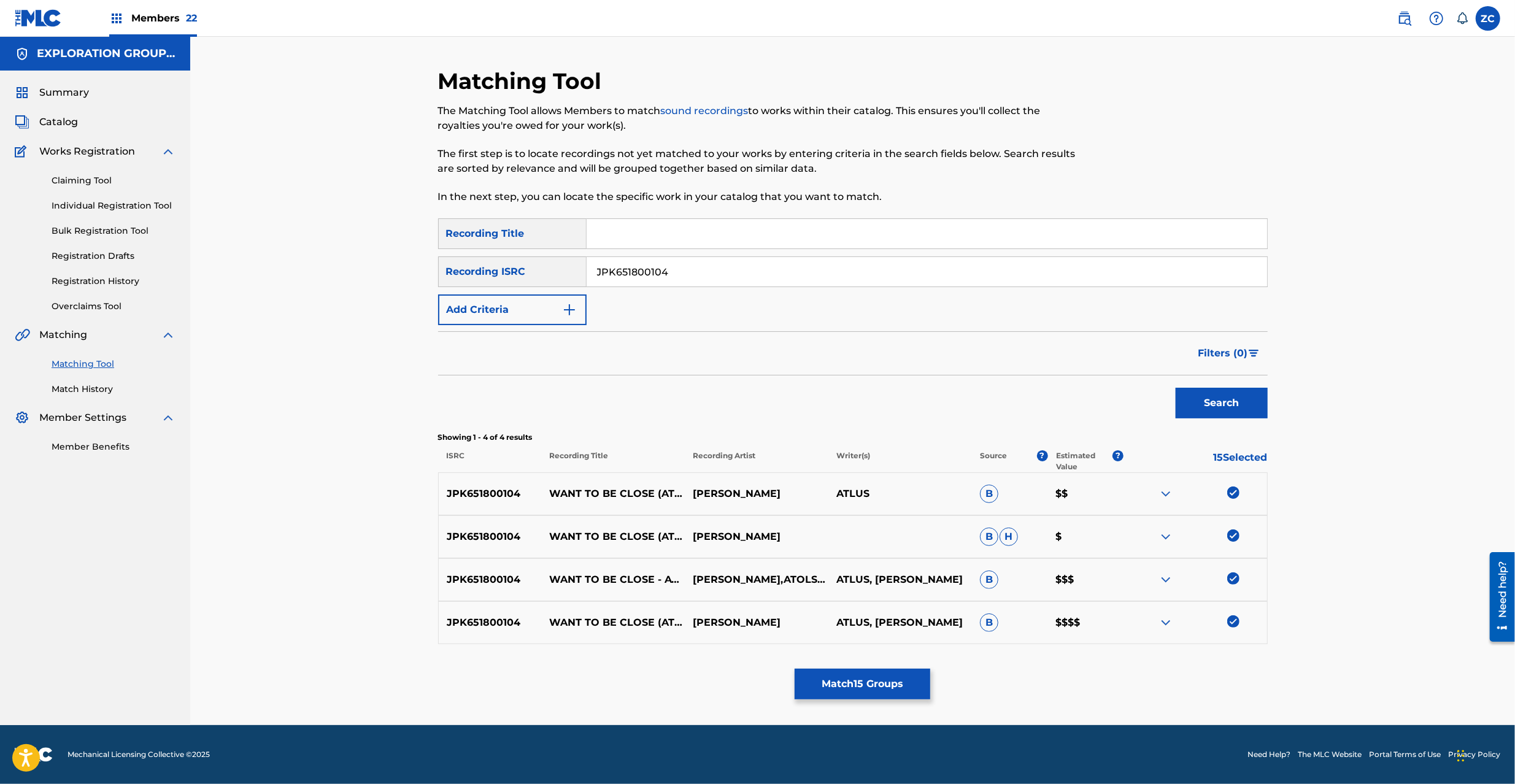
paste input "VI02001255"
type input "JPVI02001255"
click at [1135, 398] on button "Search" at bounding box center [1222, 403] width 92 height 30
